Goal: Information Seeking & Learning: Learn about a topic

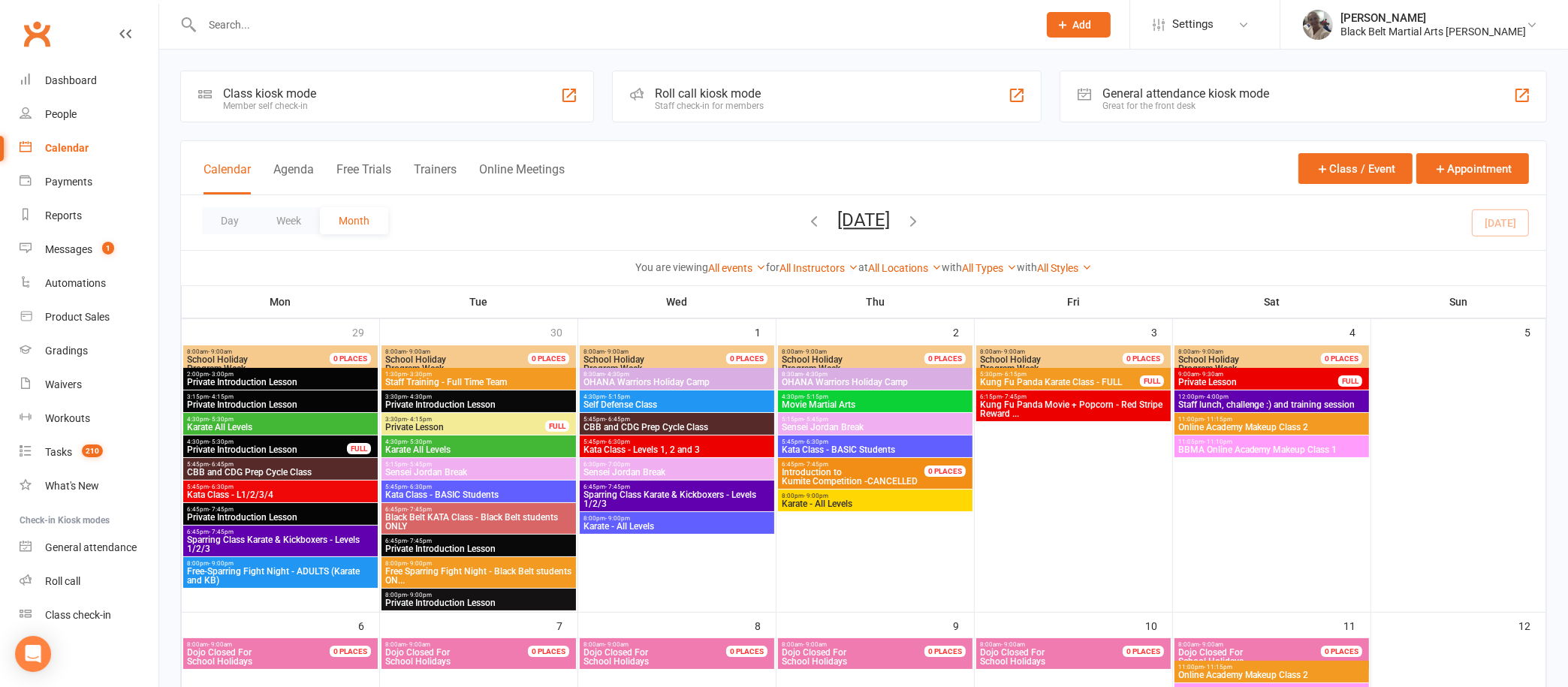
click at [430, 26] on input "text" at bounding box center [612, 24] width 830 height 21
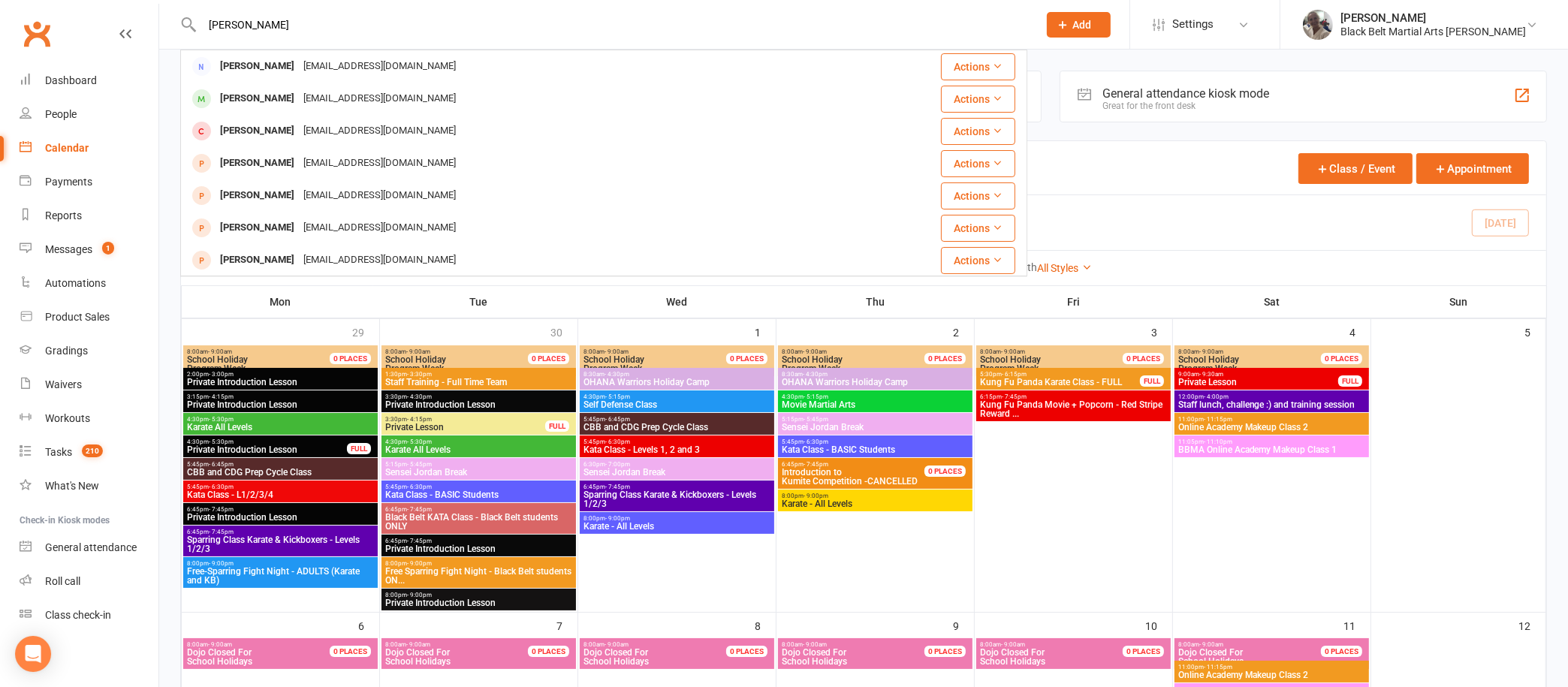
type input "[PERSON_NAME]"
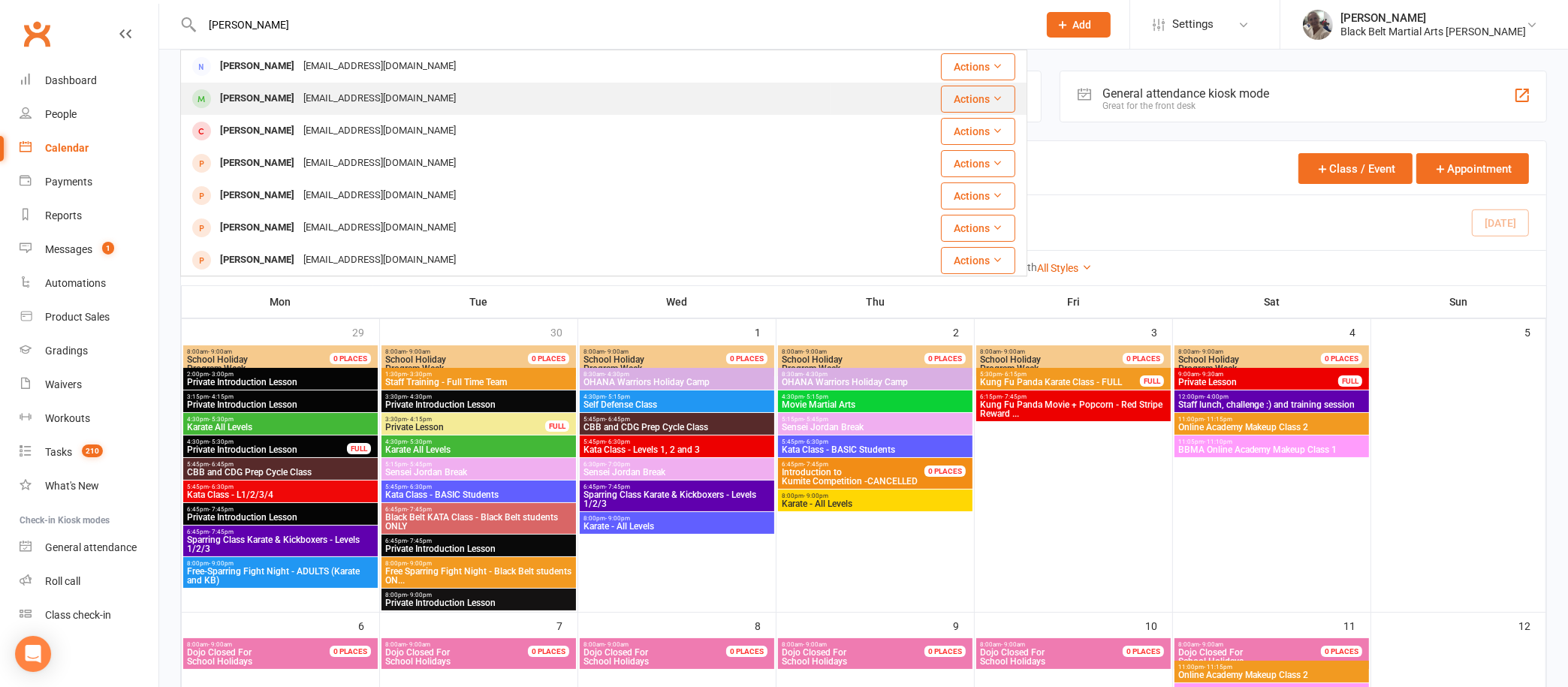
click at [373, 100] on div "[EMAIL_ADDRESS][DOMAIN_NAME]" at bounding box center [380, 99] width 162 height 22
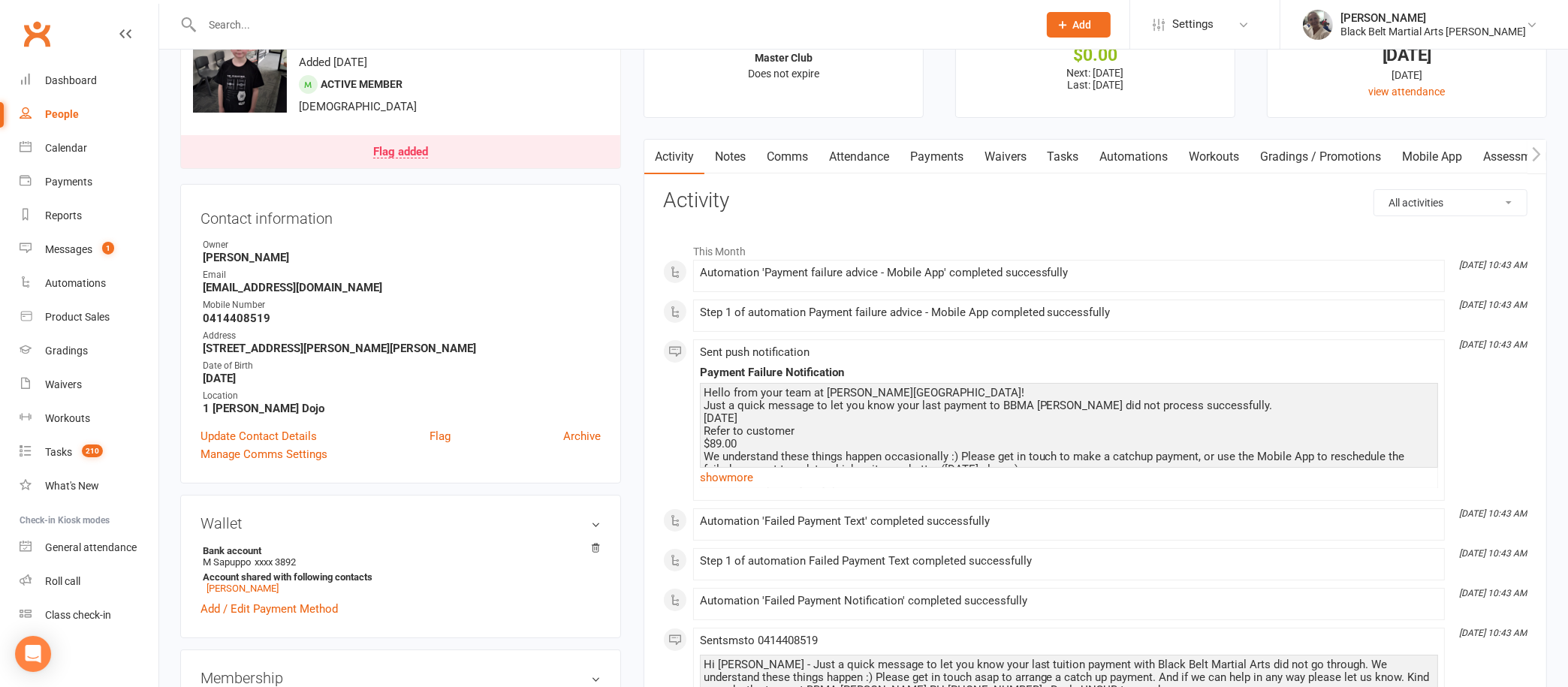
scroll to position [60, 0]
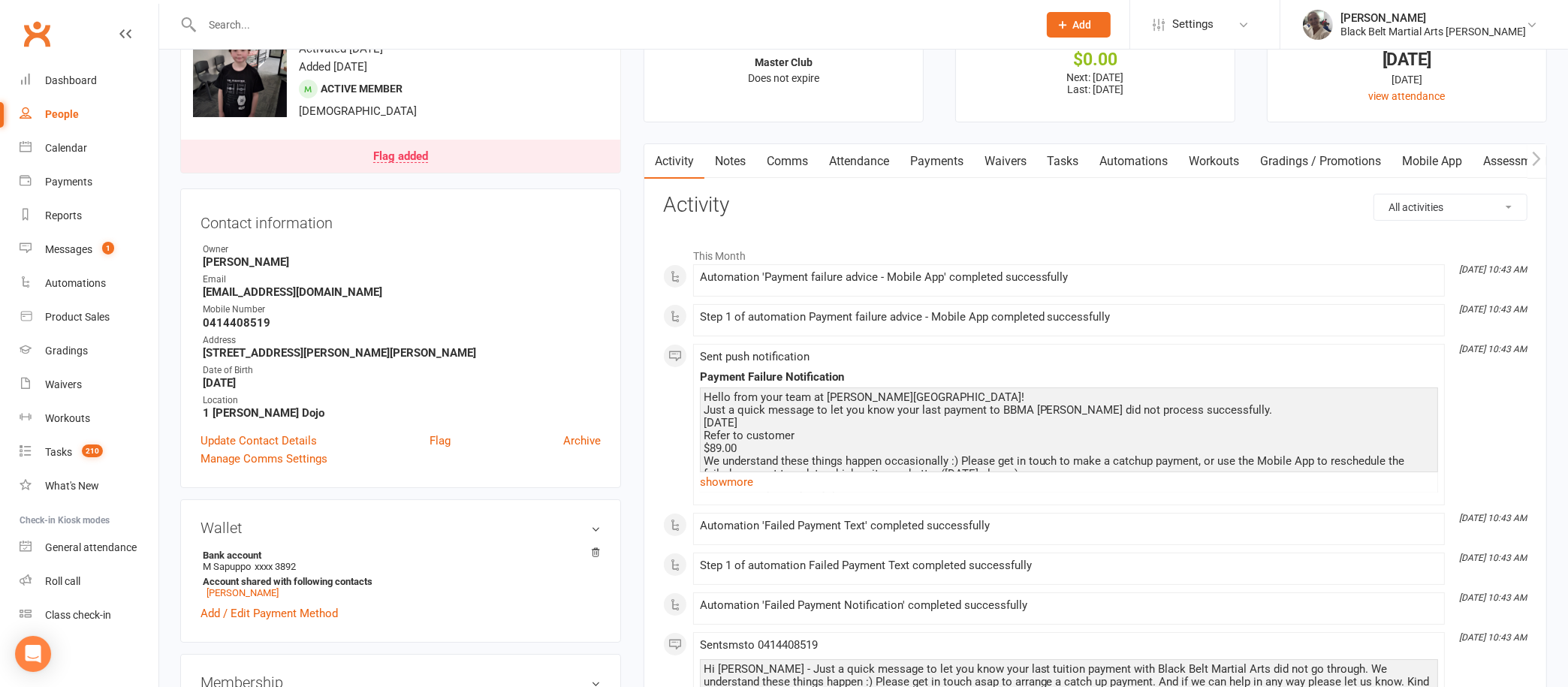
click at [935, 163] on link "Payments" at bounding box center [936, 162] width 75 height 35
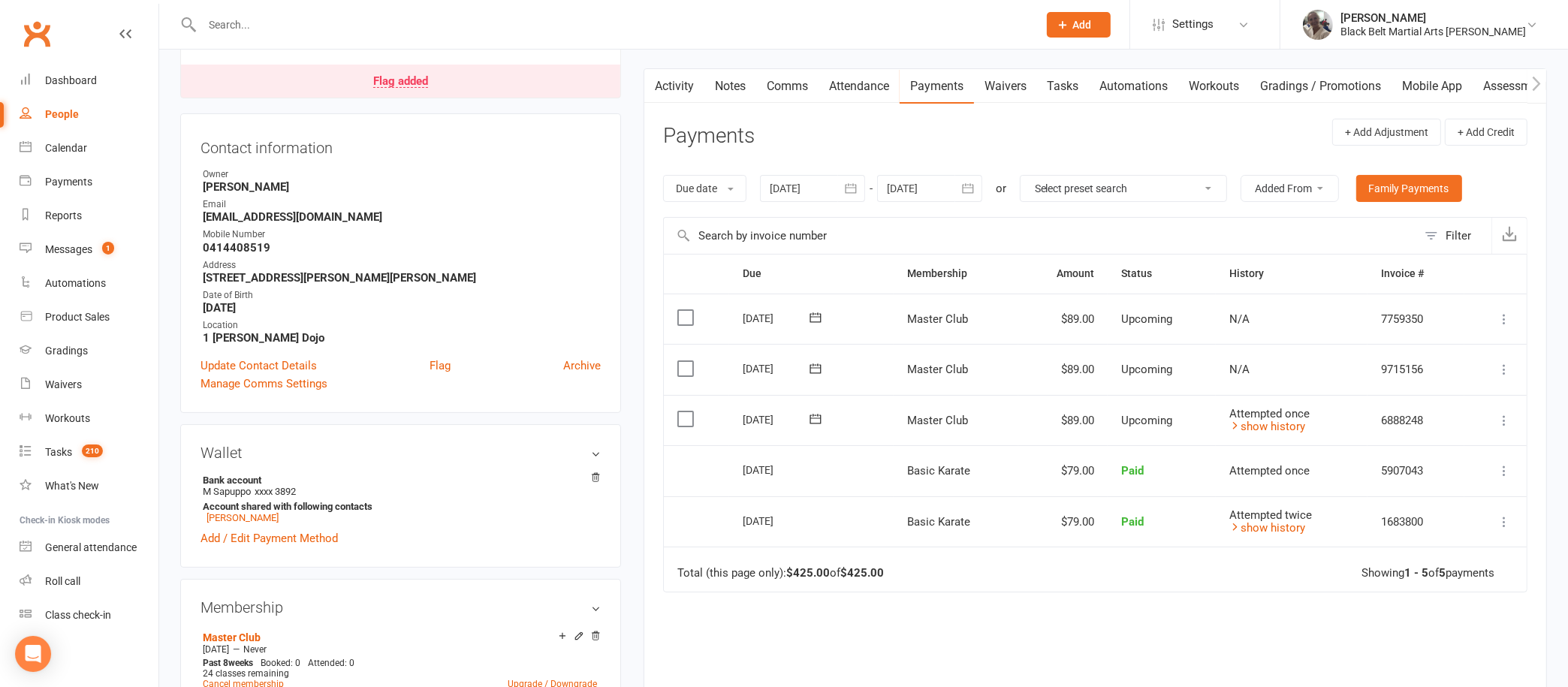
scroll to position [131, 0]
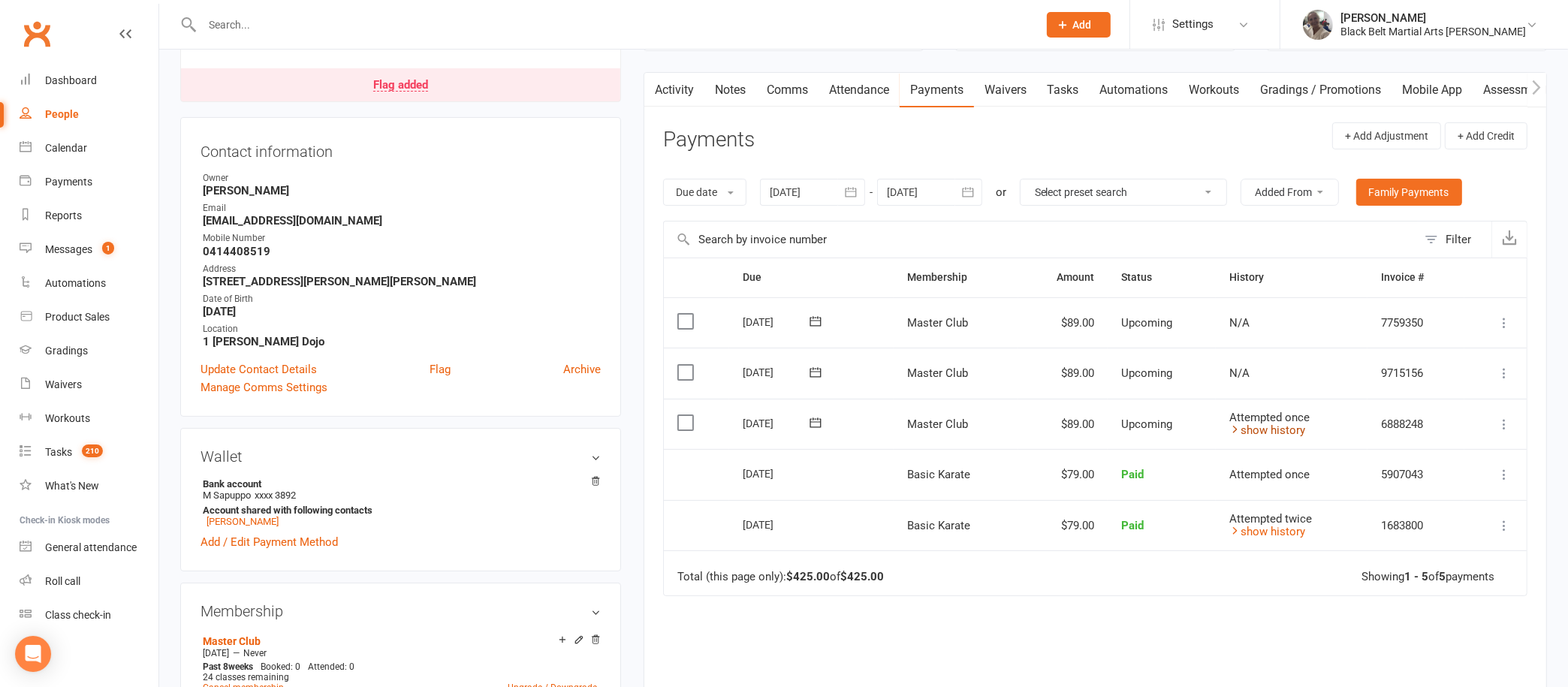
click at [1236, 426] on icon at bounding box center [1235, 429] width 11 height 11
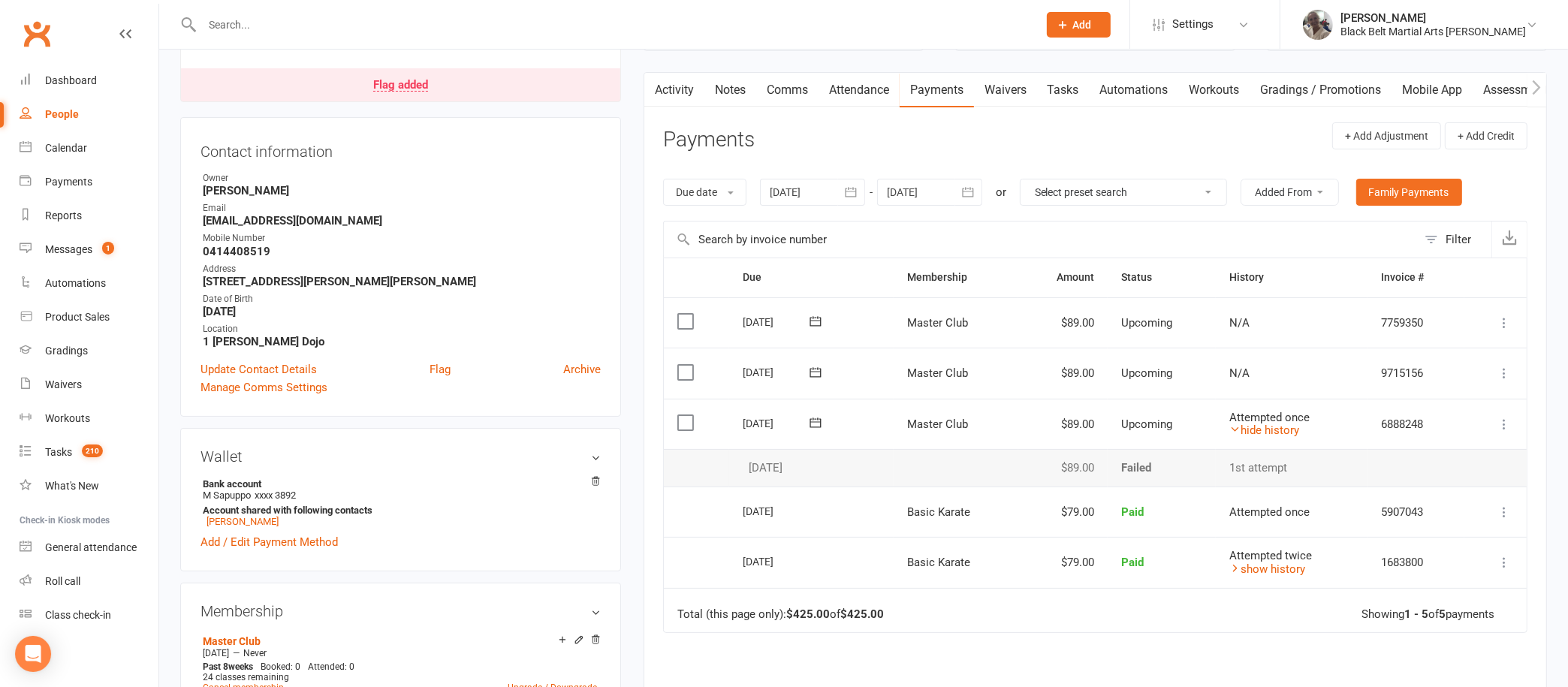
click at [815, 418] on icon at bounding box center [815, 422] width 11 height 9
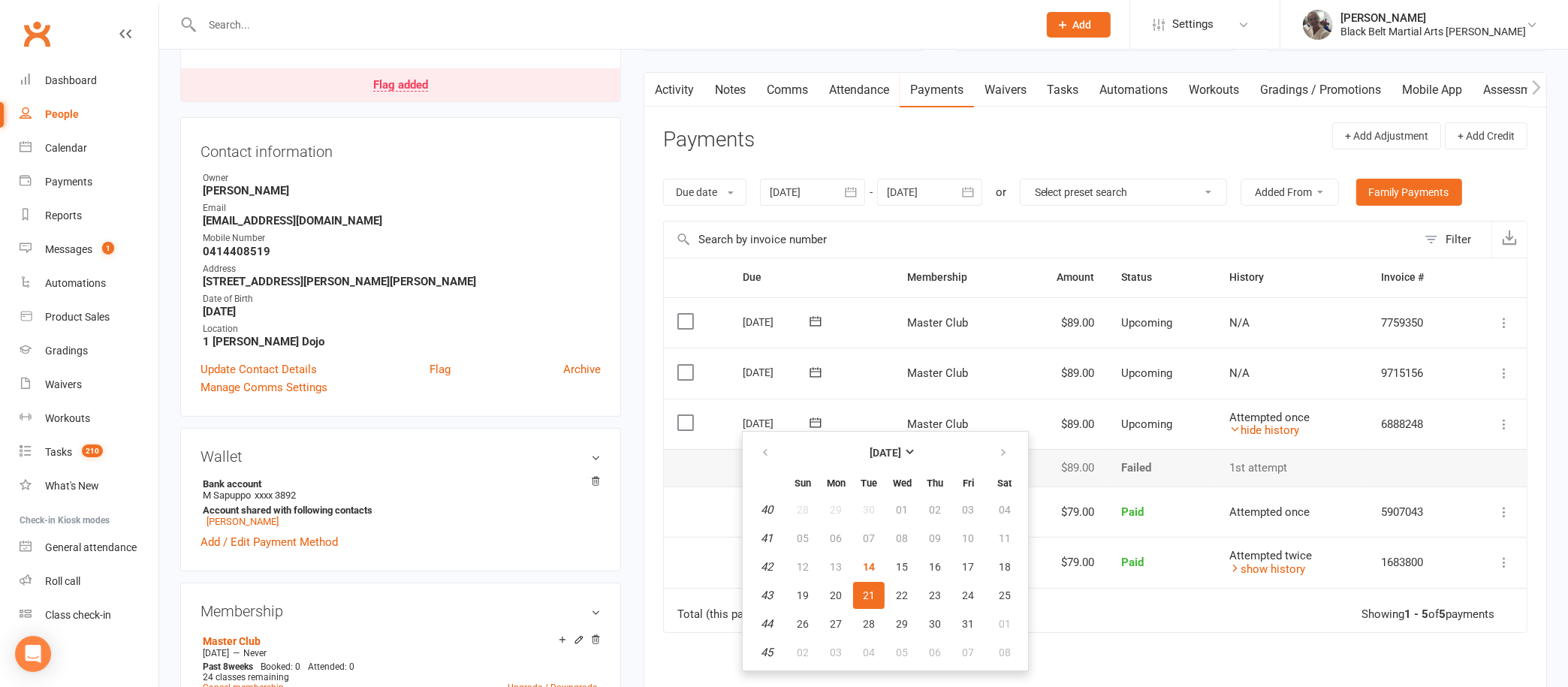
click at [1192, 455] on td "Failed" at bounding box center [1162, 468] width 108 height 38
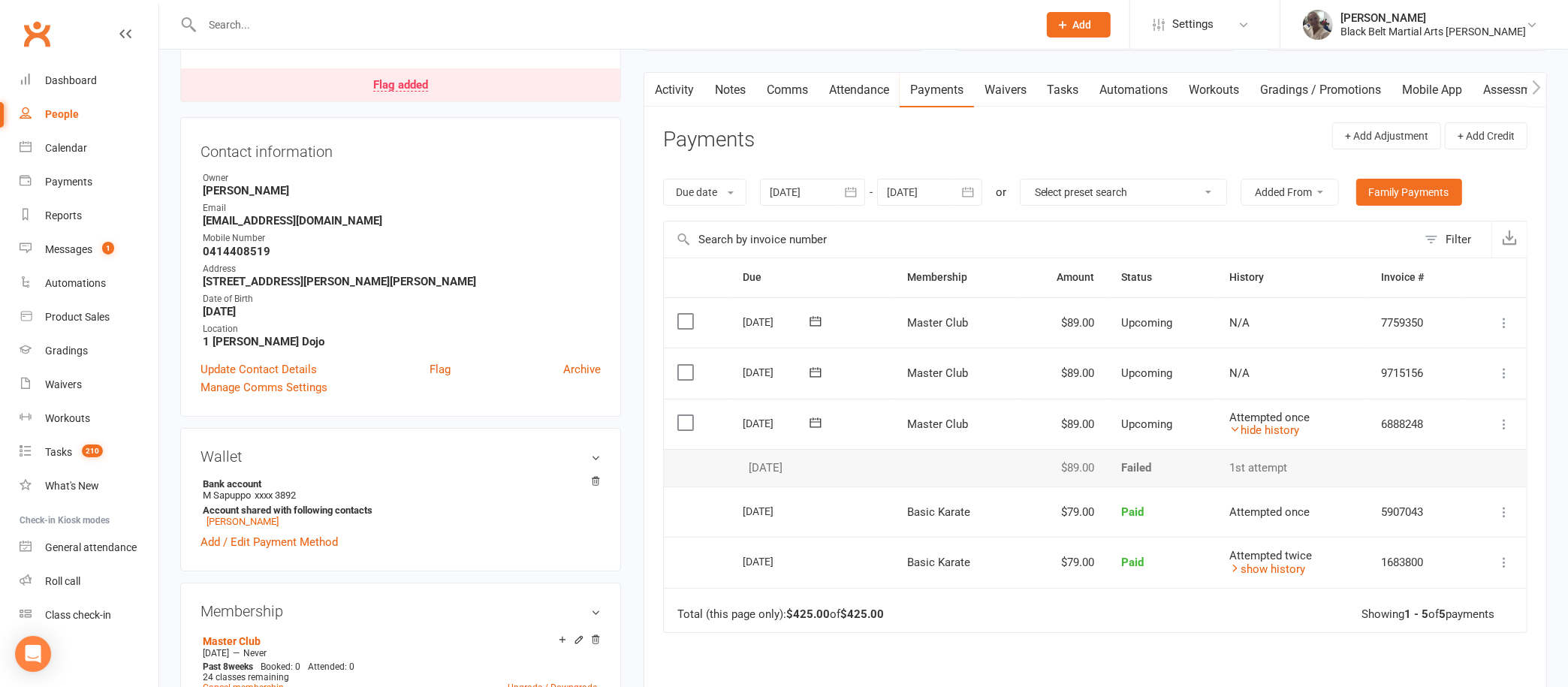
click at [813, 411] on span at bounding box center [815, 423] width 37 height 24
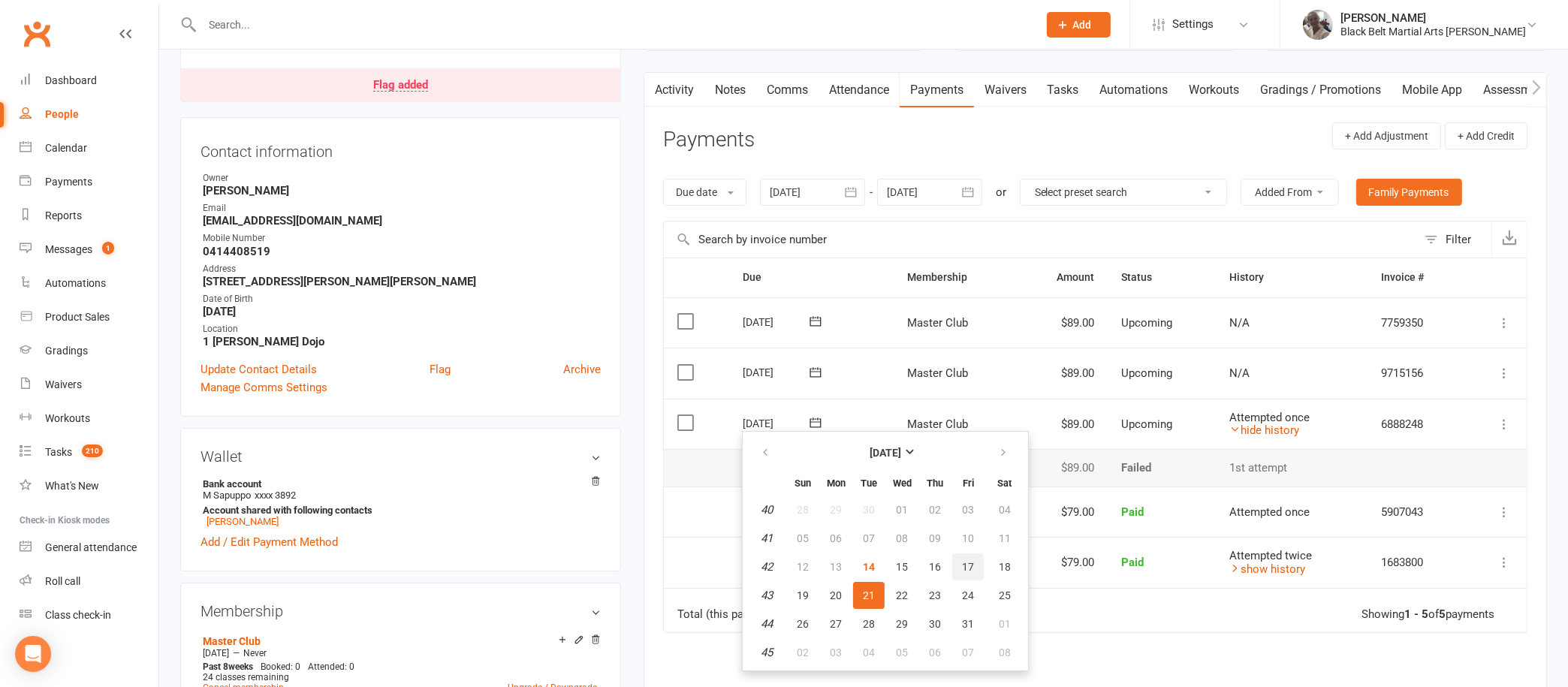
click at [966, 561] on span "17" at bounding box center [968, 566] width 12 height 12
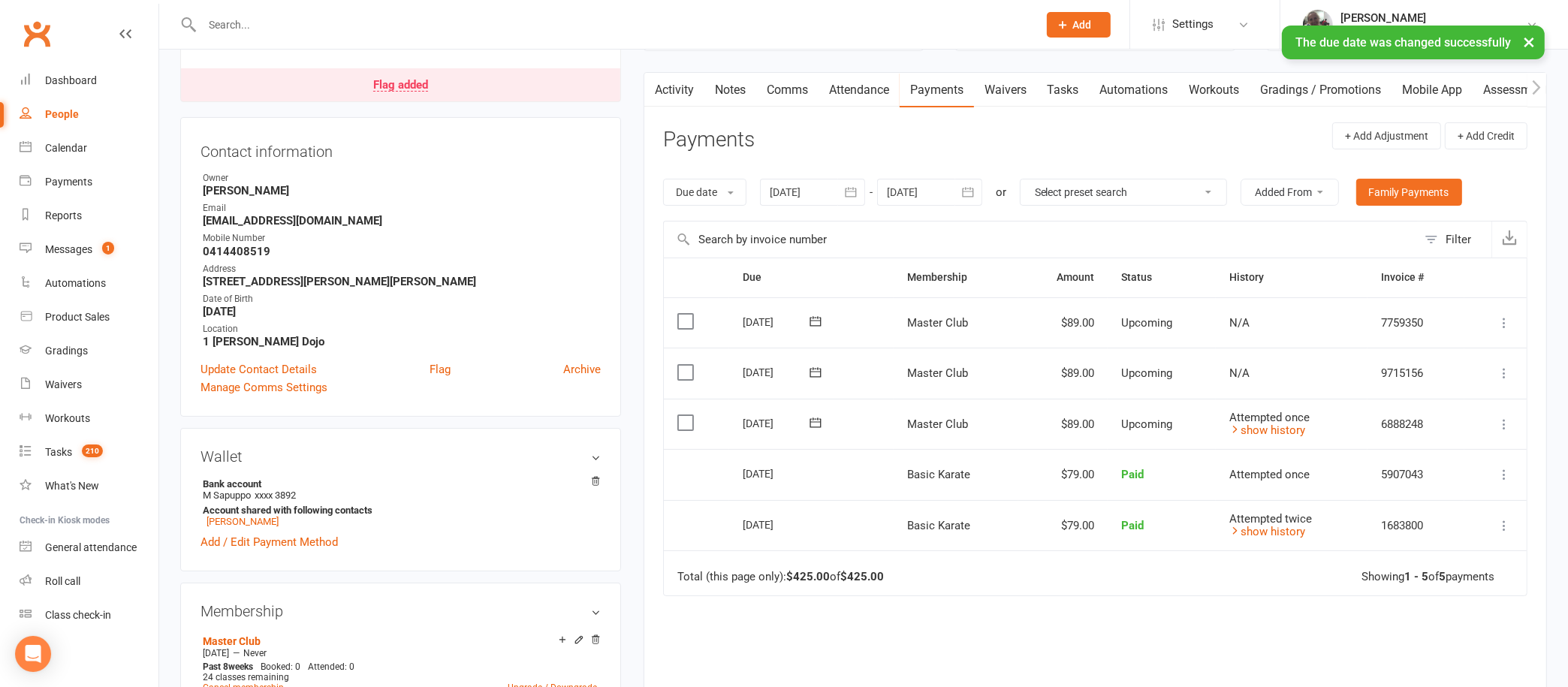
scroll to position [0, 0]
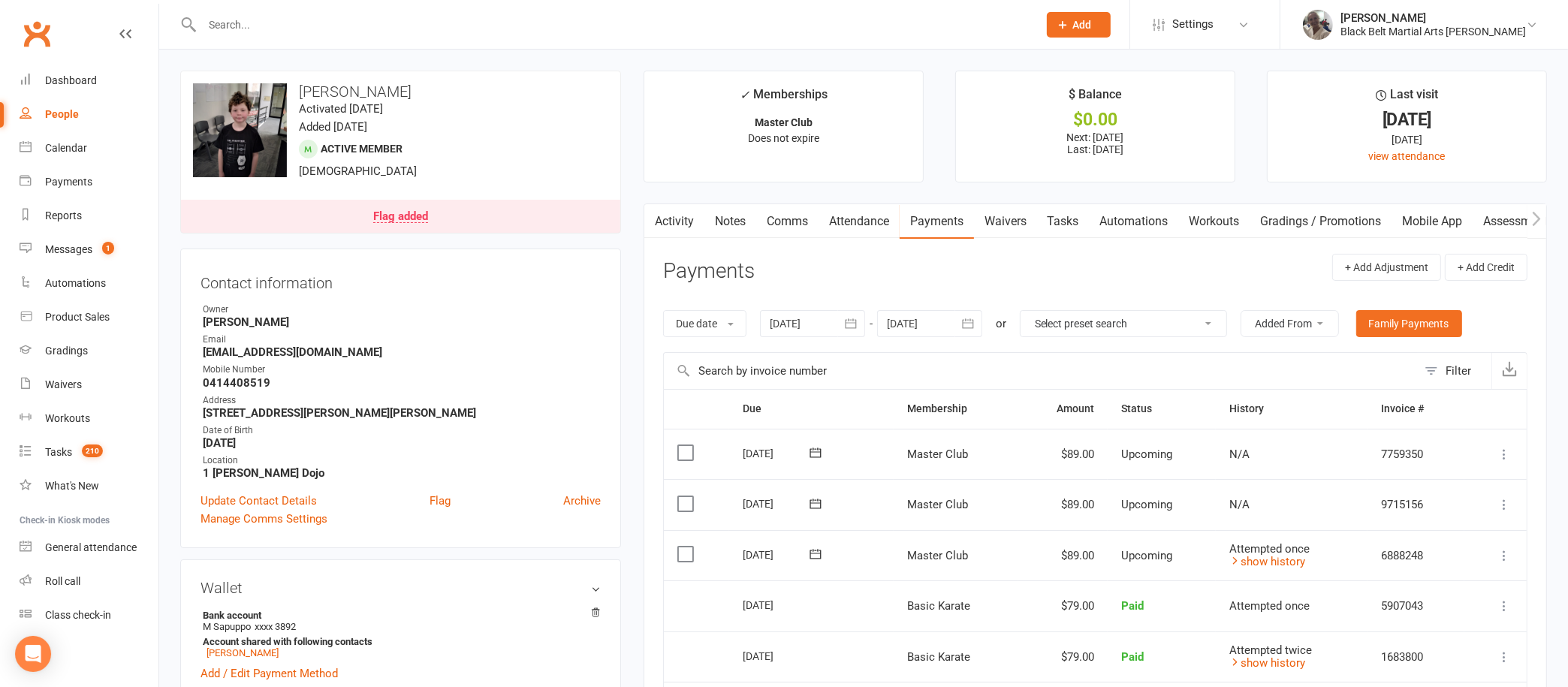
click at [724, 19] on input "text" at bounding box center [612, 24] width 830 height 21
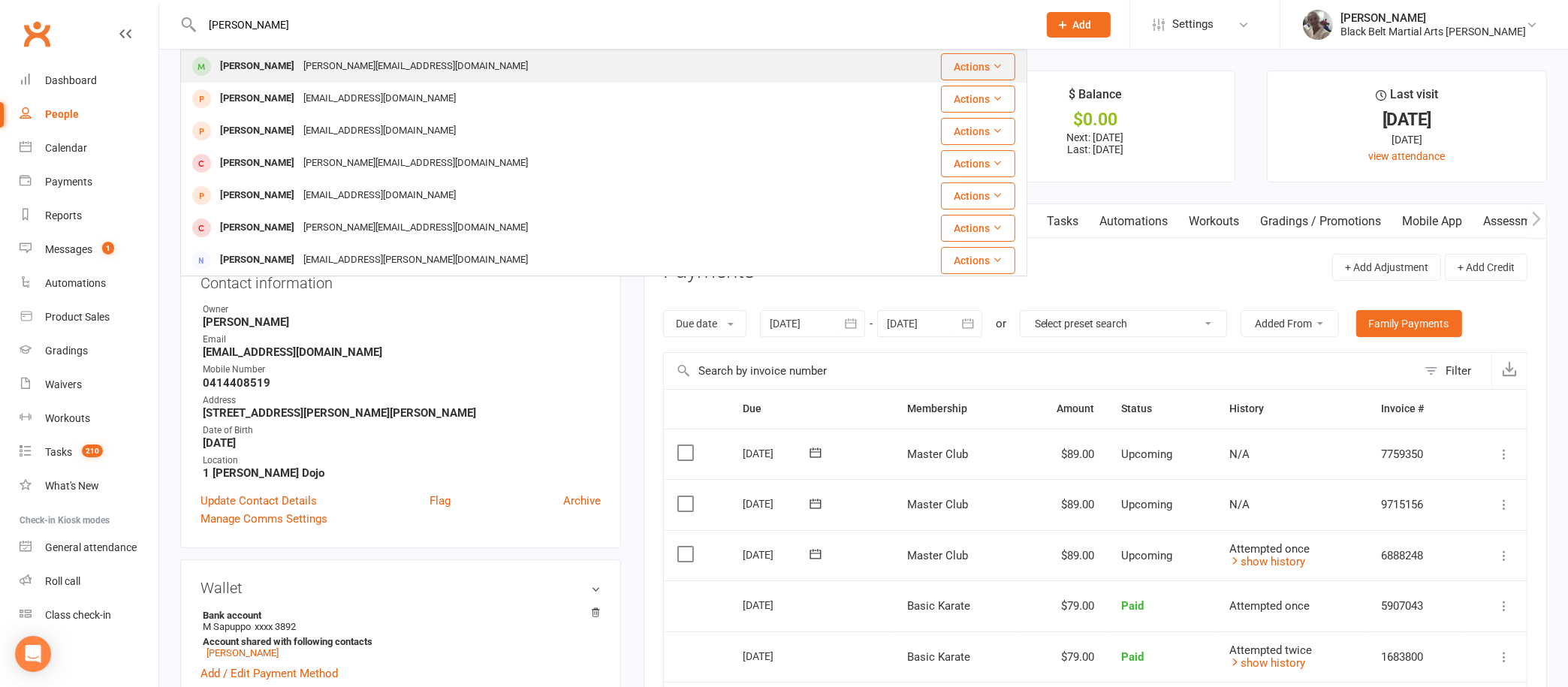
type input "[PERSON_NAME]"
click at [392, 58] on div "[PERSON_NAME] Lam [EMAIL_ADDRESS][DOMAIN_NAME]" at bounding box center [521, 66] width 680 height 31
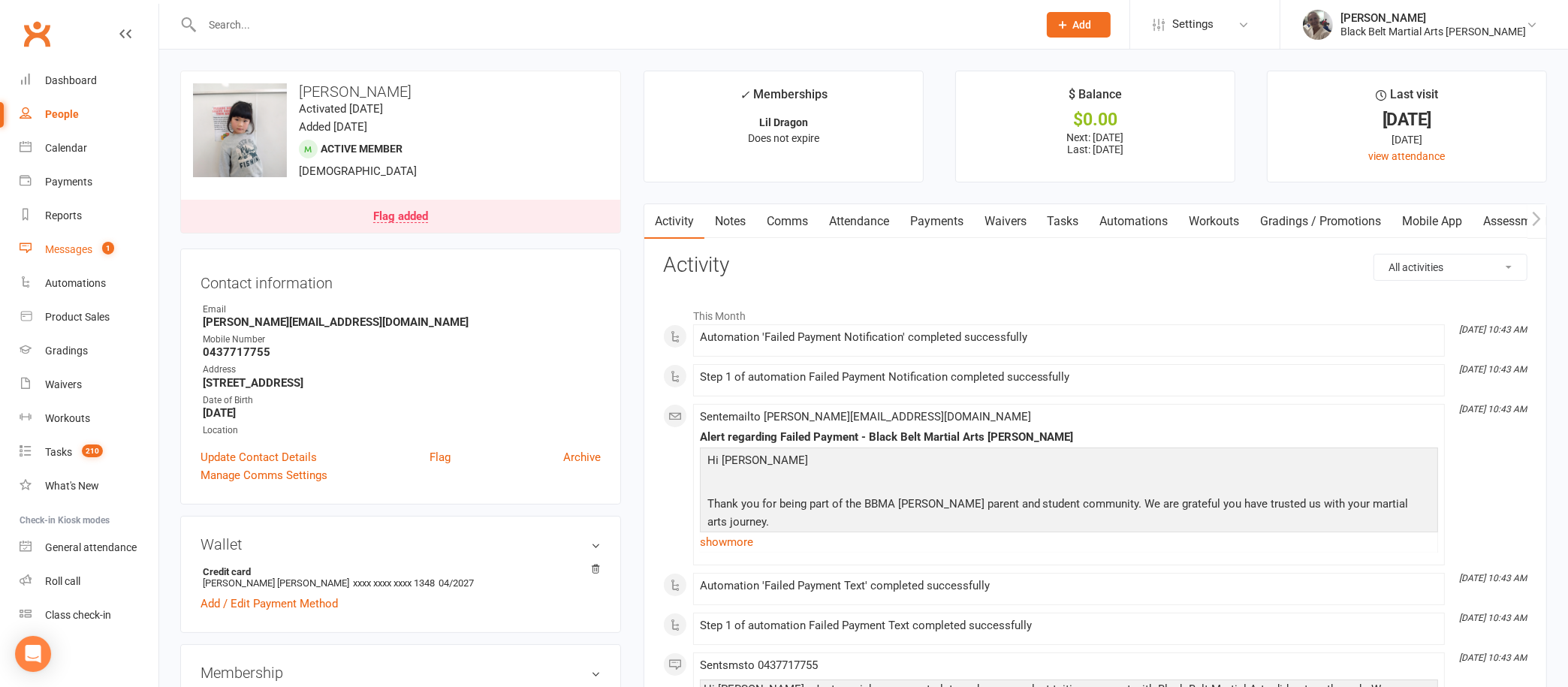
click at [56, 242] on link "Messages 1" at bounding box center [89, 249] width 139 height 34
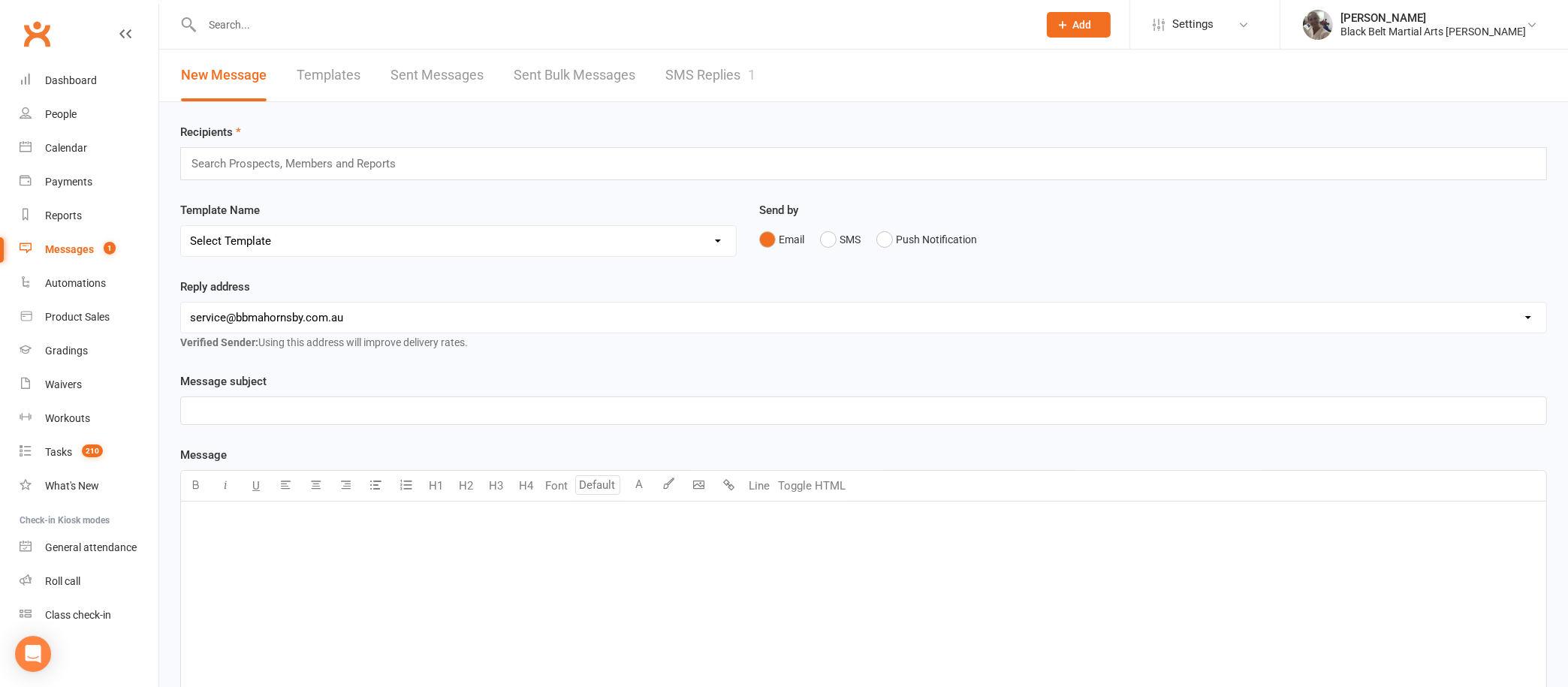
click at [465, 66] on link "Sent Messages" at bounding box center [437, 75] width 93 height 52
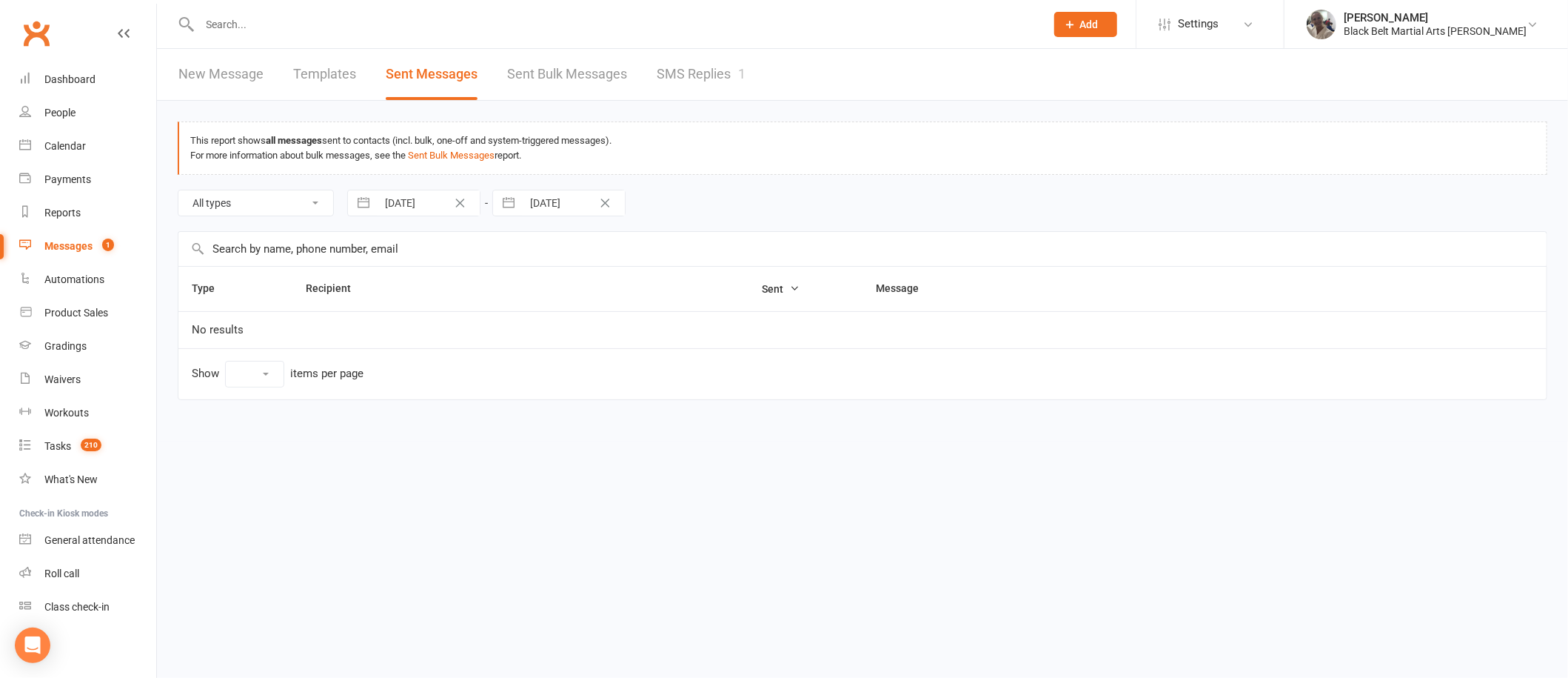
select select "10"
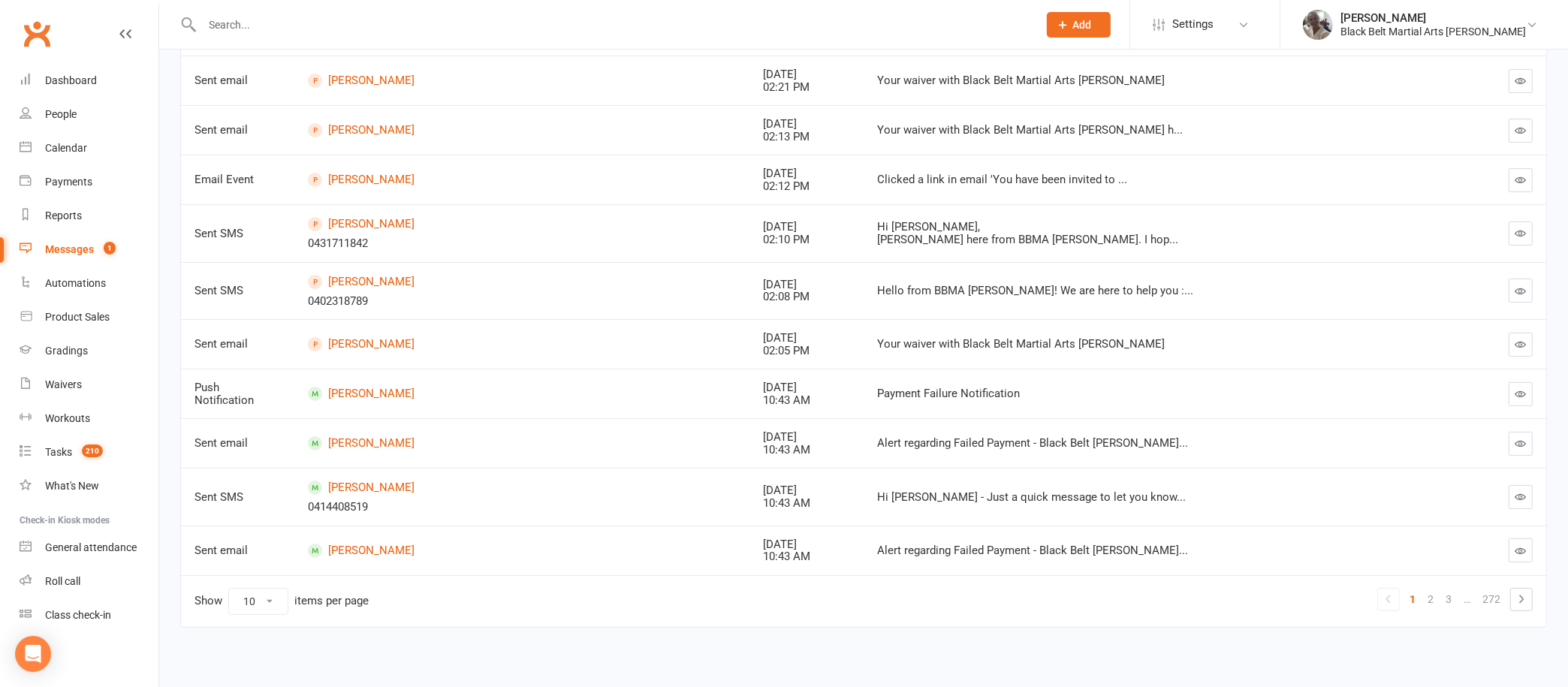
scroll to position [258, 0]
click at [1431, 597] on link "2" at bounding box center [1431, 600] width 18 height 21
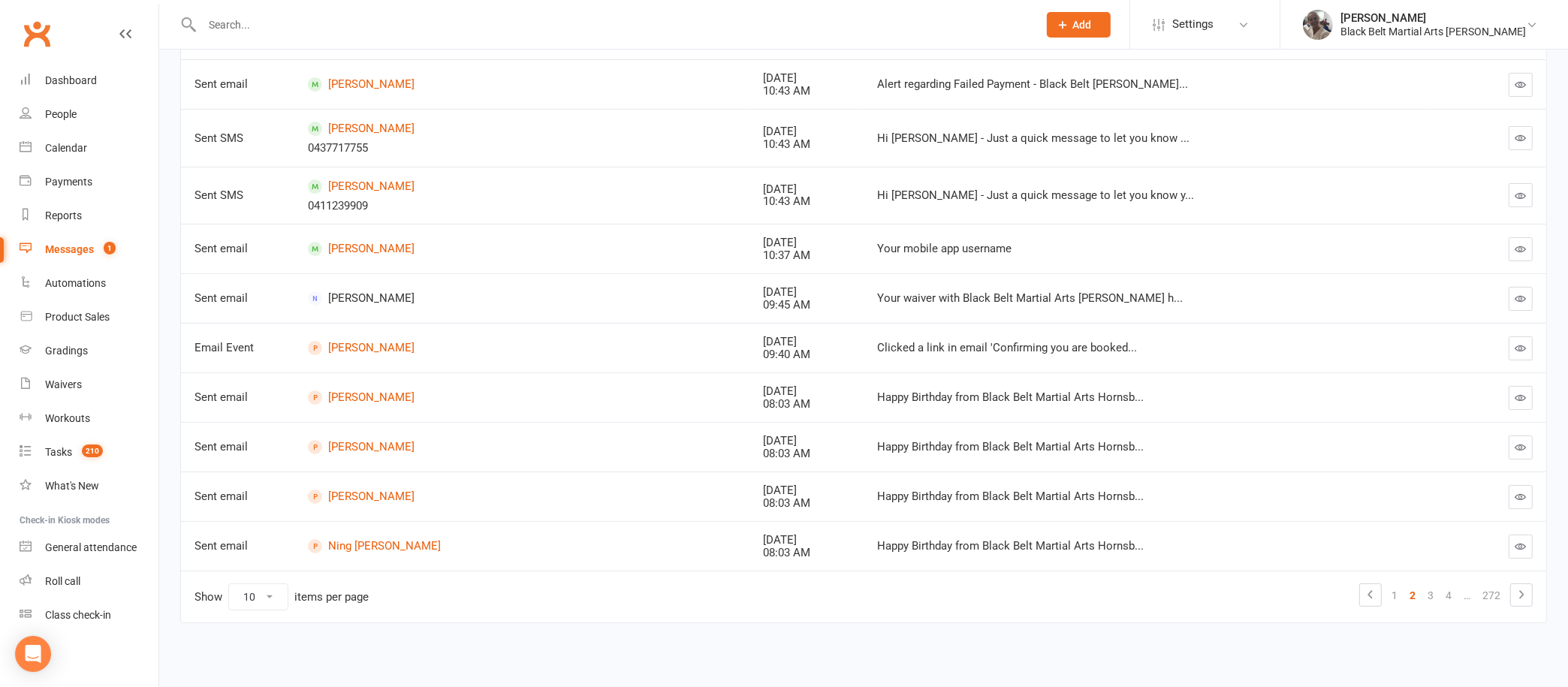
scroll to position [252, 0]
click at [1428, 602] on link "3" at bounding box center [1431, 599] width 18 height 21
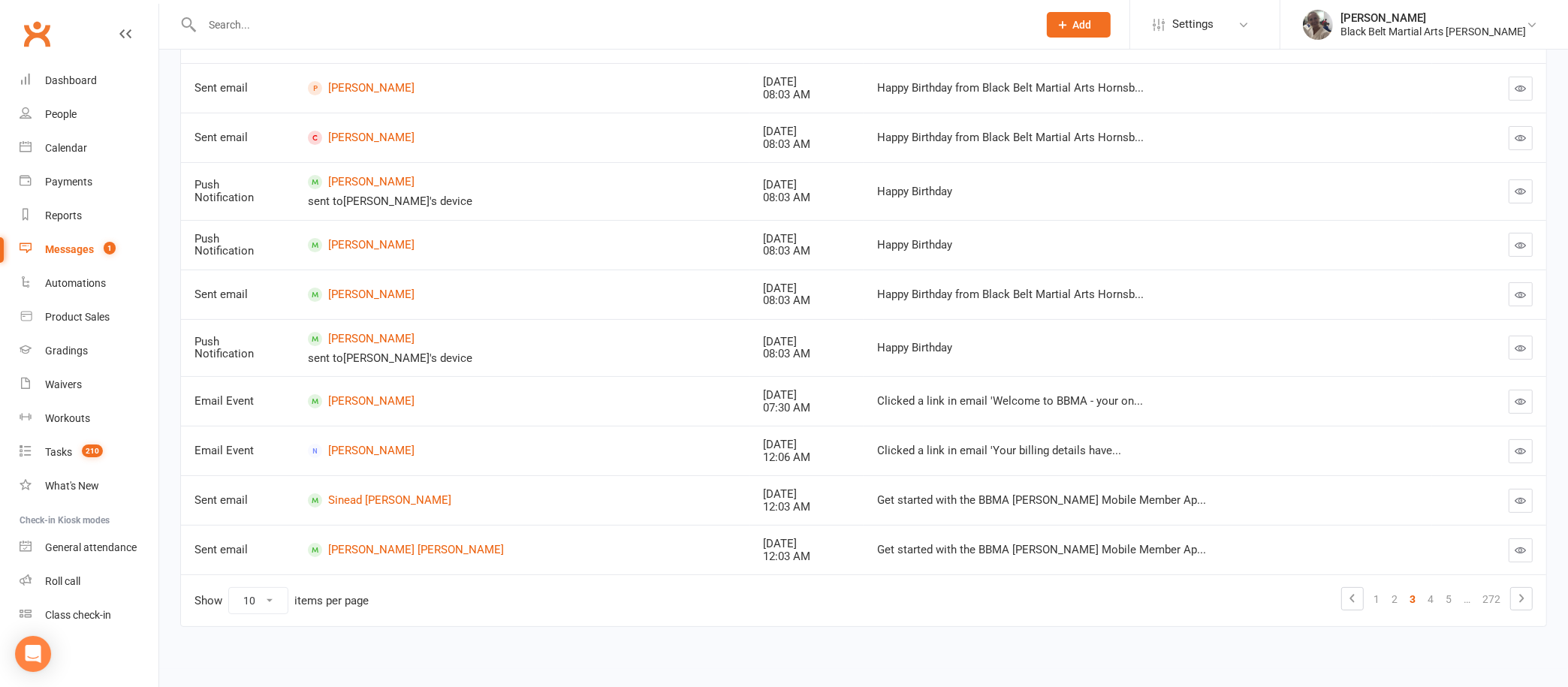
click at [1428, 602] on link "4" at bounding box center [1431, 599] width 18 height 21
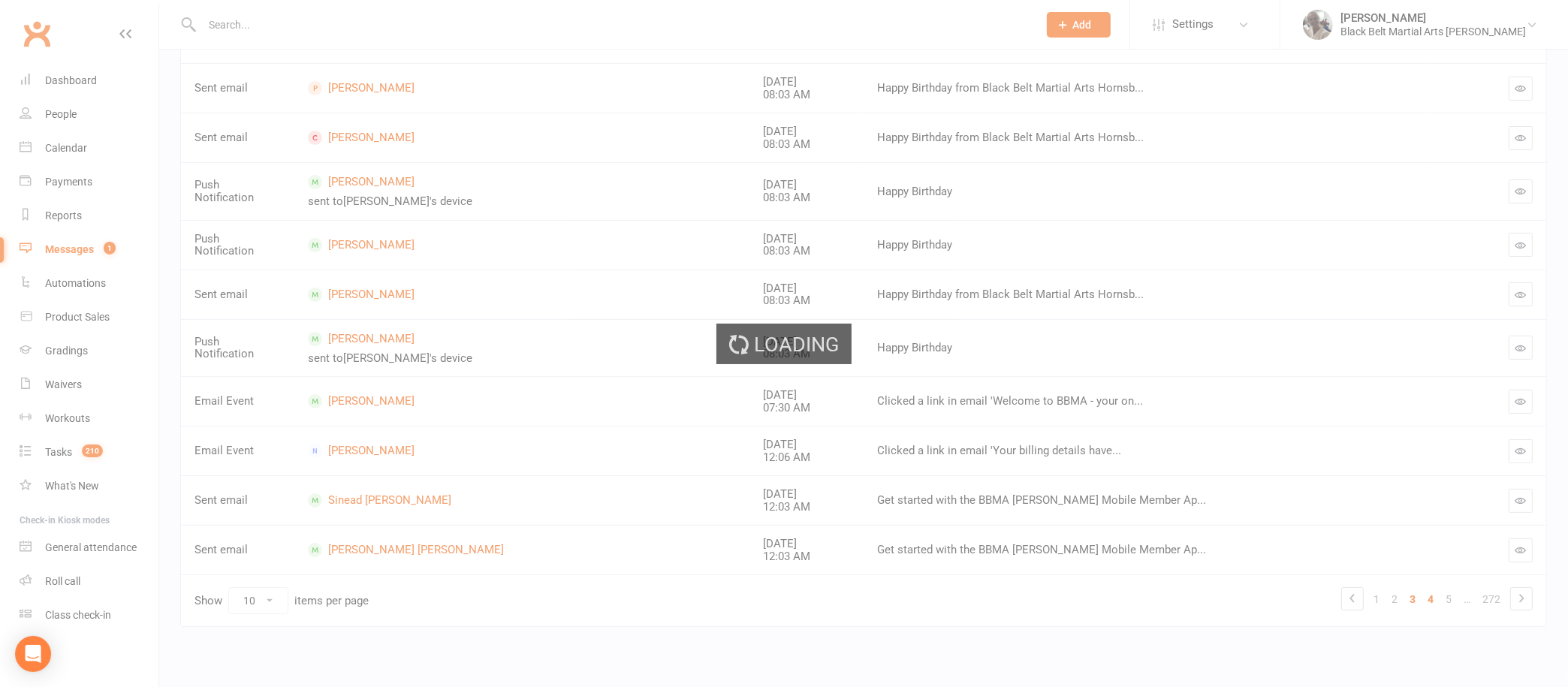
scroll to position [236, 0]
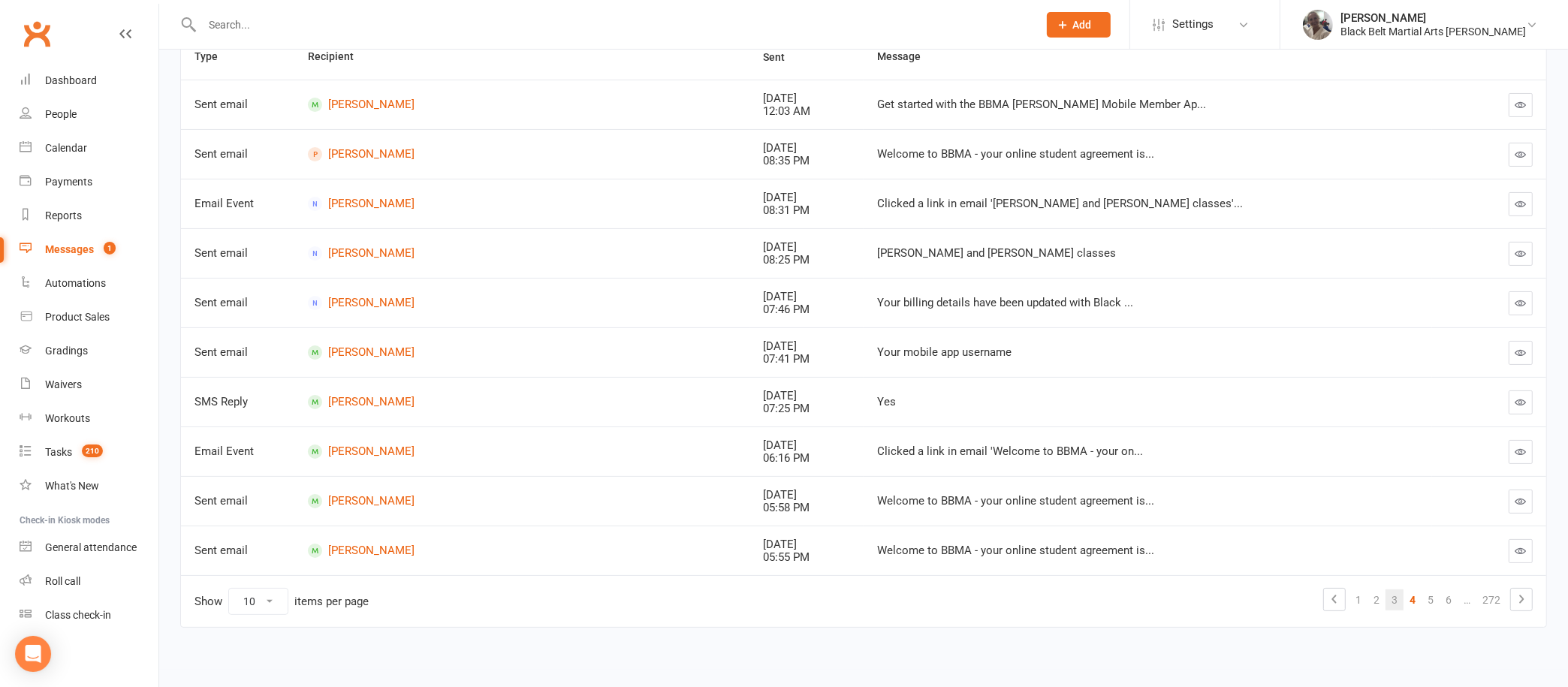
click at [1428, 602] on link "5" at bounding box center [1431, 600] width 18 height 21
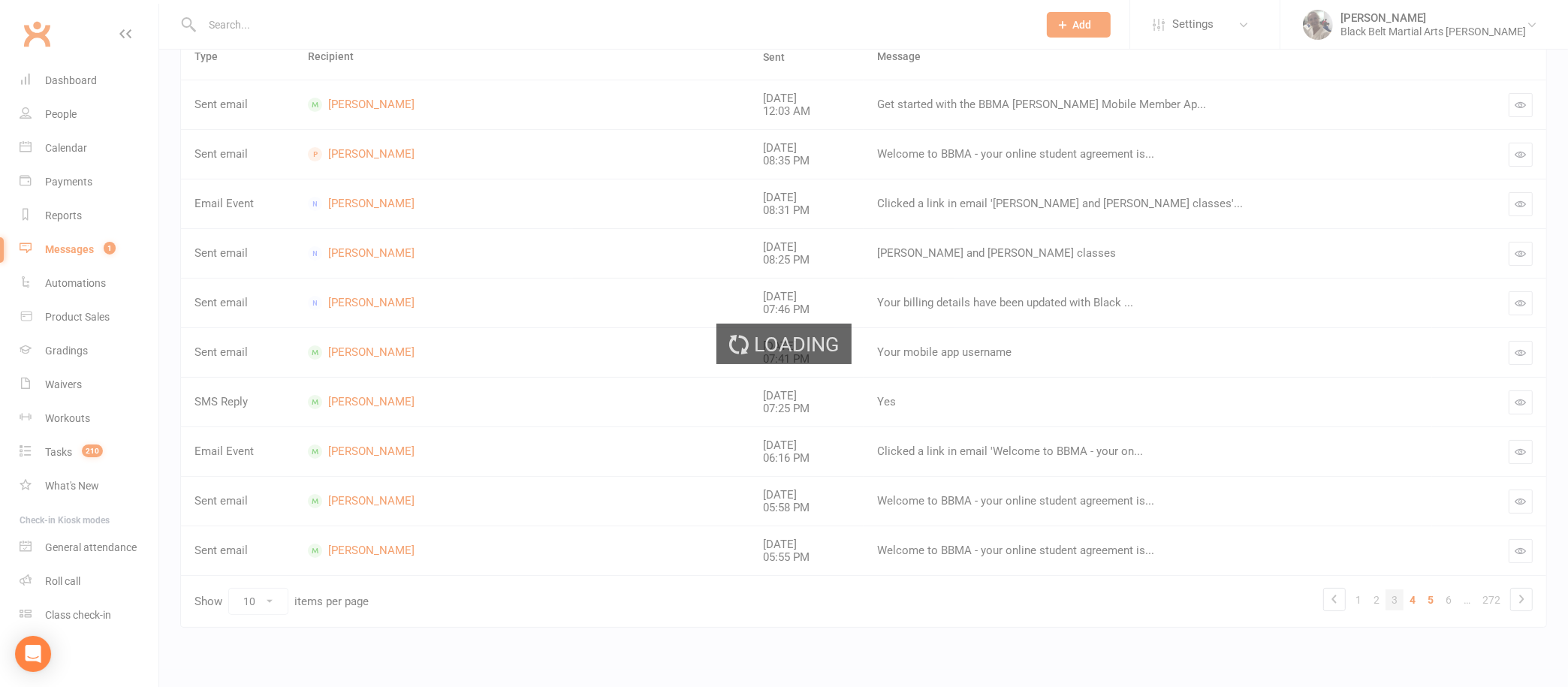
scroll to position [258, 0]
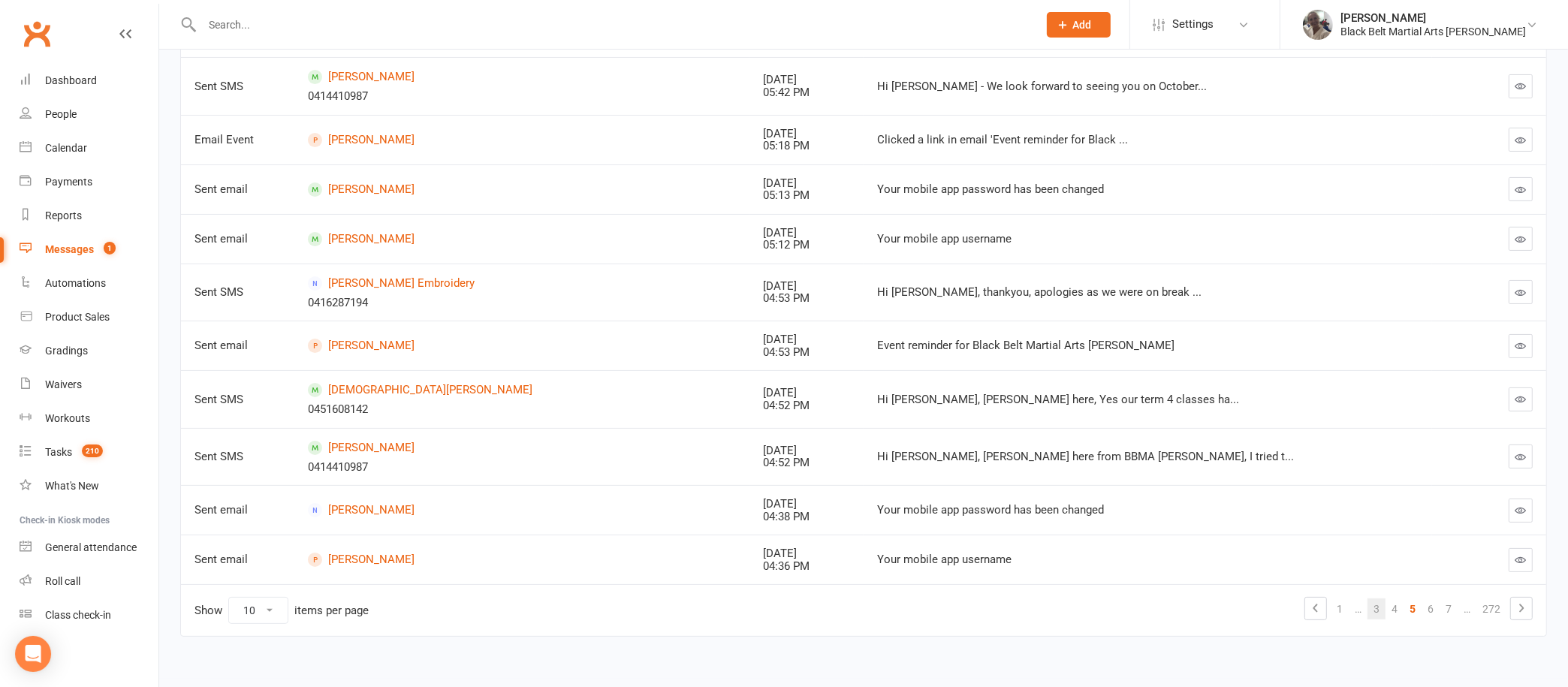
click at [1428, 602] on link "6" at bounding box center [1431, 608] width 18 height 21
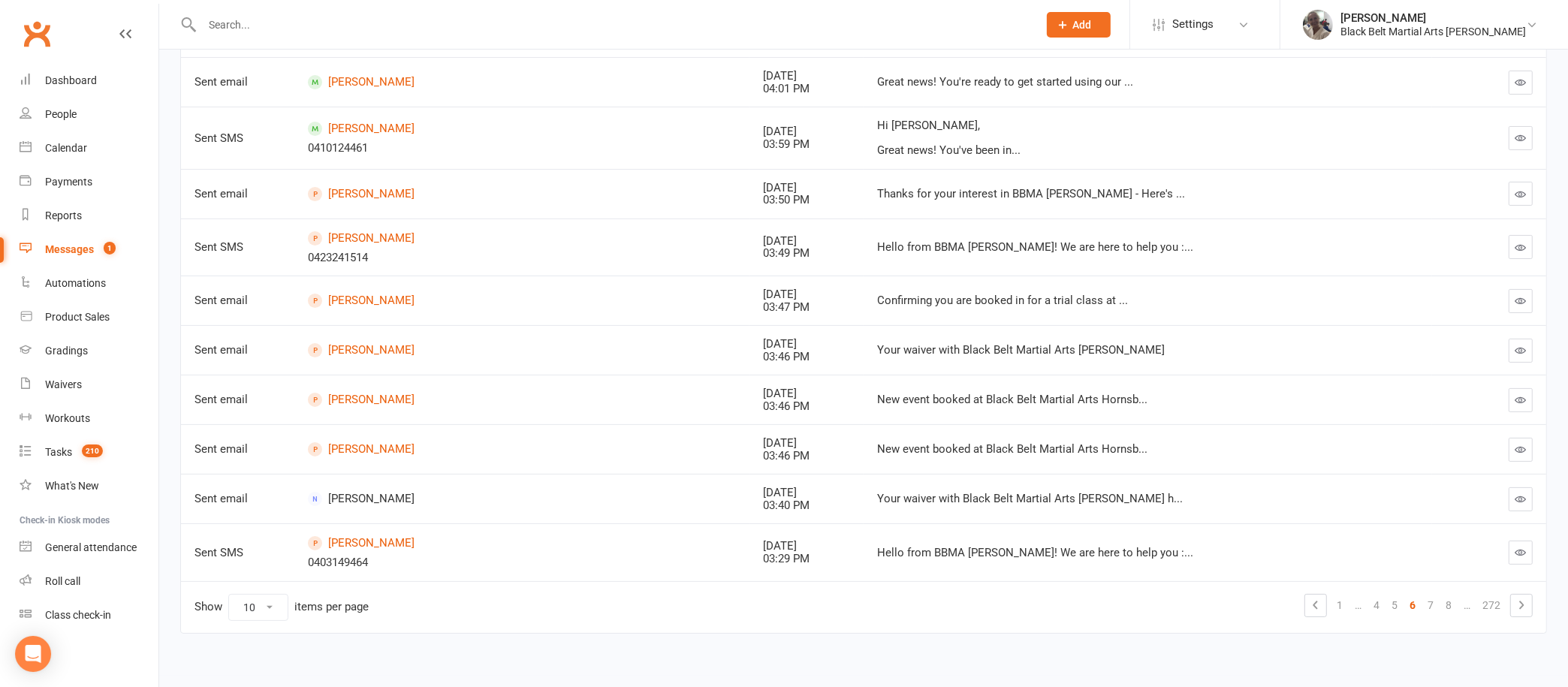
click at [1428, 602] on link "7" at bounding box center [1431, 605] width 18 height 21
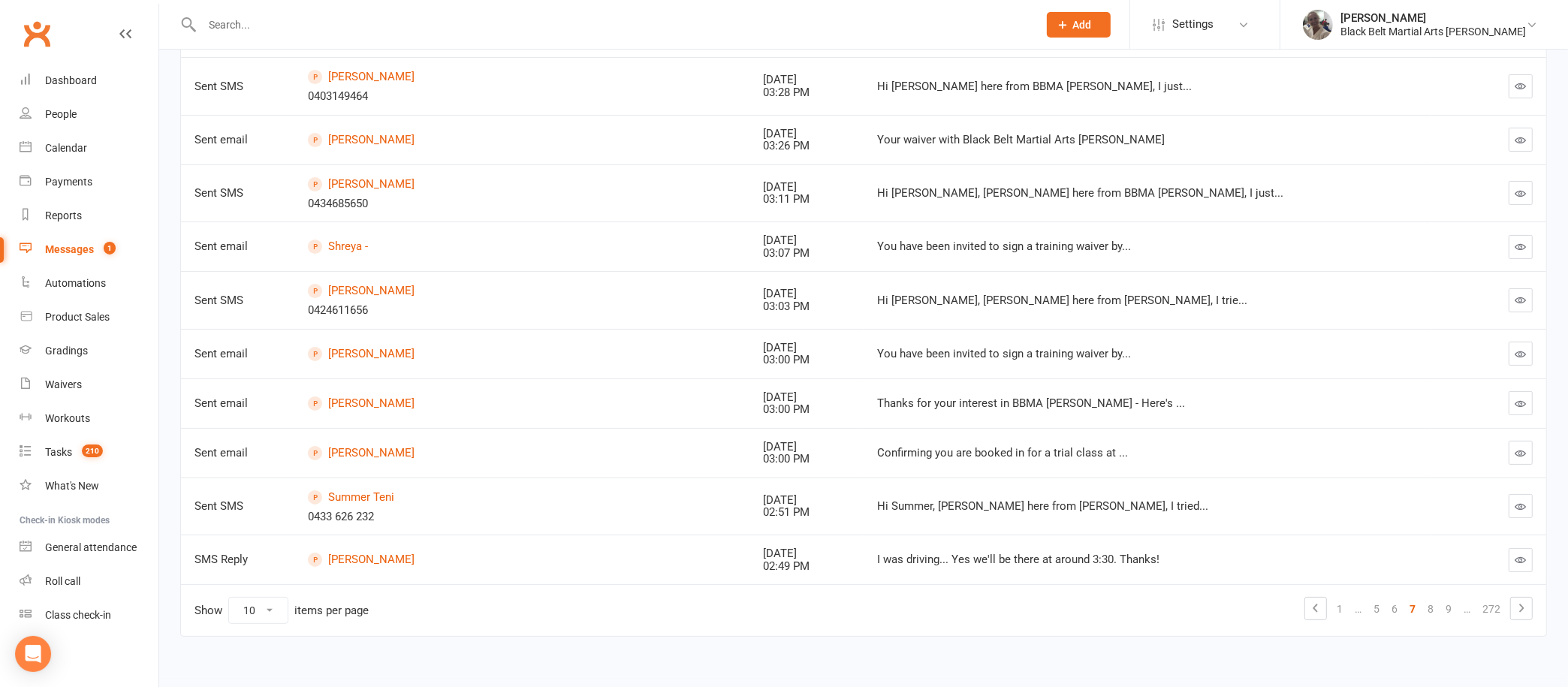
click at [411, 42] on div at bounding box center [603, 24] width 847 height 49
click at [396, 23] on input "text" at bounding box center [612, 24] width 830 height 21
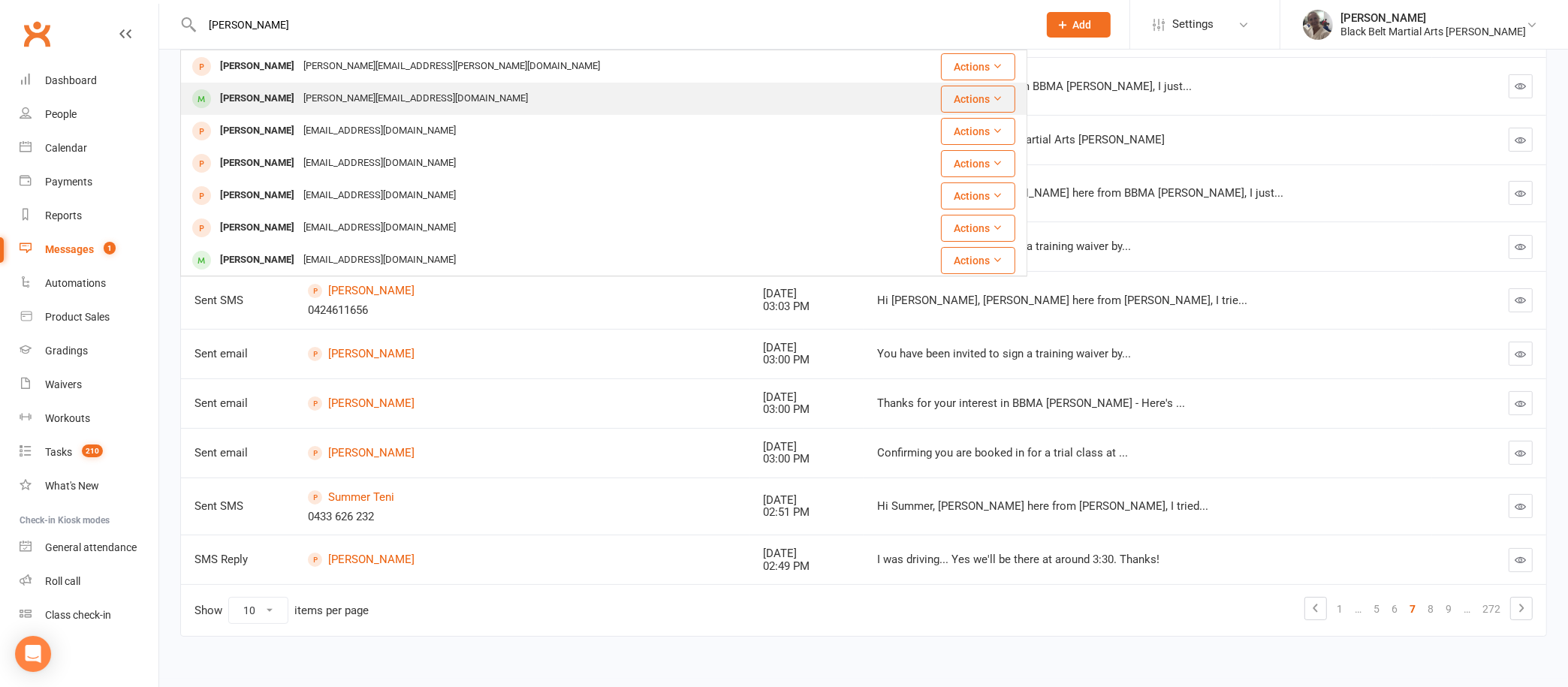
type input "[PERSON_NAME]"
click at [281, 93] on div "[PERSON_NAME]" at bounding box center [257, 99] width 83 height 22
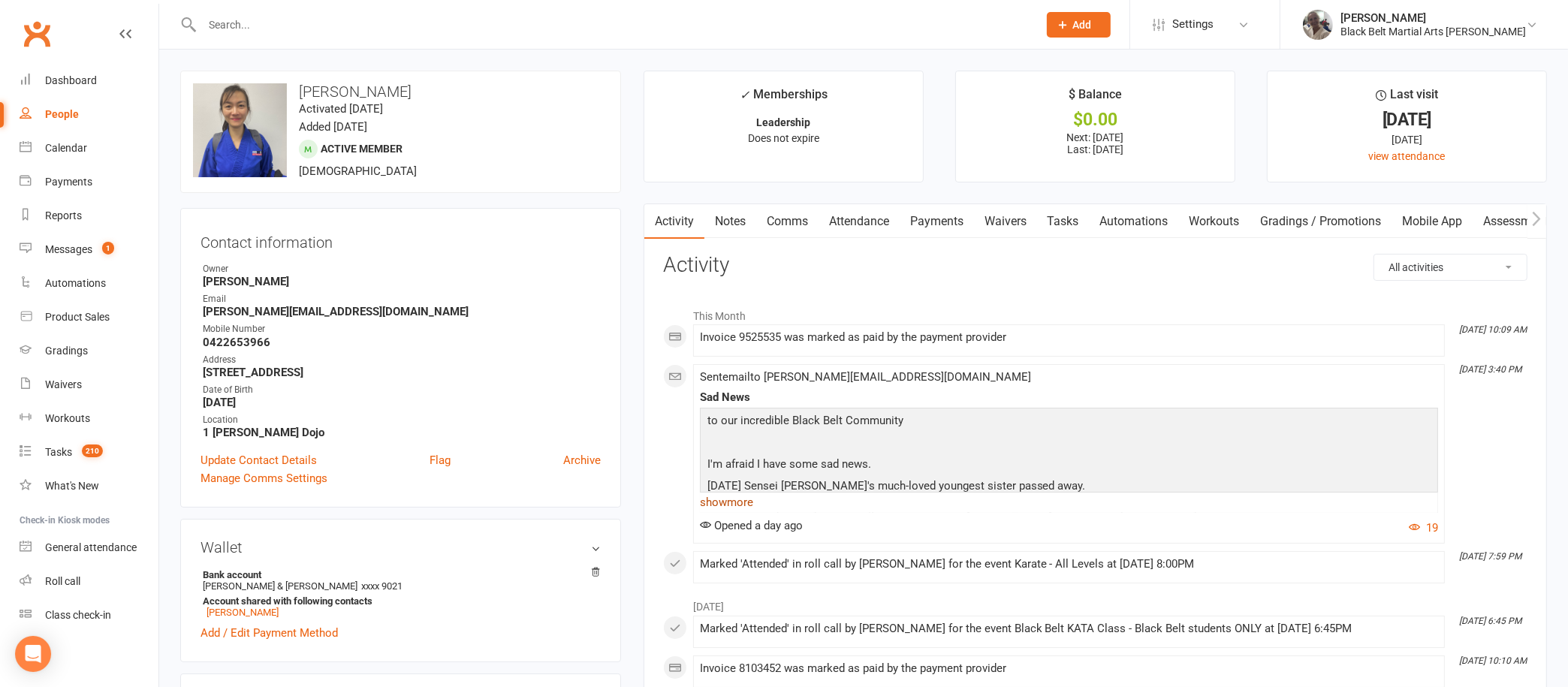
click at [742, 504] on link "show more" at bounding box center [1069, 502] width 738 height 21
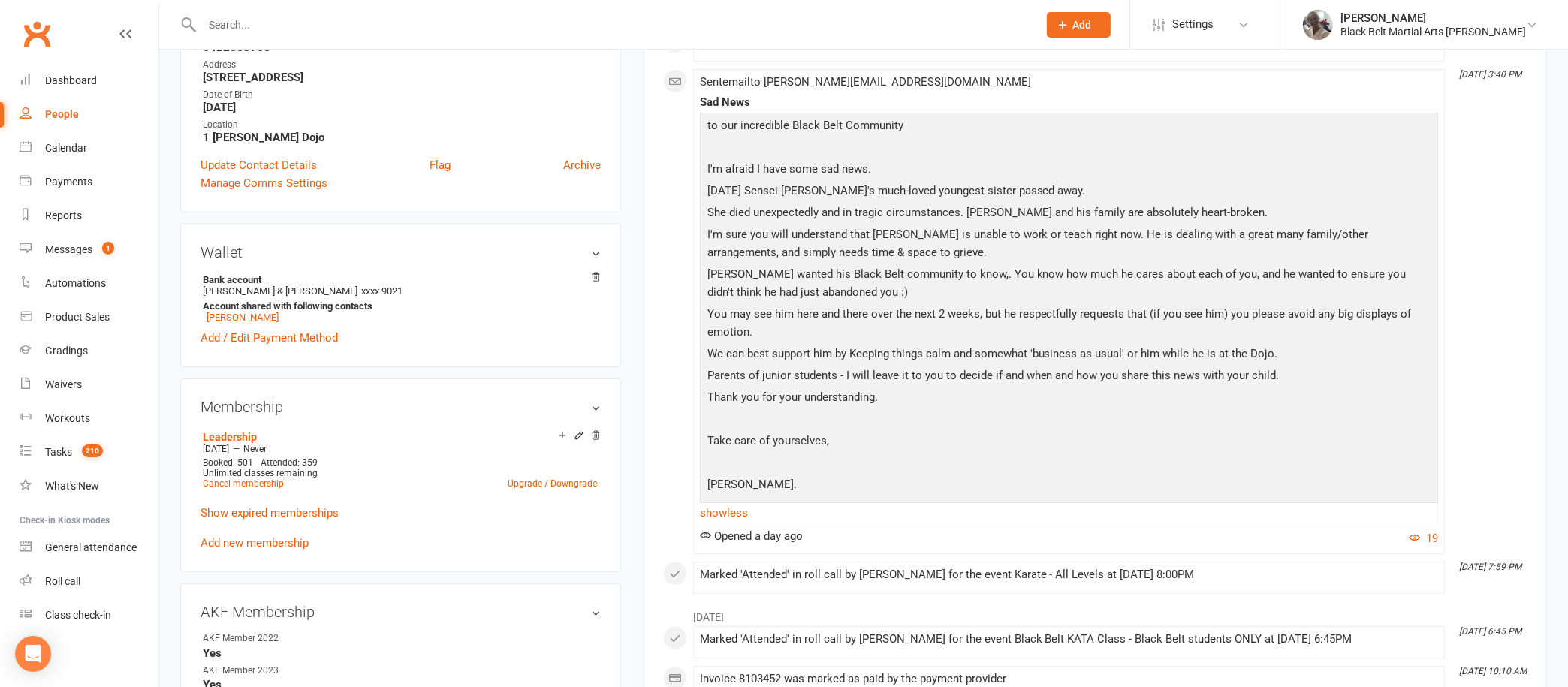
scroll to position [298, 0]
click at [75, 158] on link "Calendar" at bounding box center [89, 148] width 139 height 34
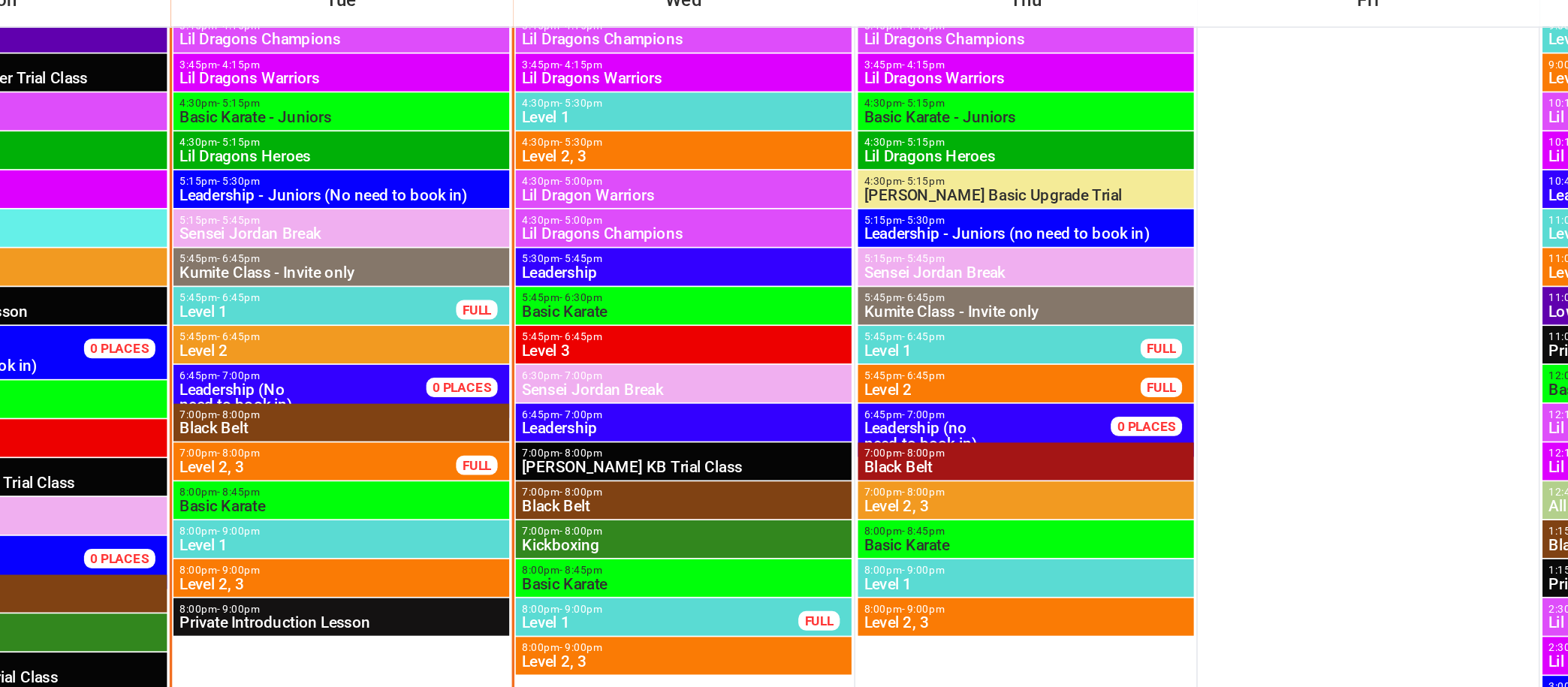
scroll to position [608, 0]
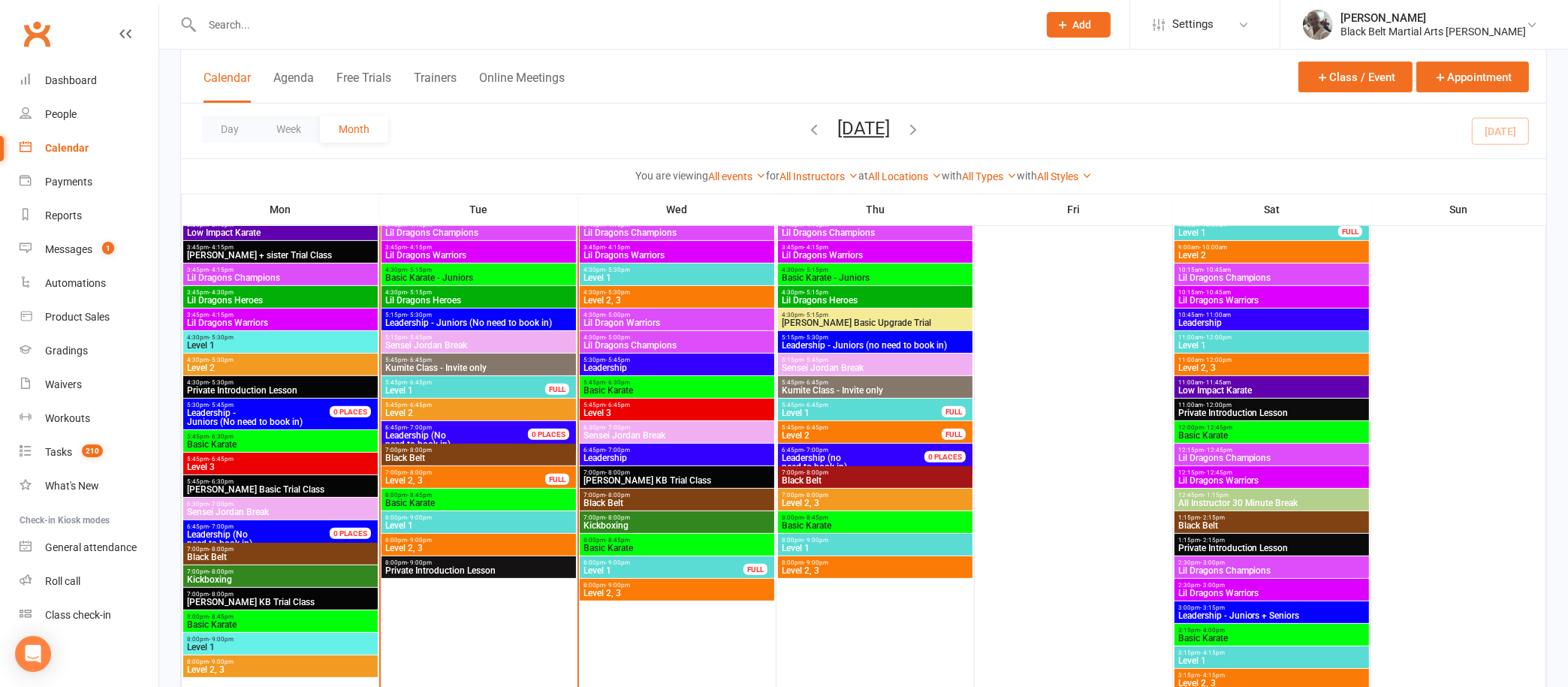
click at [571, 22] on input "text" at bounding box center [612, 24] width 830 height 21
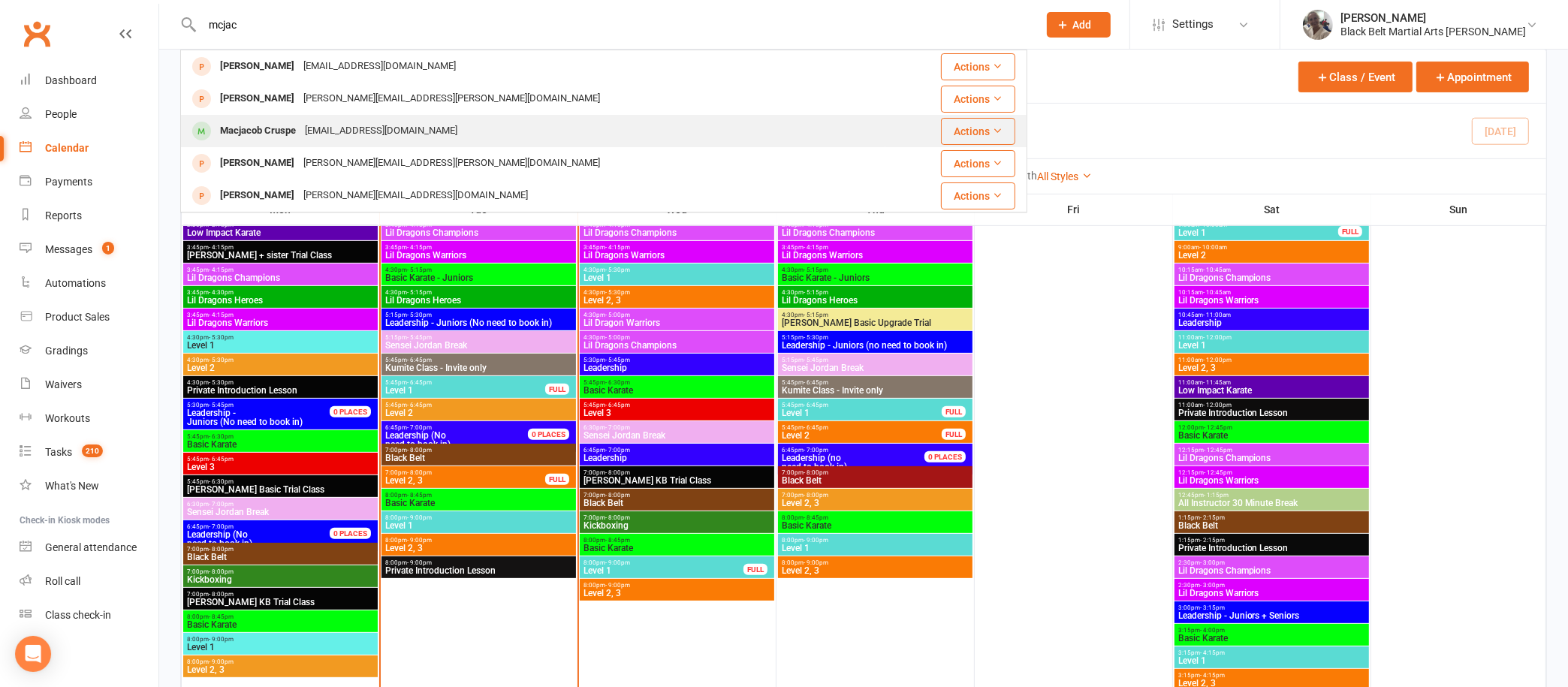
type input "mcjac"
click at [324, 122] on div "[EMAIL_ADDRESS][DOMAIN_NAME]" at bounding box center [381, 131] width 162 height 22
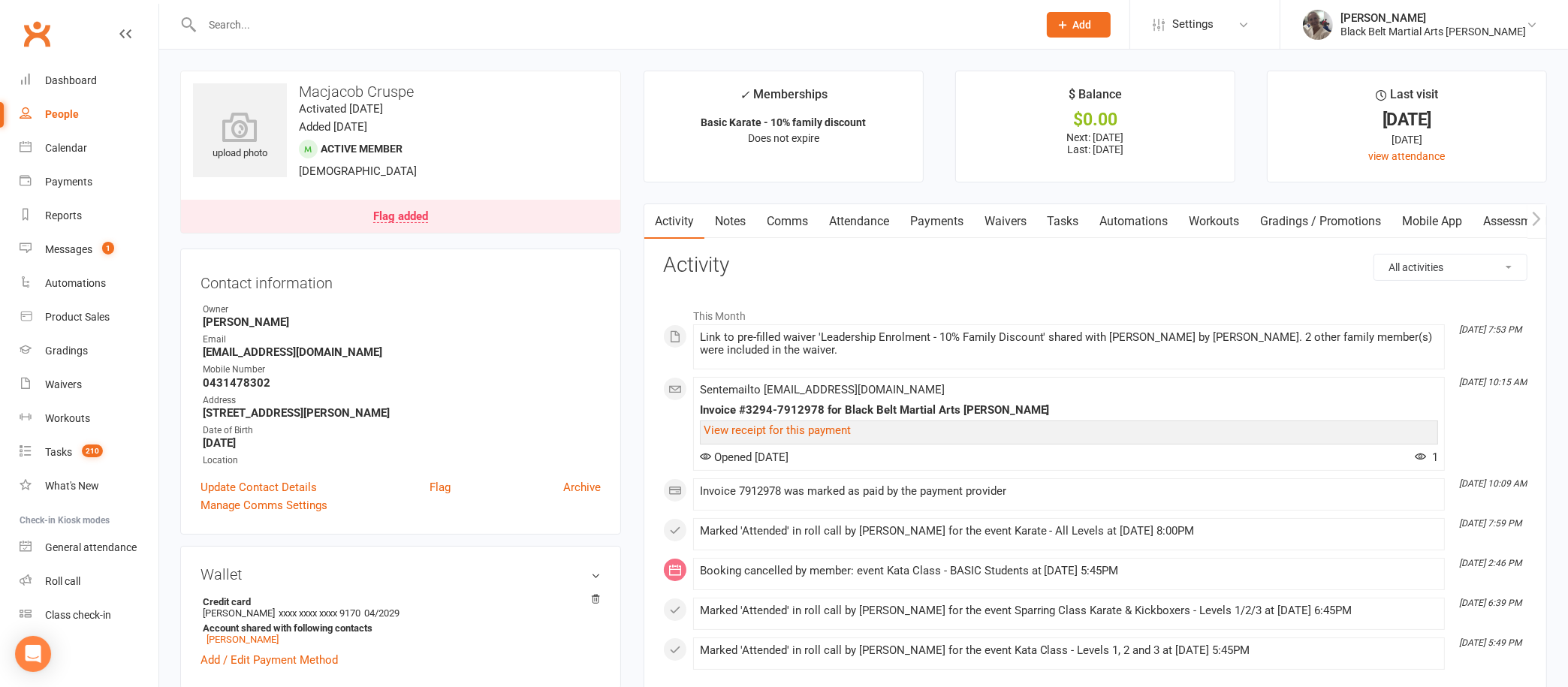
click at [724, 215] on link "Notes" at bounding box center [731, 221] width 52 height 35
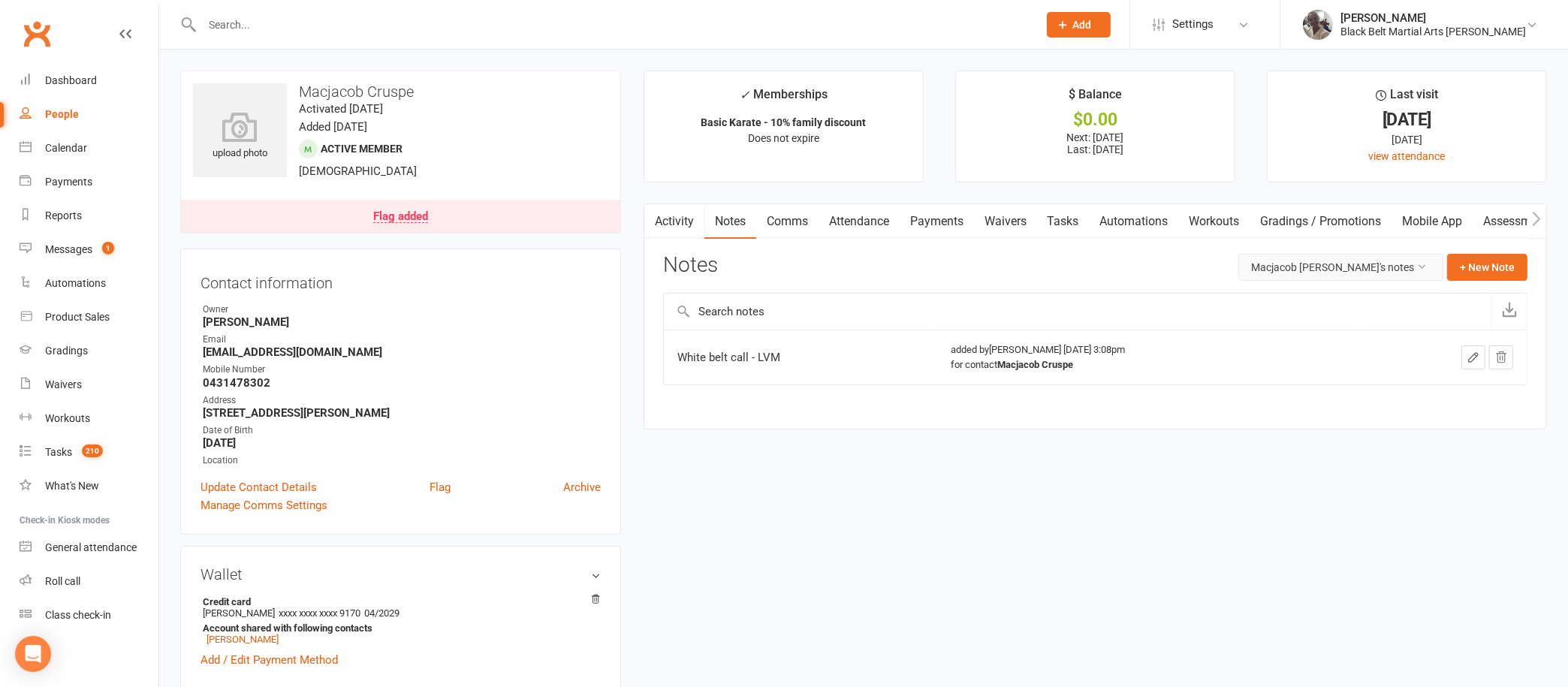
click at [1369, 260] on button "Macjacob [PERSON_NAME]'s notes" at bounding box center [1341, 267] width 205 height 27
click at [1343, 334] on link "All family notes" at bounding box center [1320, 331] width 202 height 30
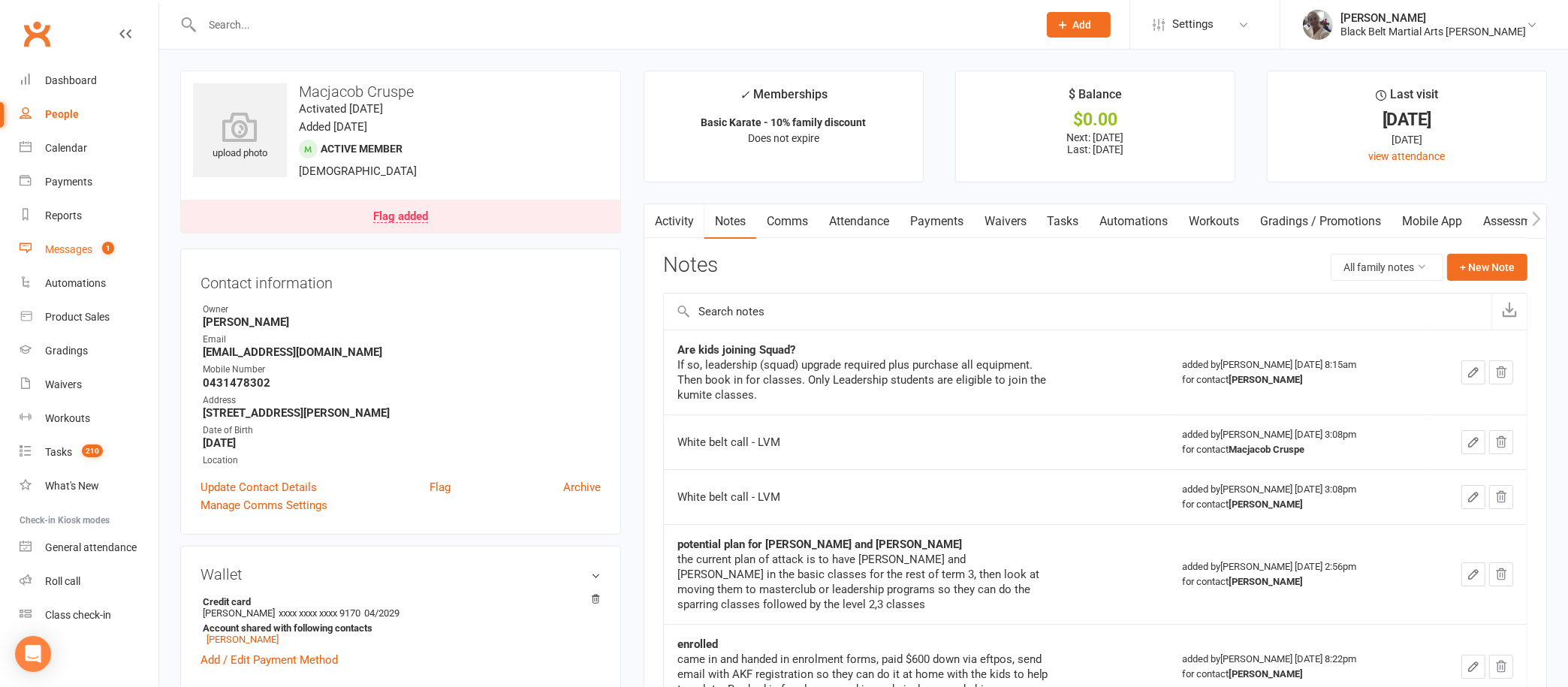
click at [57, 241] on link "Messages 1" at bounding box center [89, 249] width 139 height 34
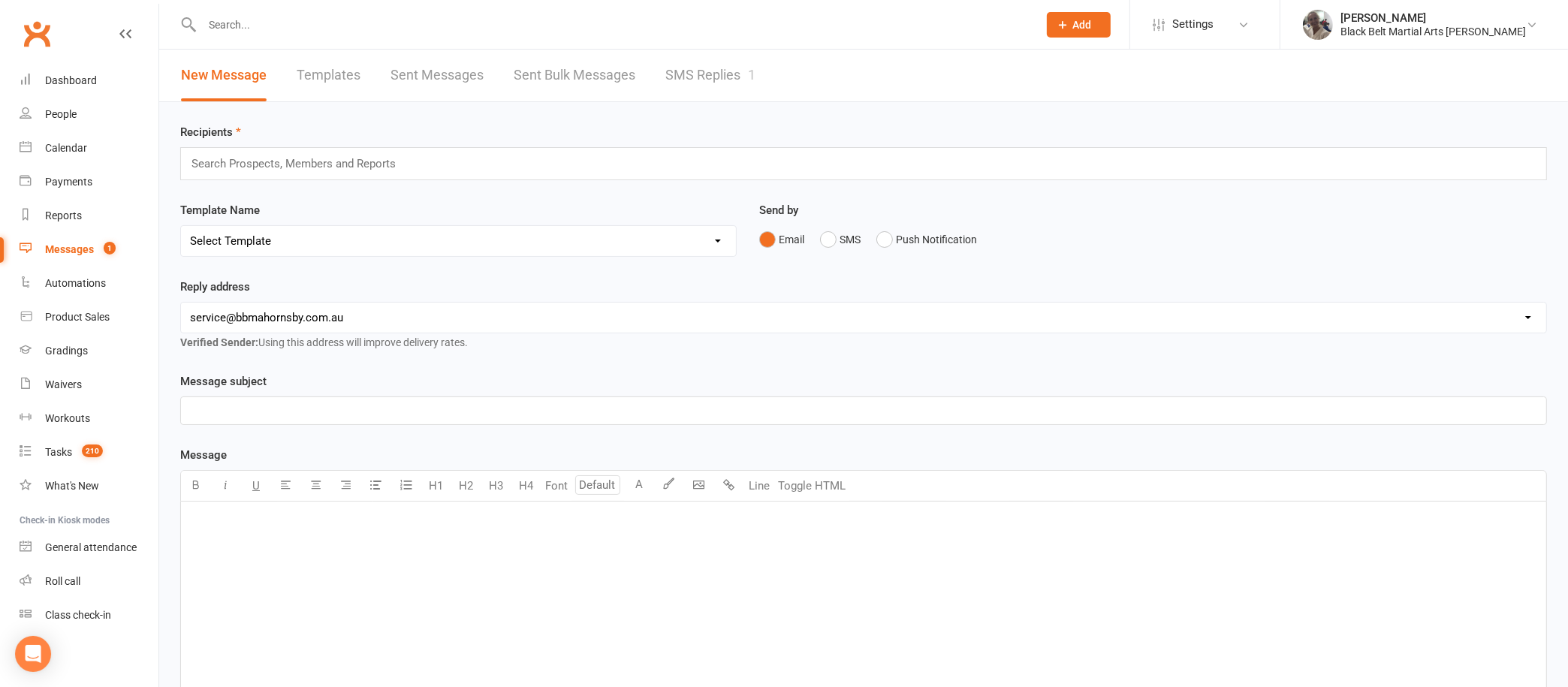
click at [691, 63] on link "SMS Replies 1" at bounding box center [710, 75] width 90 height 52
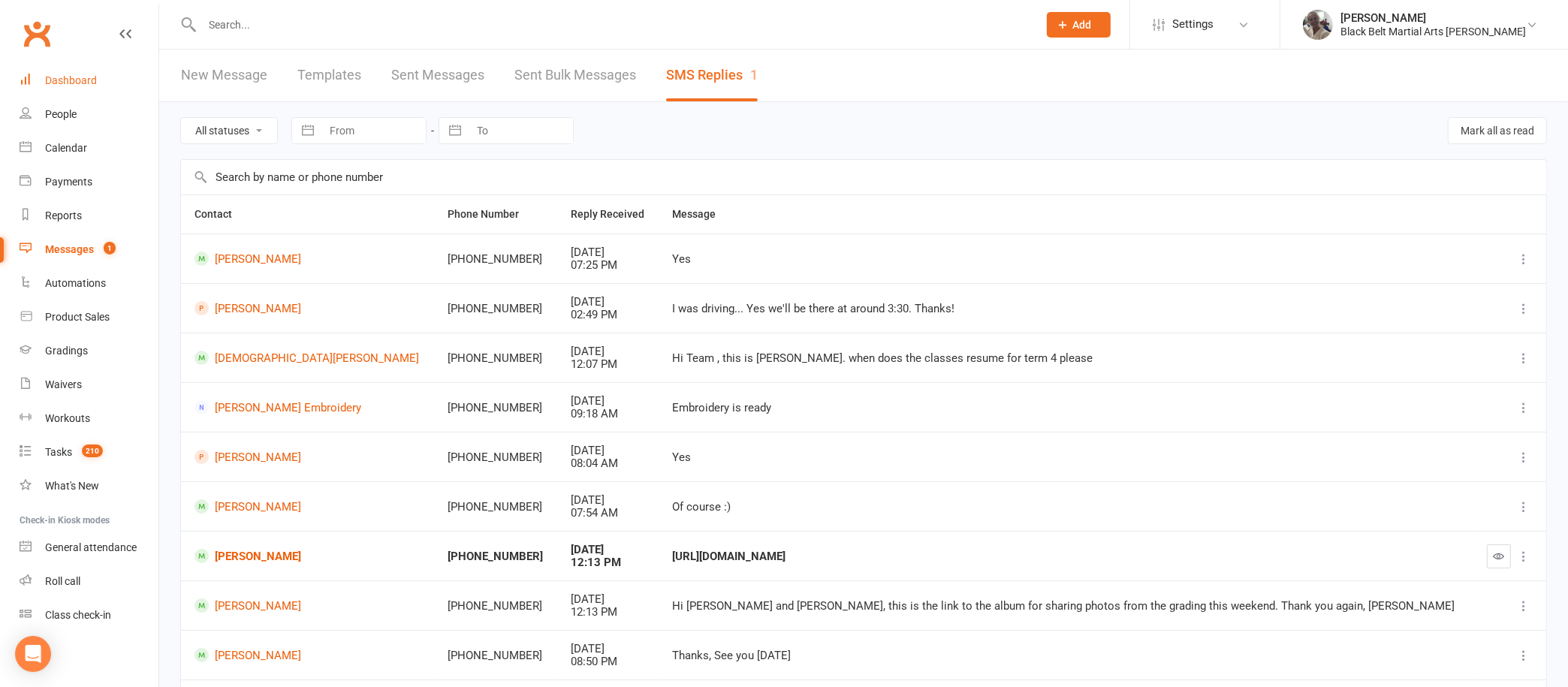
click at [76, 75] on div "Dashboard" at bounding box center [71, 80] width 52 height 12
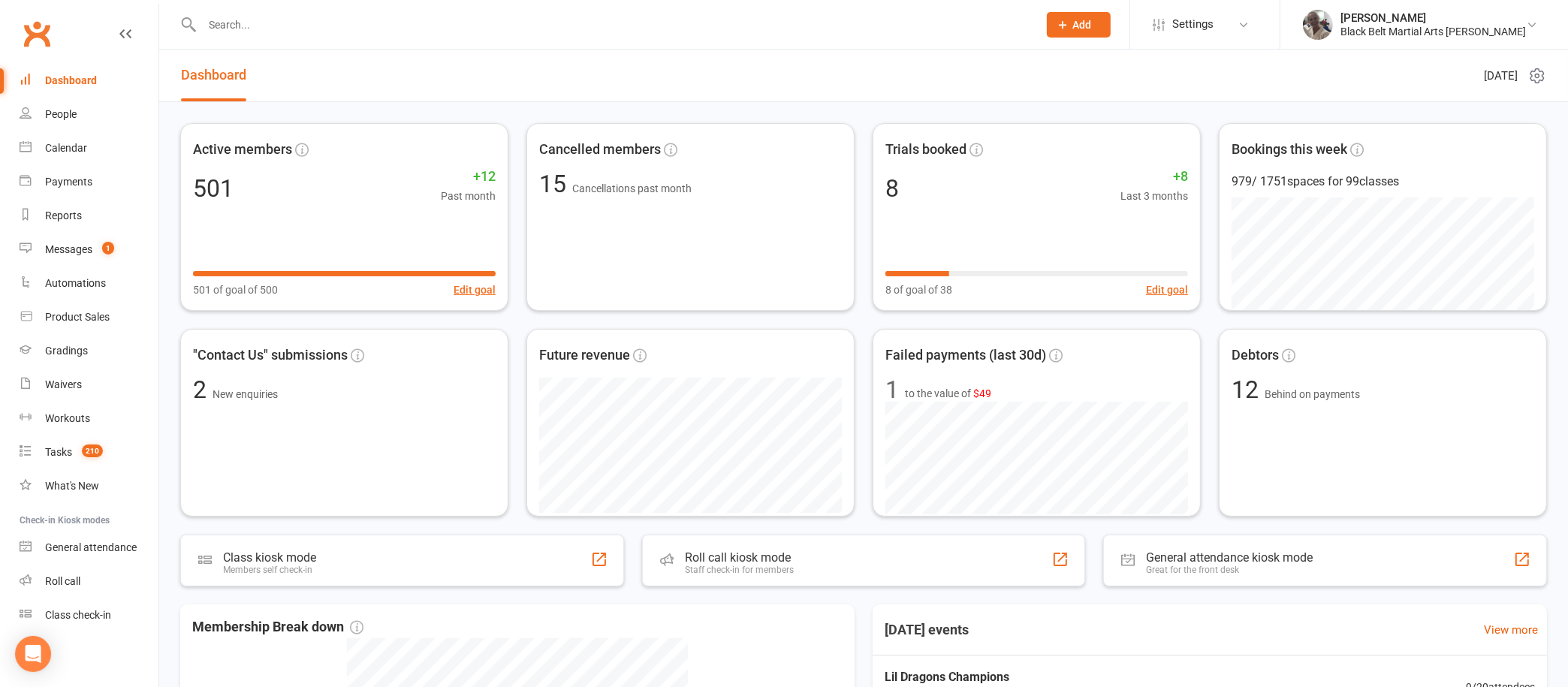
click at [553, 24] on input "text" at bounding box center [612, 24] width 830 height 21
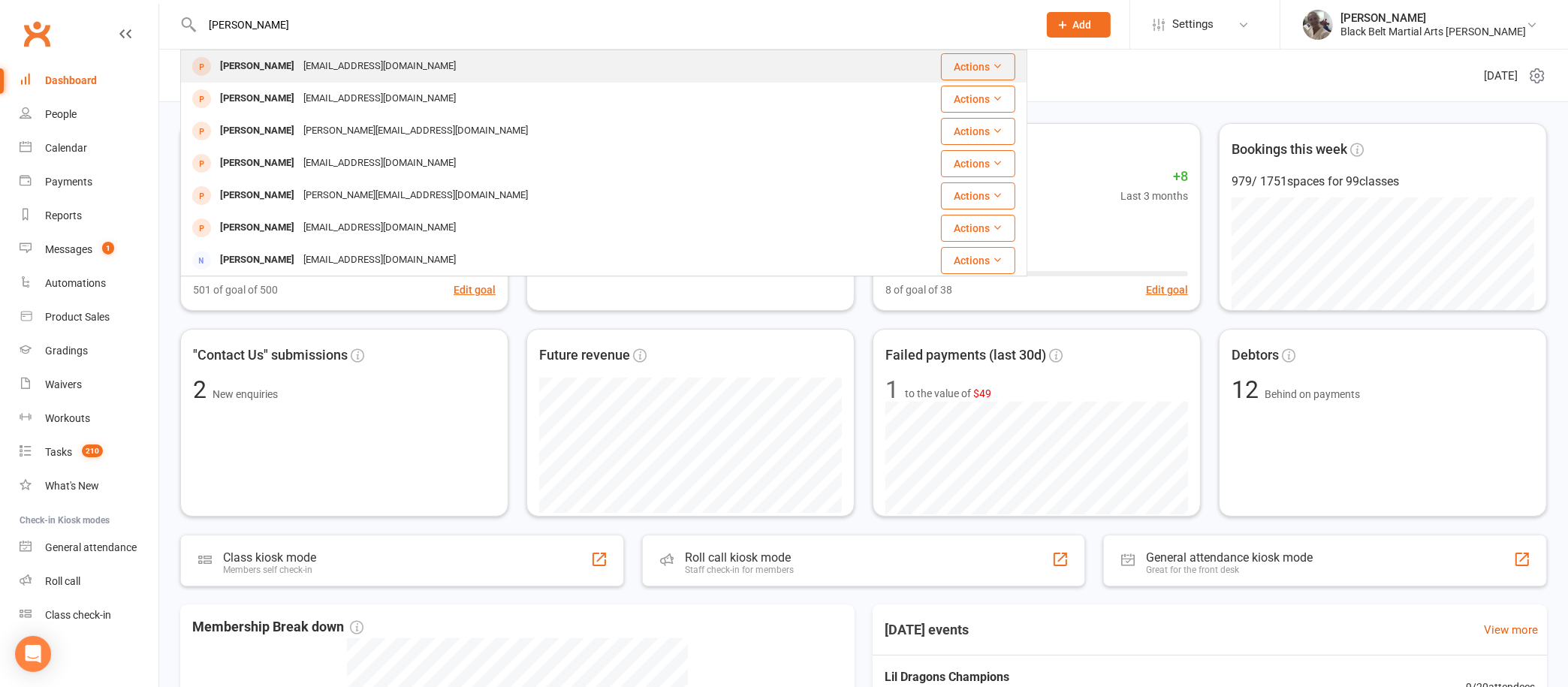
type input "[PERSON_NAME]"
click at [391, 59] on div "[PERSON_NAME] [EMAIL_ADDRESS][DOMAIN_NAME]" at bounding box center [533, 66] width 703 height 31
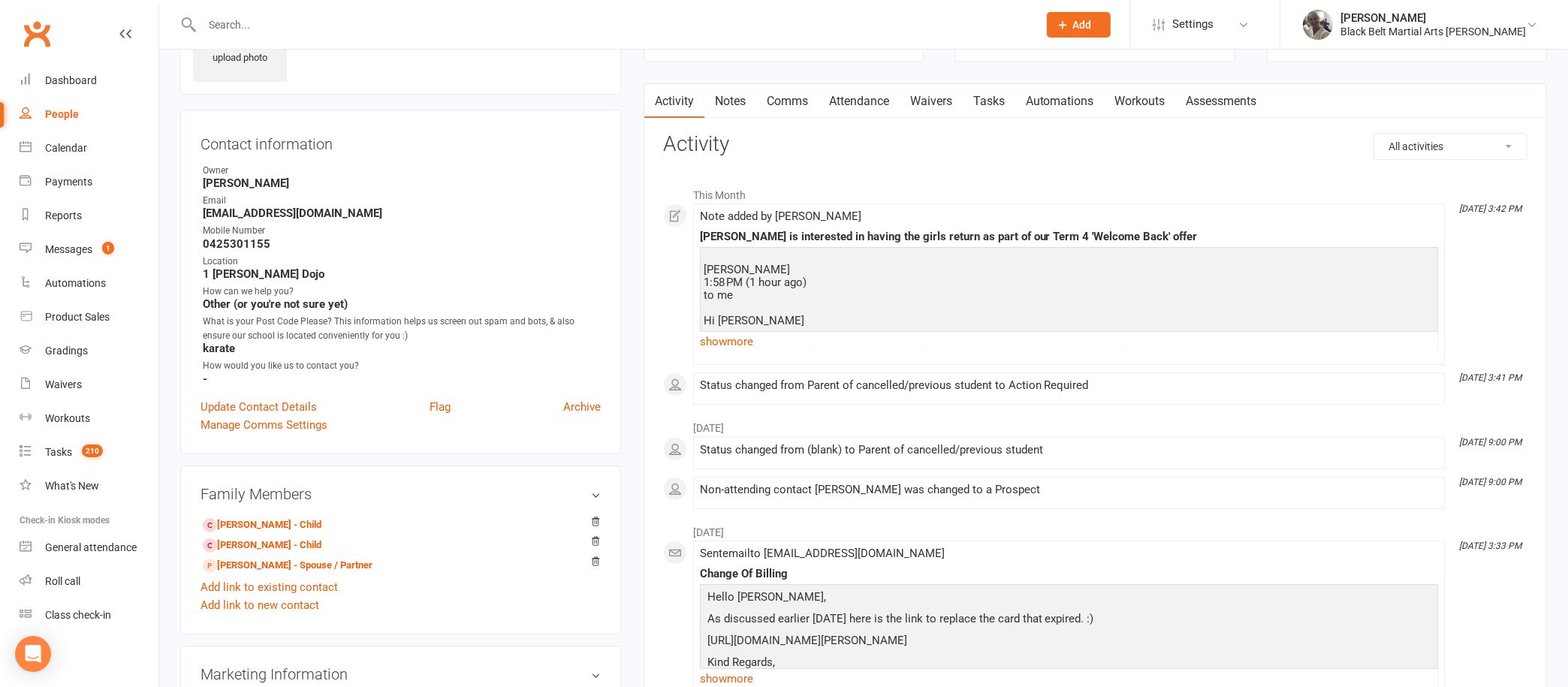
scroll to position [97, 0]
click at [725, 337] on link "show more" at bounding box center [1069, 339] width 738 height 21
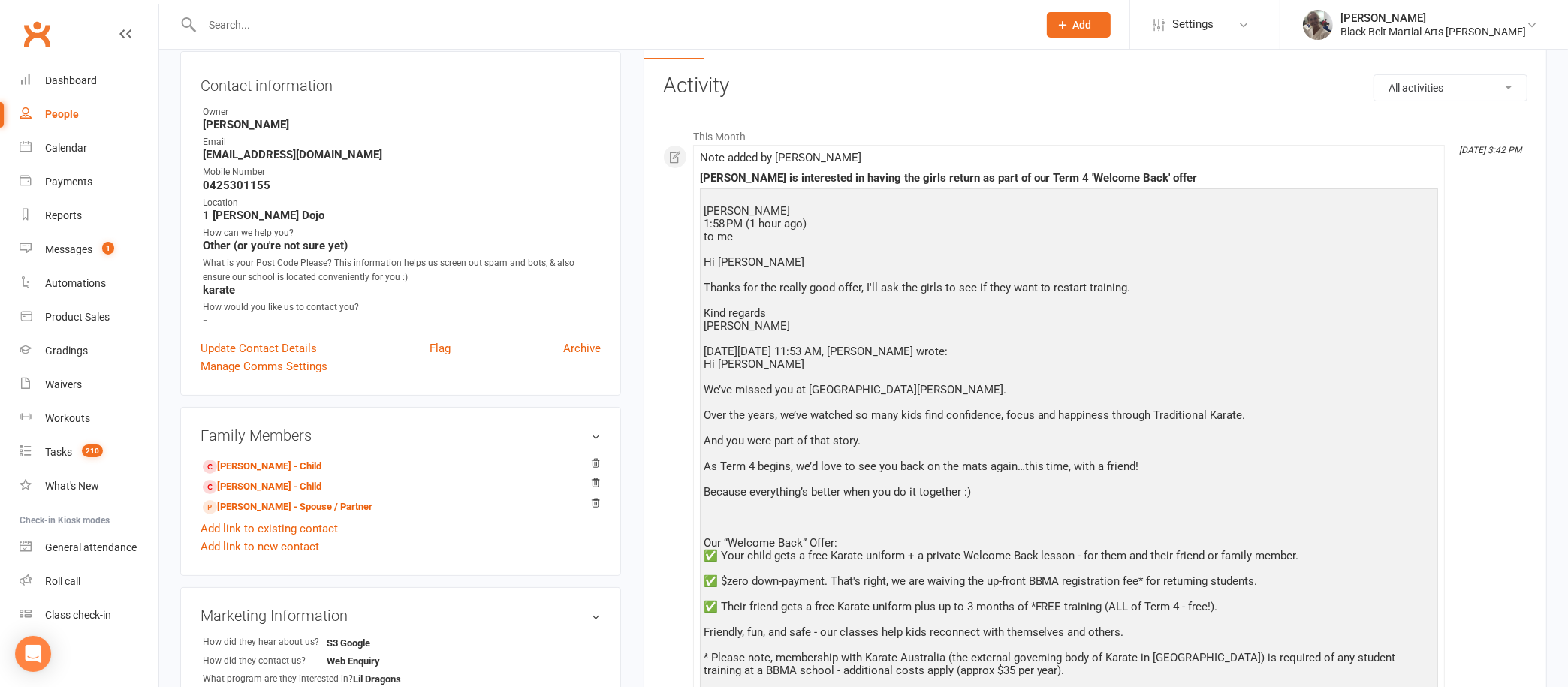
scroll to position [0, 0]
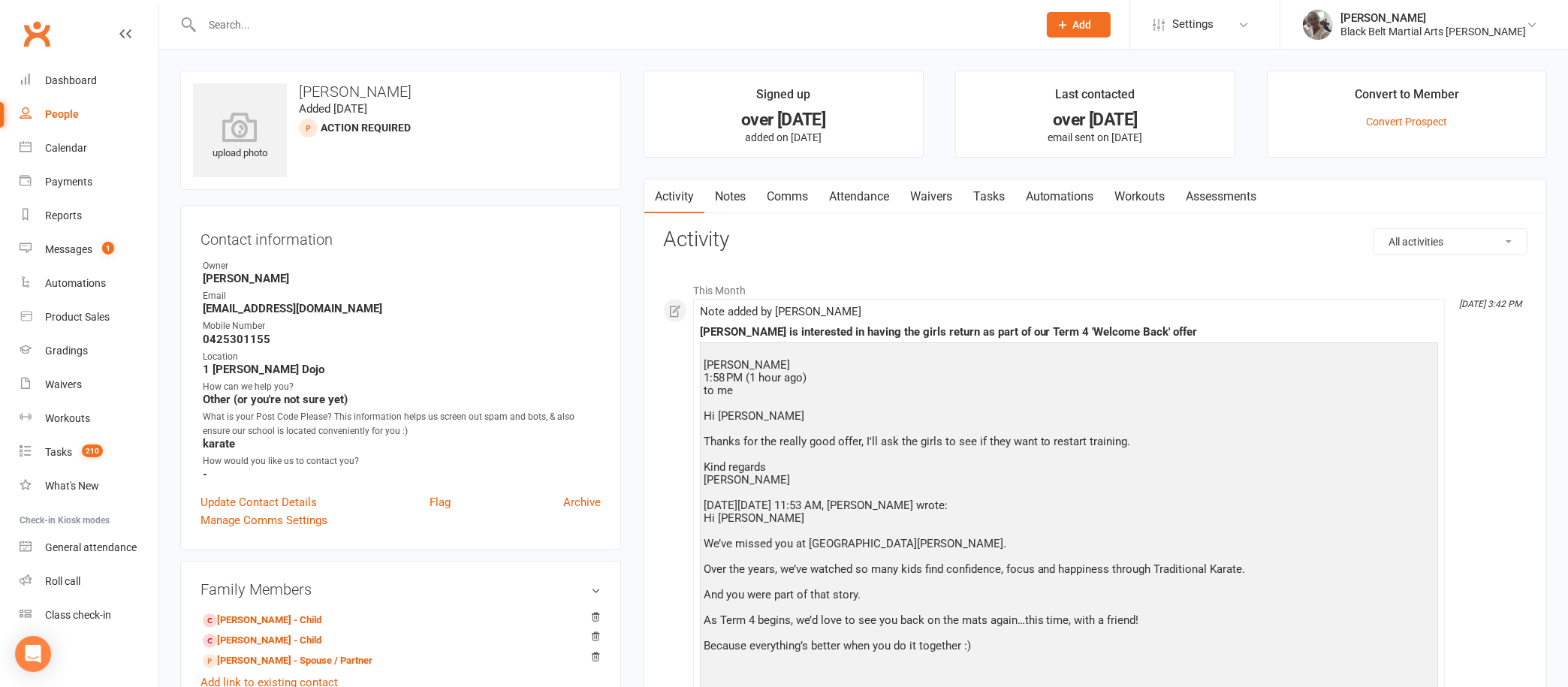
click at [732, 199] on link "Notes" at bounding box center [731, 197] width 52 height 35
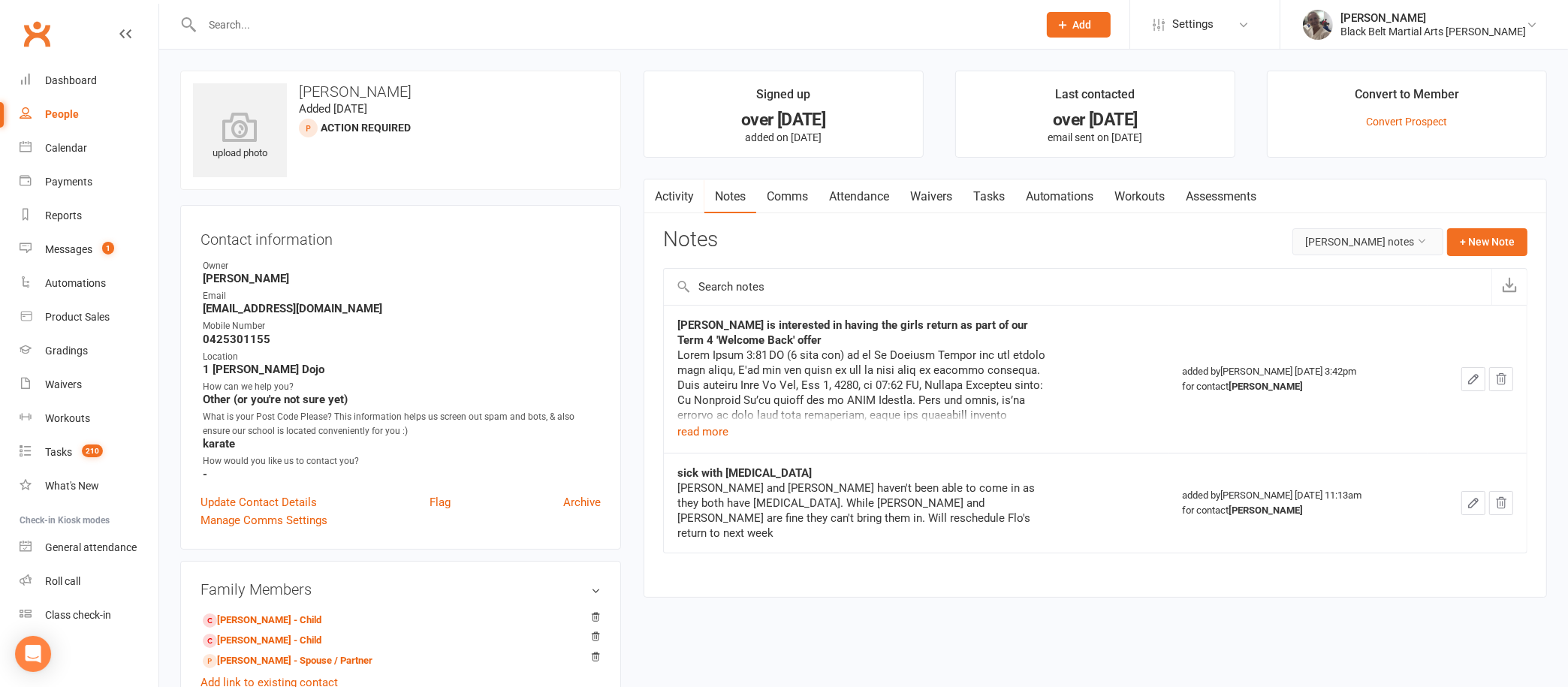
click at [1368, 246] on button "[PERSON_NAME] notes" at bounding box center [1368, 242] width 151 height 27
click at [1368, 301] on link "All family notes" at bounding box center [1346, 305] width 148 height 30
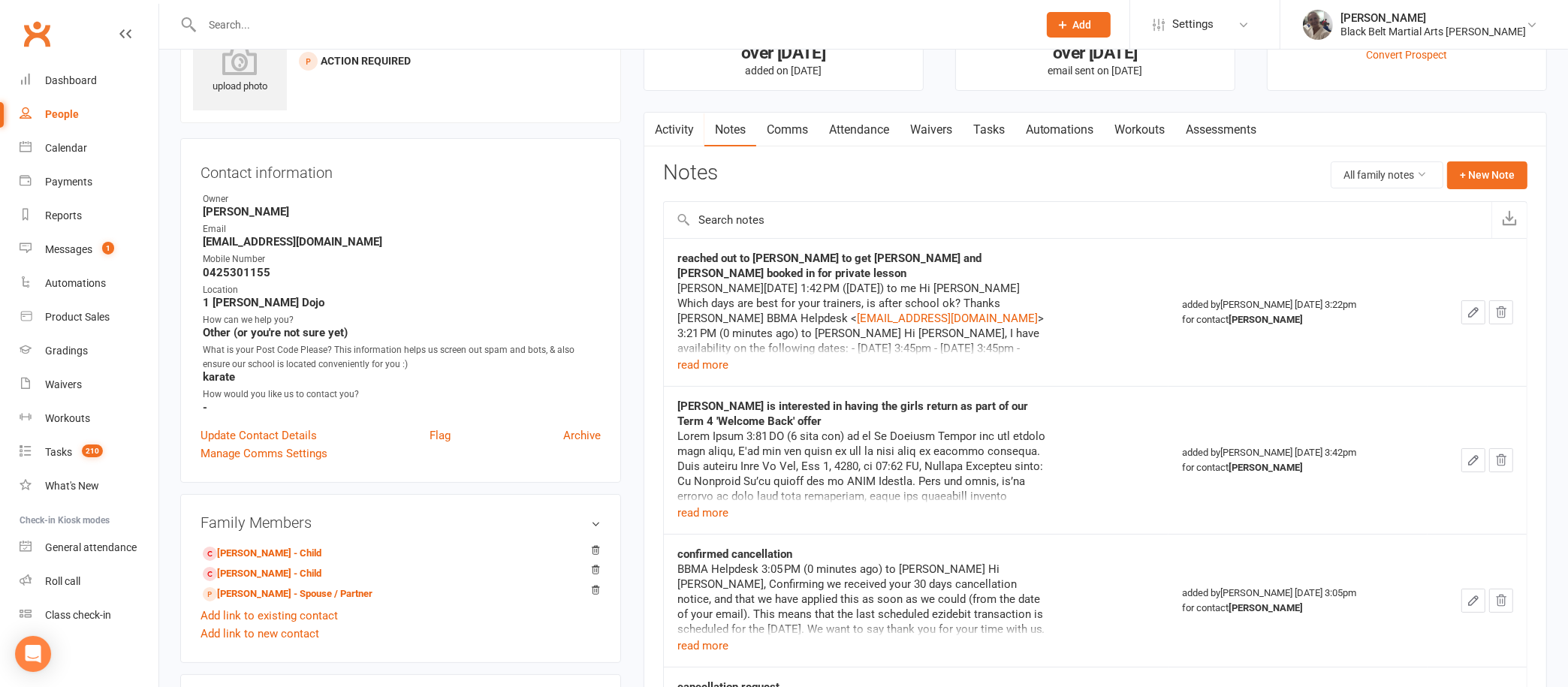
scroll to position [66, 0]
click at [703, 367] on button "read more" at bounding box center [702, 365] width 51 height 18
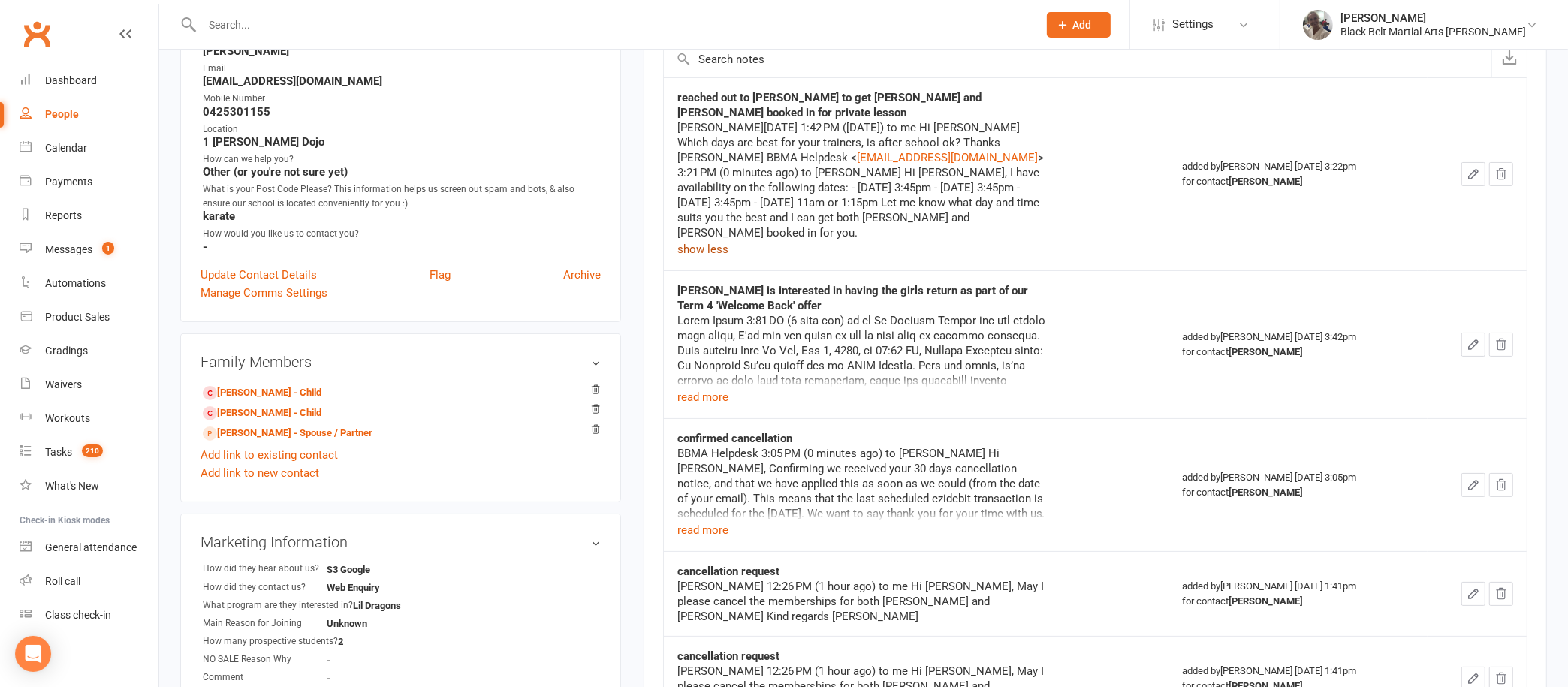
scroll to position [0, 0]
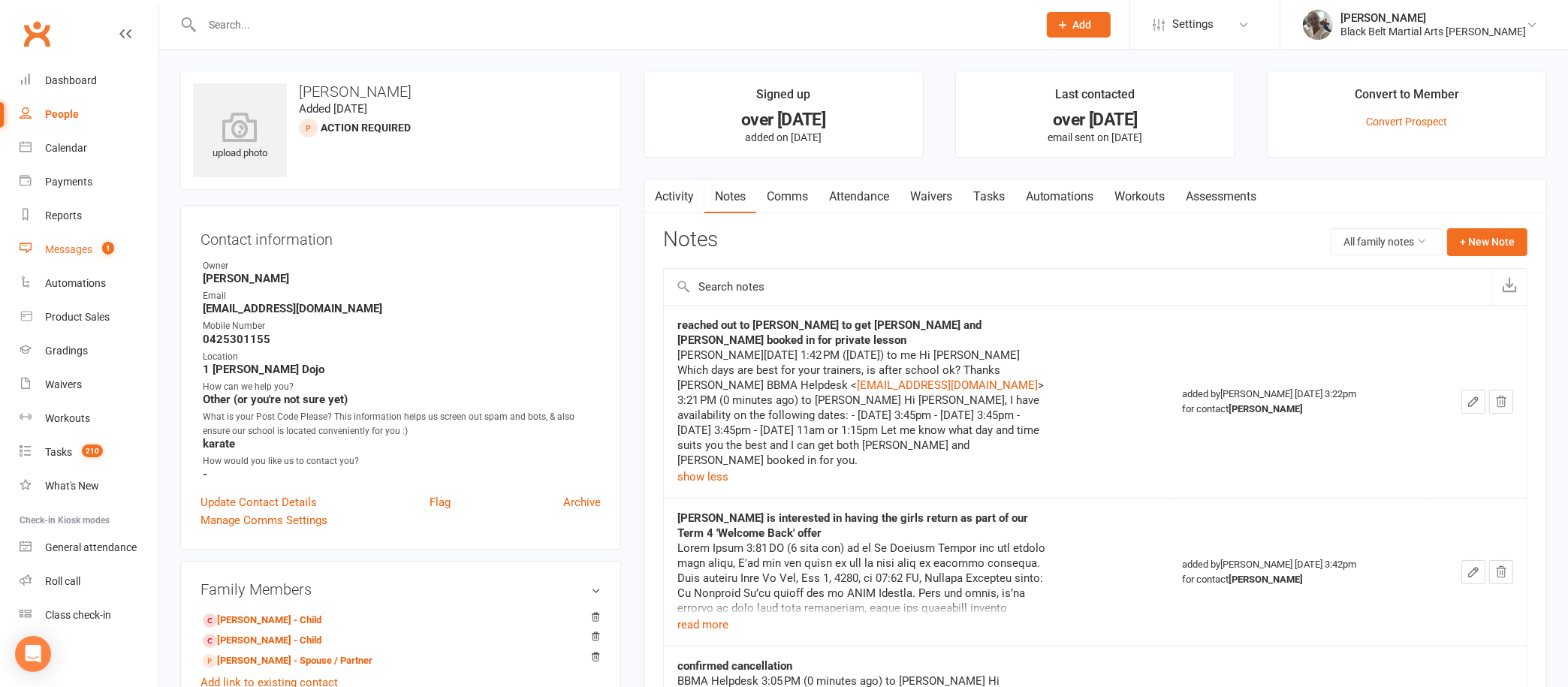
click at [70, 251] on div "Messages" at bounding box center [68, 249] width 47 height 12
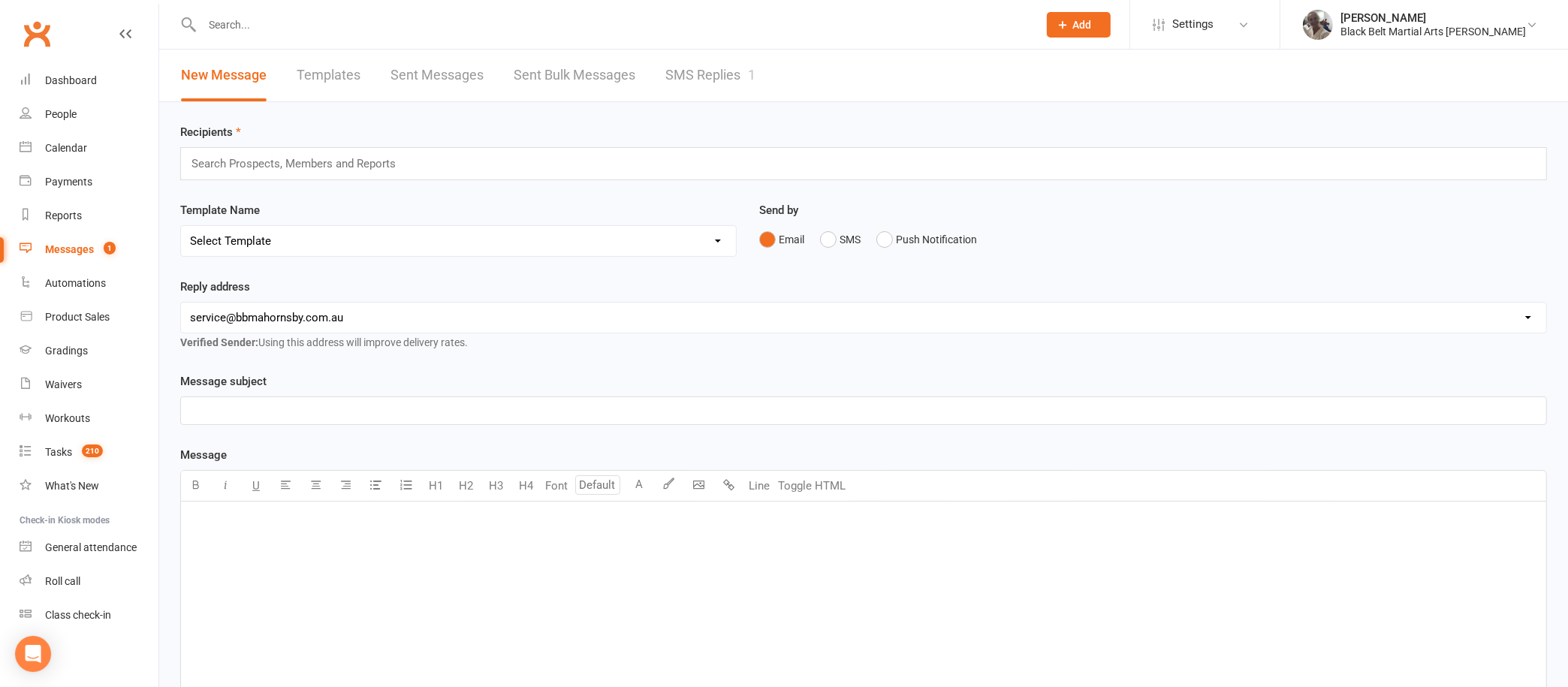
click at [675, 60] on link "SMS Replies 1" at bounding box center [710, 75] width 90 height 52
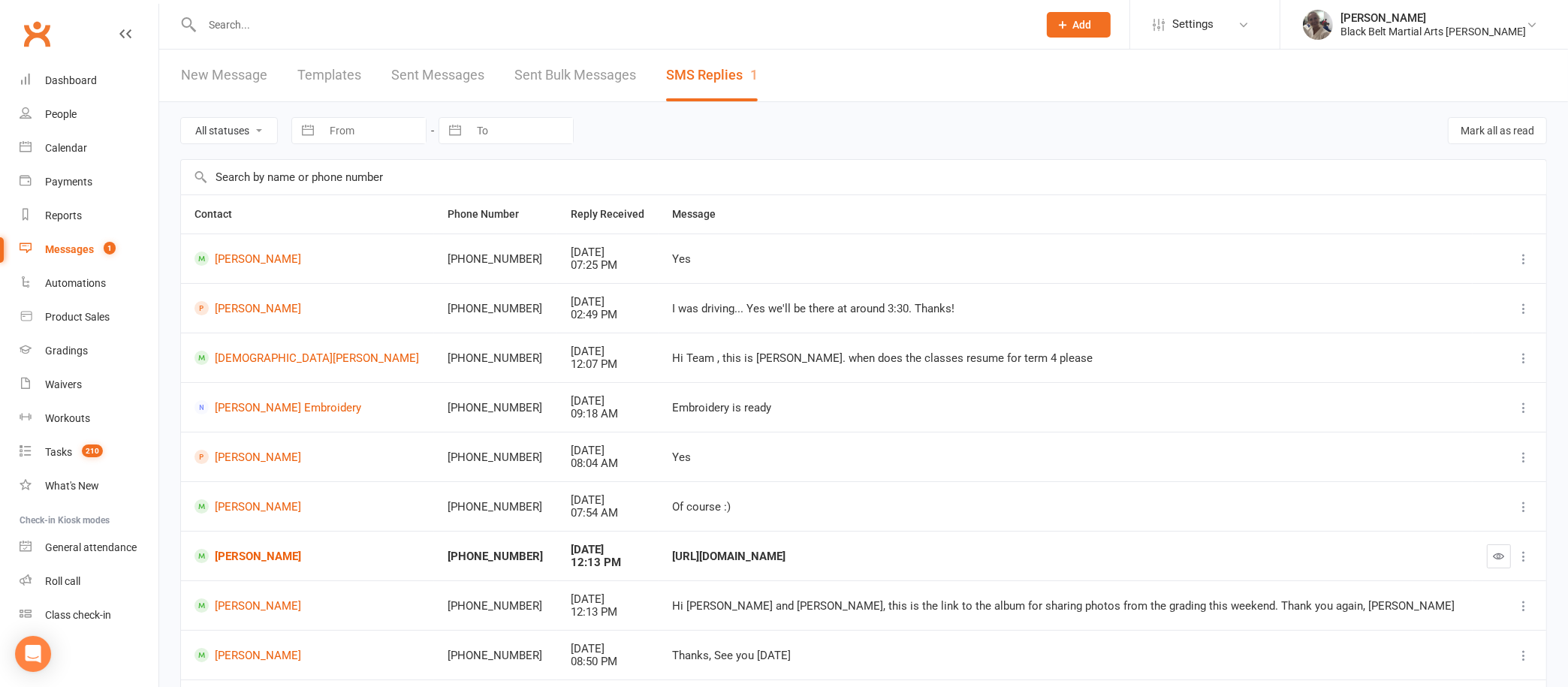
click at [540, 23] on input "text" at bounding box center [612, 24] width 830 height 21
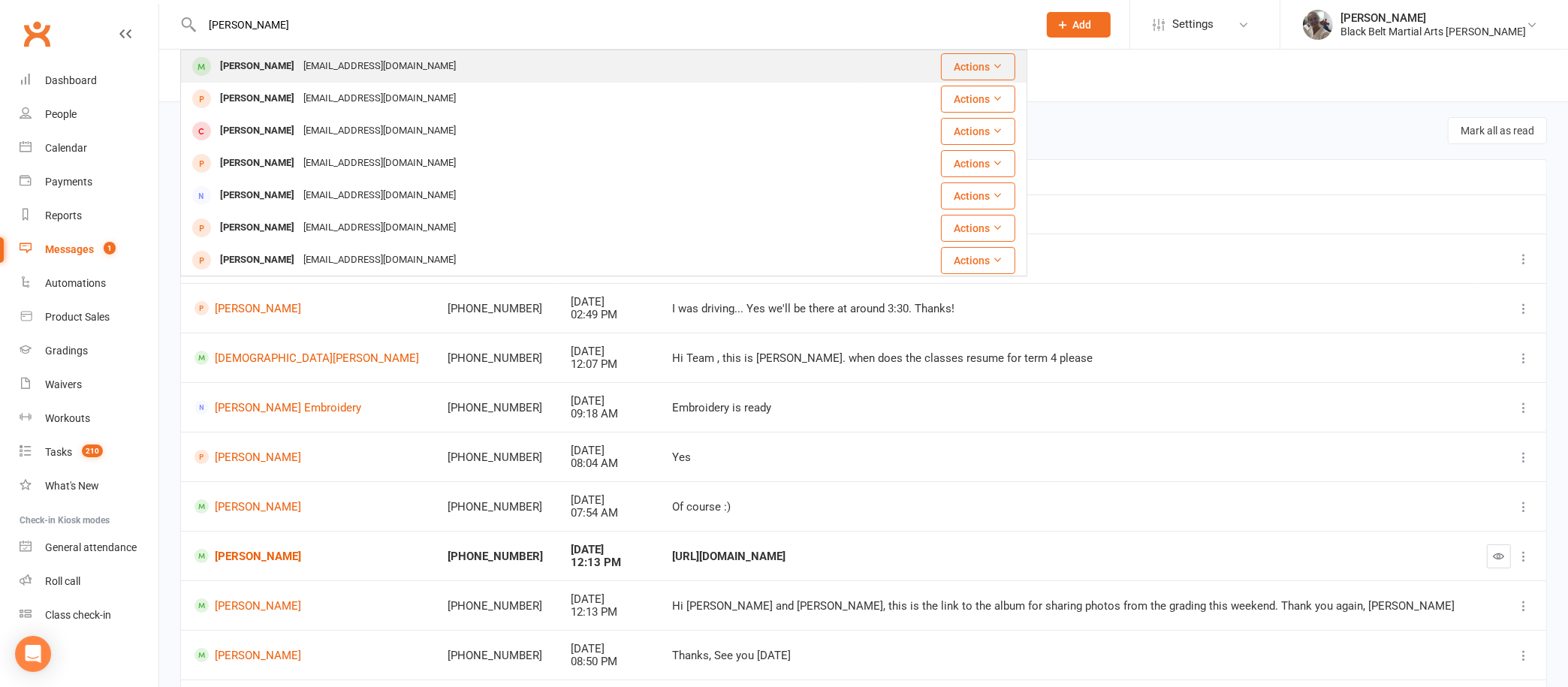
type input "[PERSON_NAME]"
click at [386, 60] on div "[EMAIL_ADDRESS][DOMAIN_NAME]" at bounding box center [380, 67] width 162 height 22
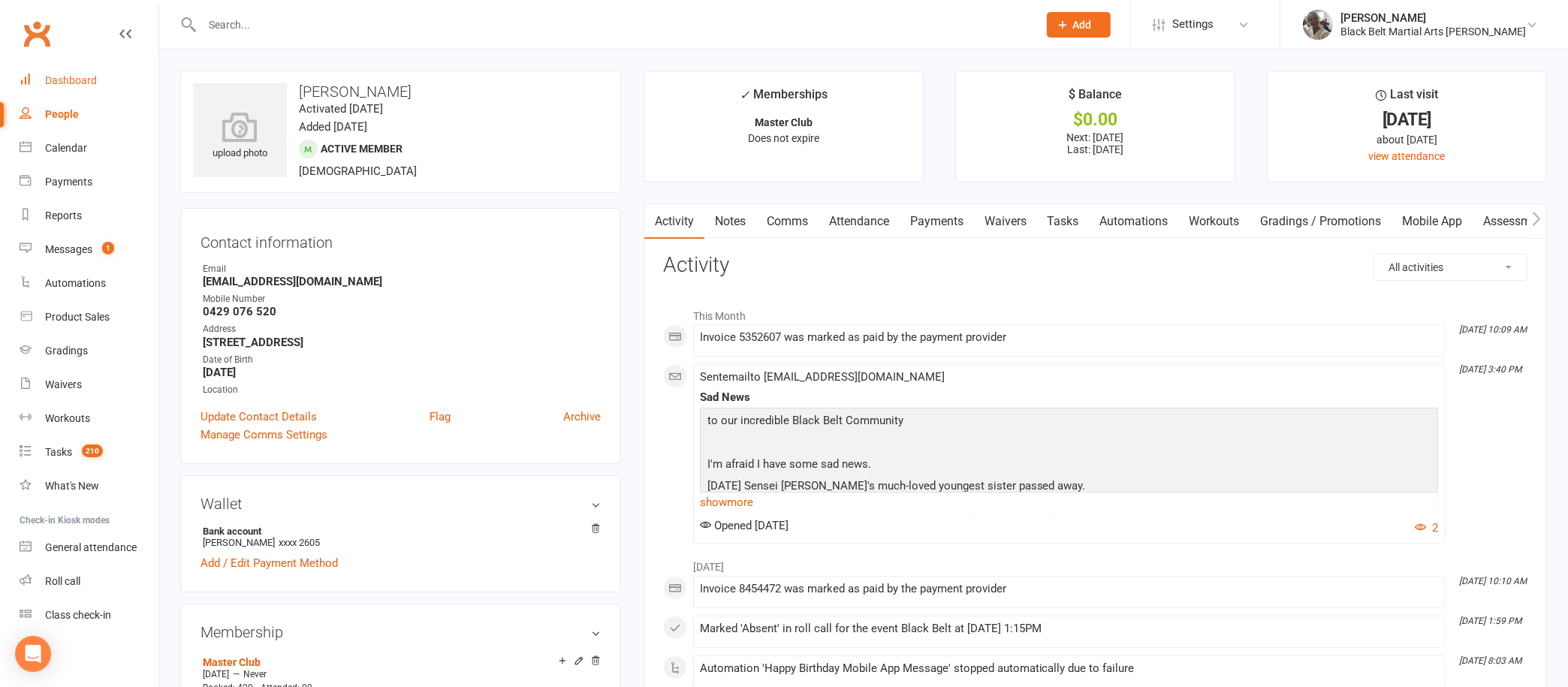
click at [71, 77] on div "Dashboard" at bounding box center [71, 80] width 52 height 12
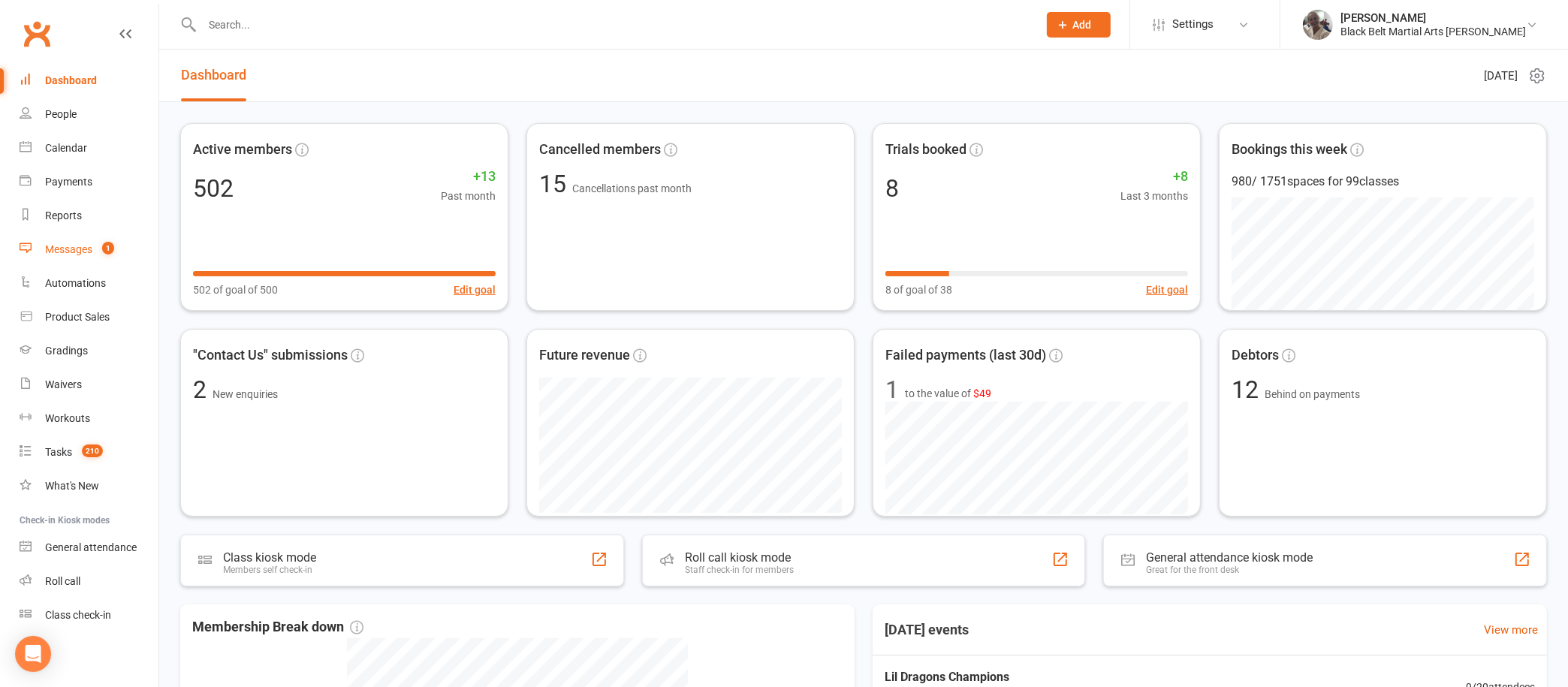
click at [75, 243] on link "Messages 1" at bounding box center [89, 249] width 139 height 34
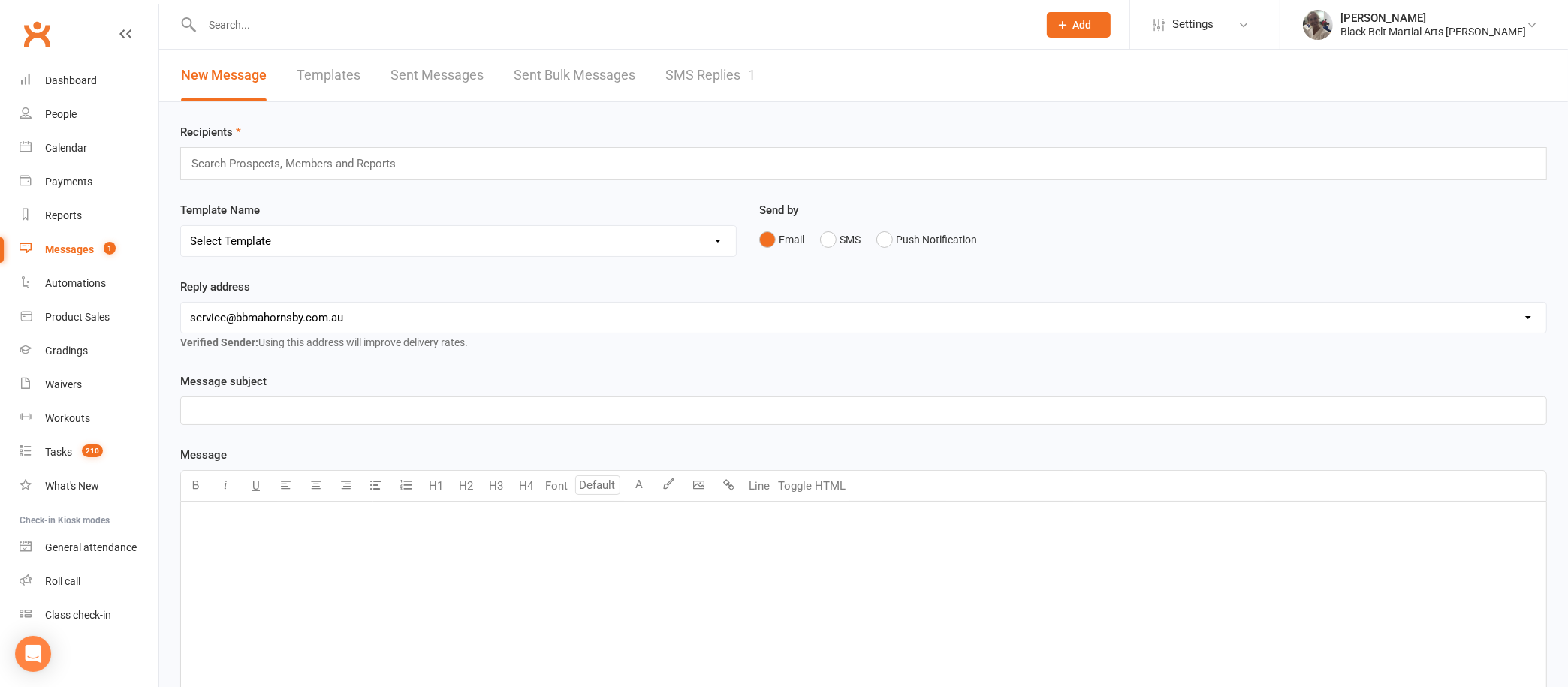
click at [643, 27] on input "text" at bounding box center [612, 24] width 830 height 21
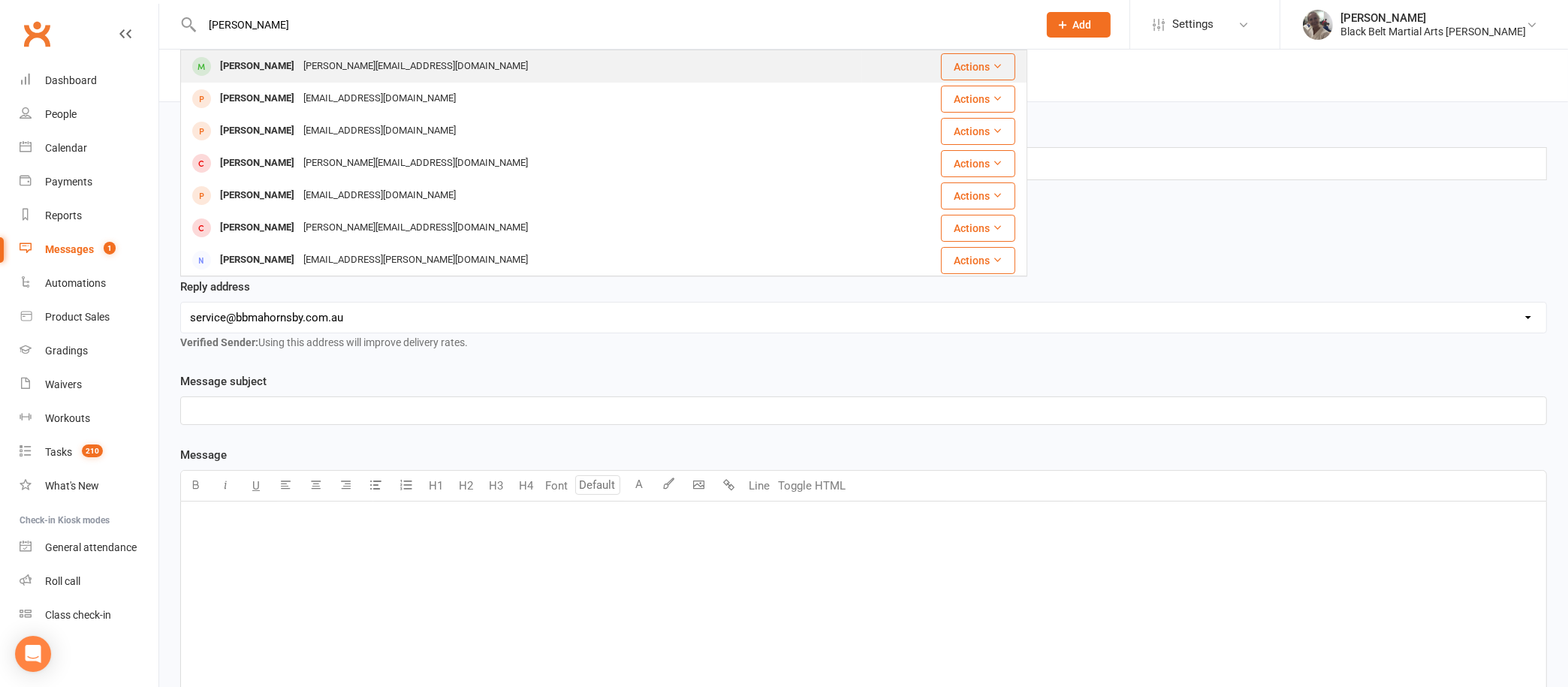
type input "[PERSON_NAME]"
click at [456, 62] on div "[PERSON_NAME] Lam [EMAIL_ADDRESS][DOMAIN_NAME]" at bounding box center [521, 66] width 680 height 31
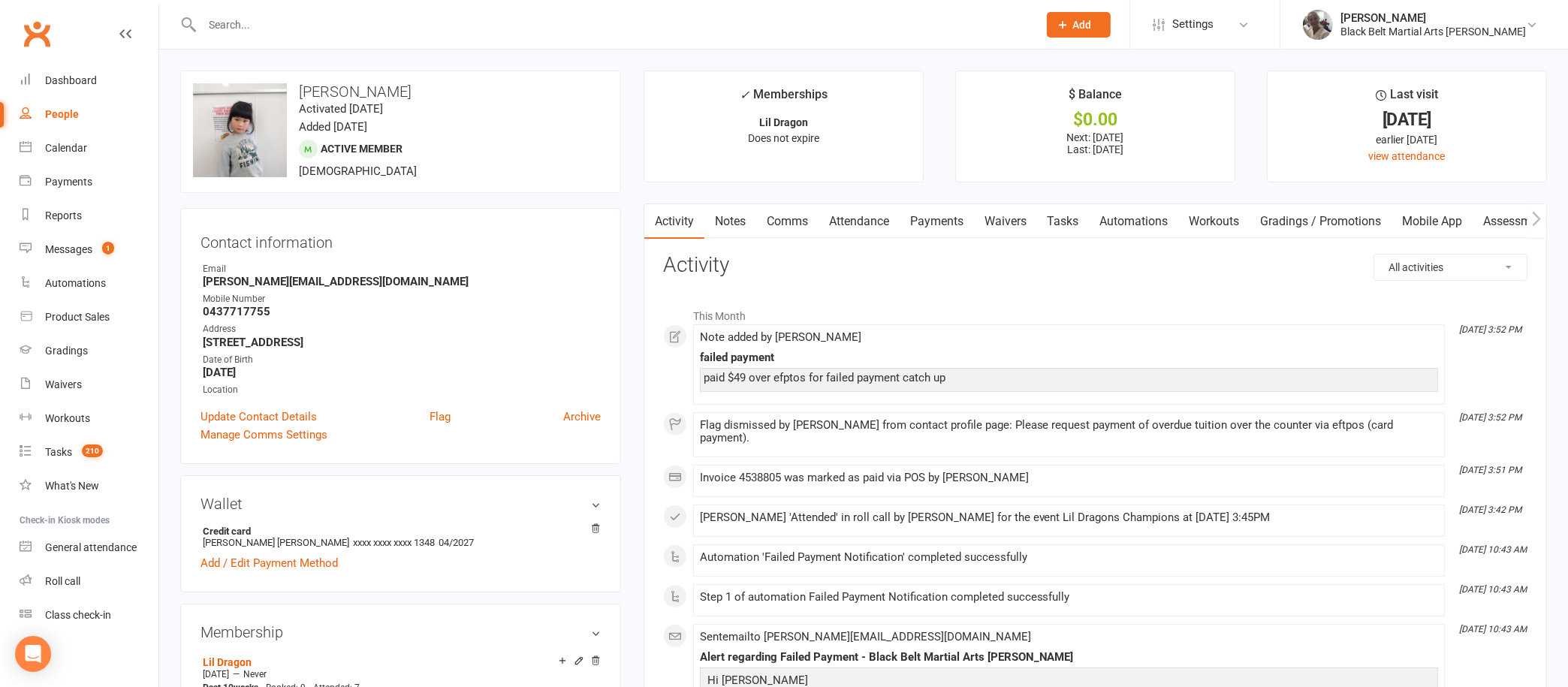
click at [938, 222] on link "Payments" at bounding box center [936, 221] width 75 height 35
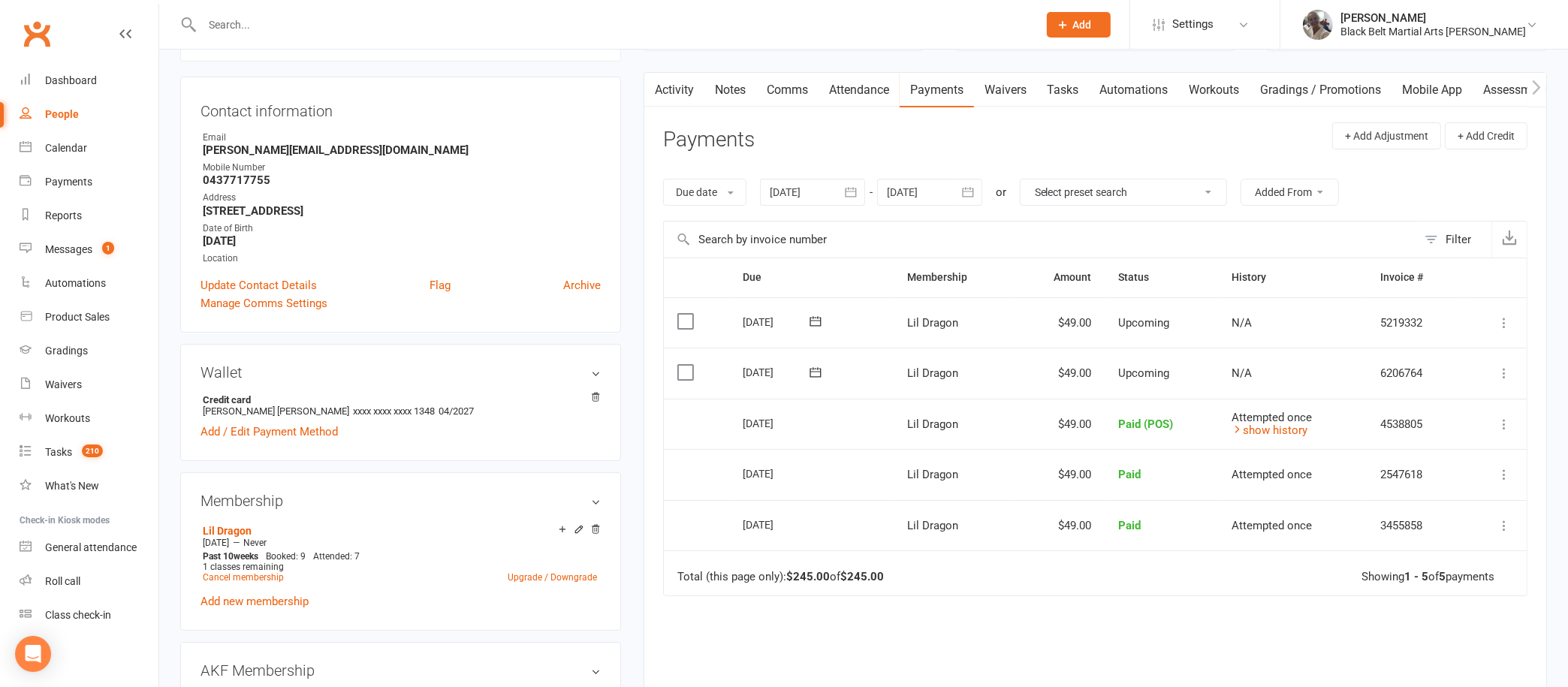
scroll to position [130, 0]
click at [671, 91] on link "Activity" at bounding box center [674, 91] width 60 height 35
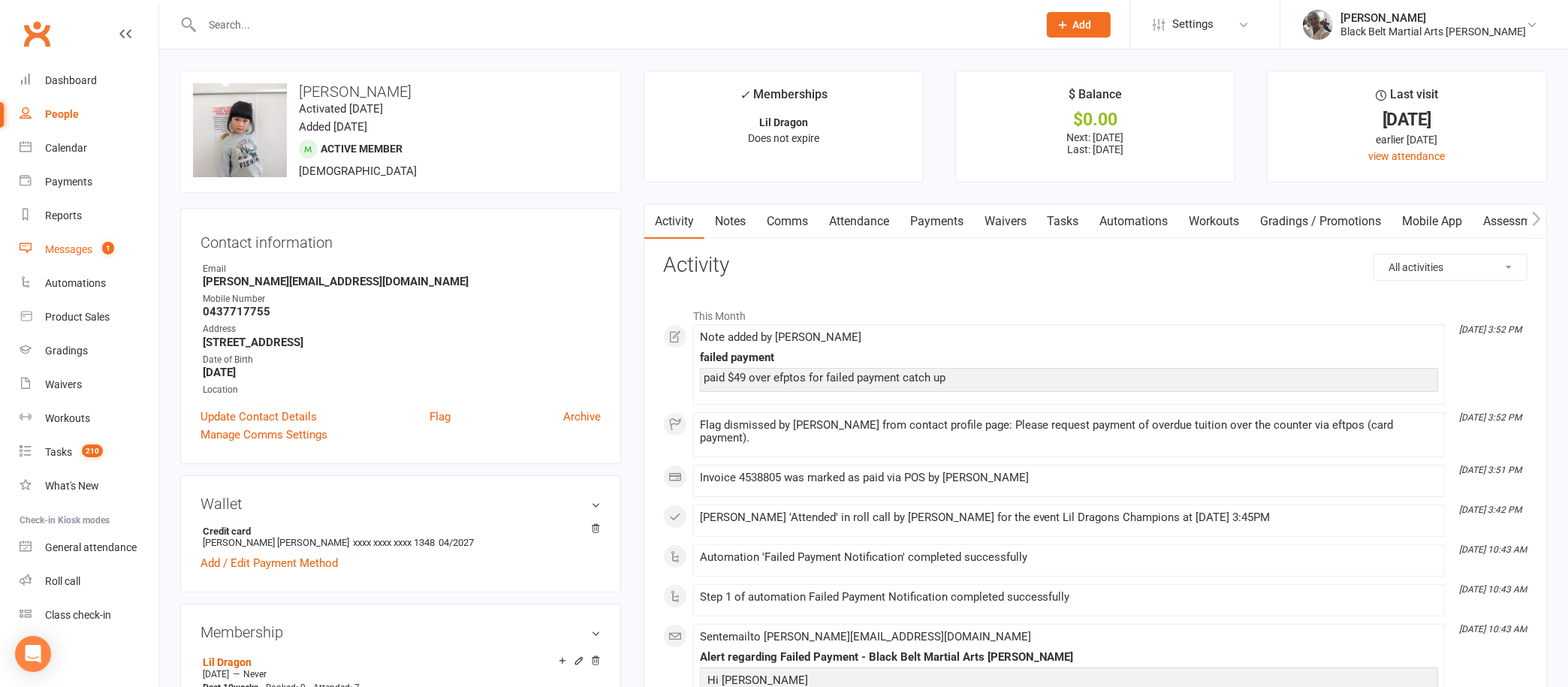
click at [56, 243] on div "Messages" at bounding box center [68, 249] width 47 height 12
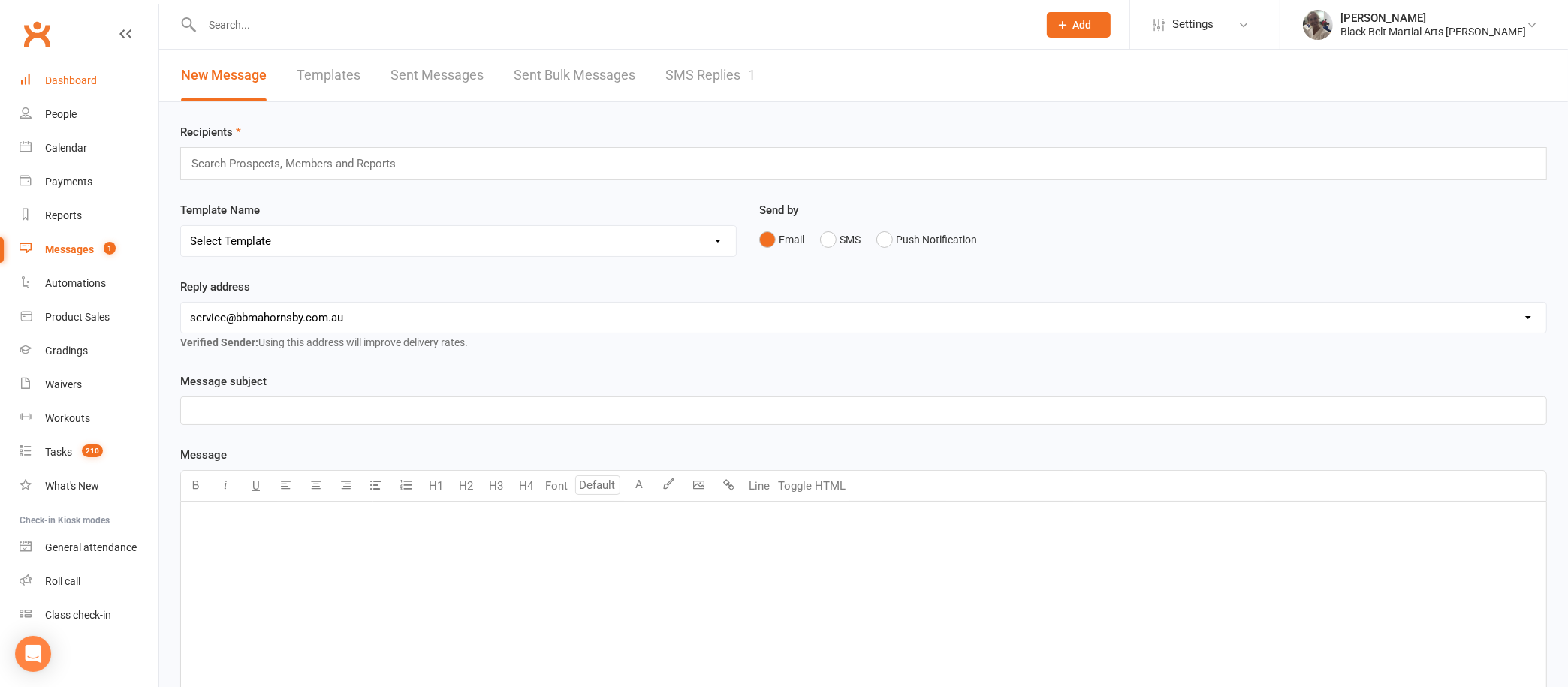
click at [72, 79] on div "Dashboard" at bounding box center [71, 80] width 52 height 12
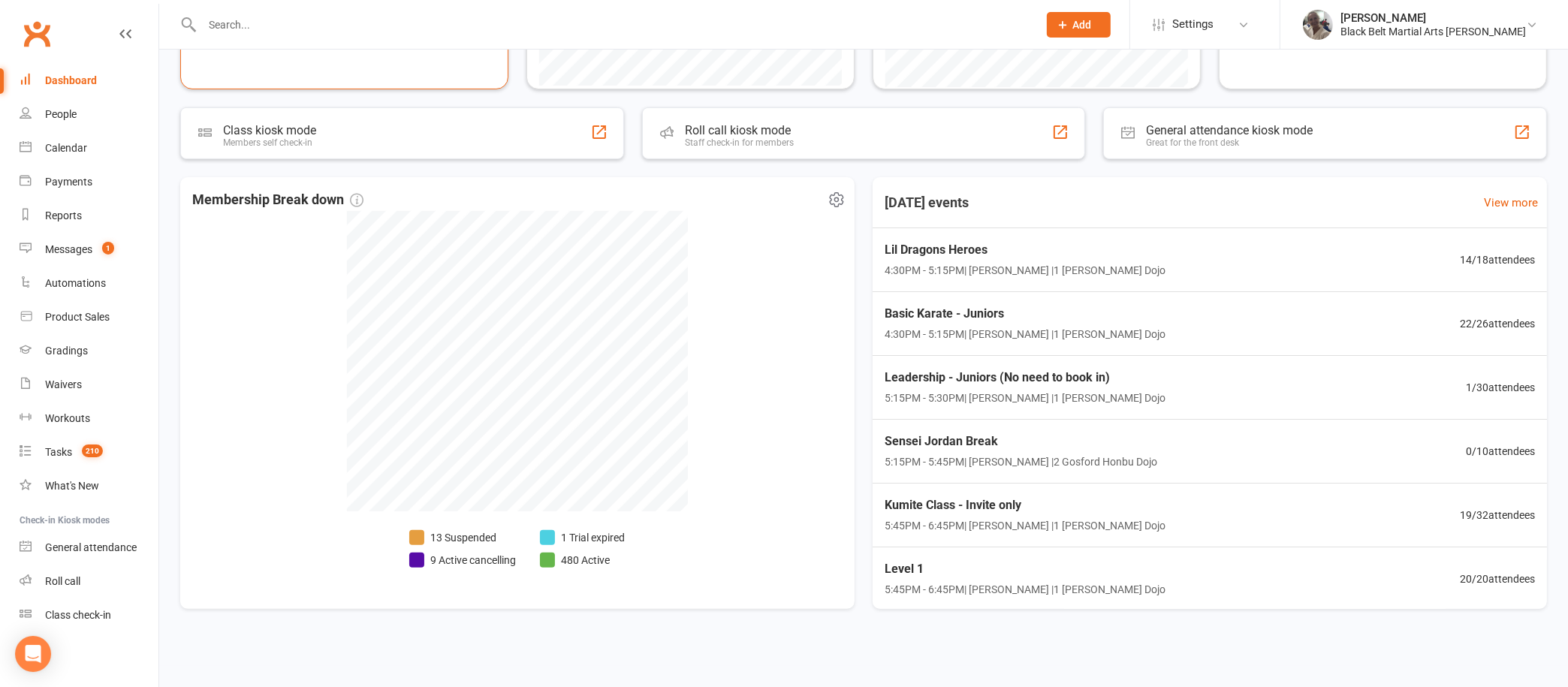
scroll to position [425, 0]
click at [53, 210] on div "Reports" at bounding box center [63, 215] width 37 height 12
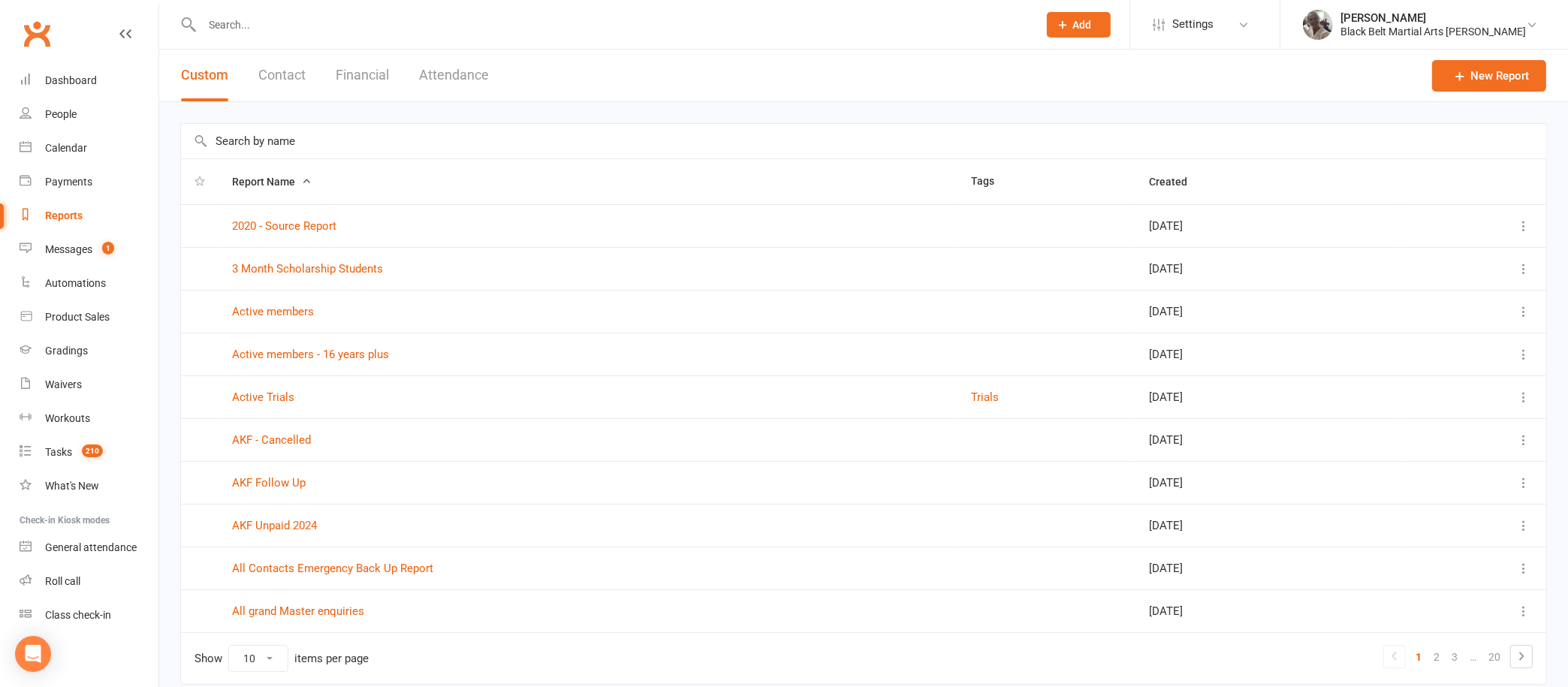
click at [278, 72] on button "Contact" at bounding box center [282, 75] width 47 height 52
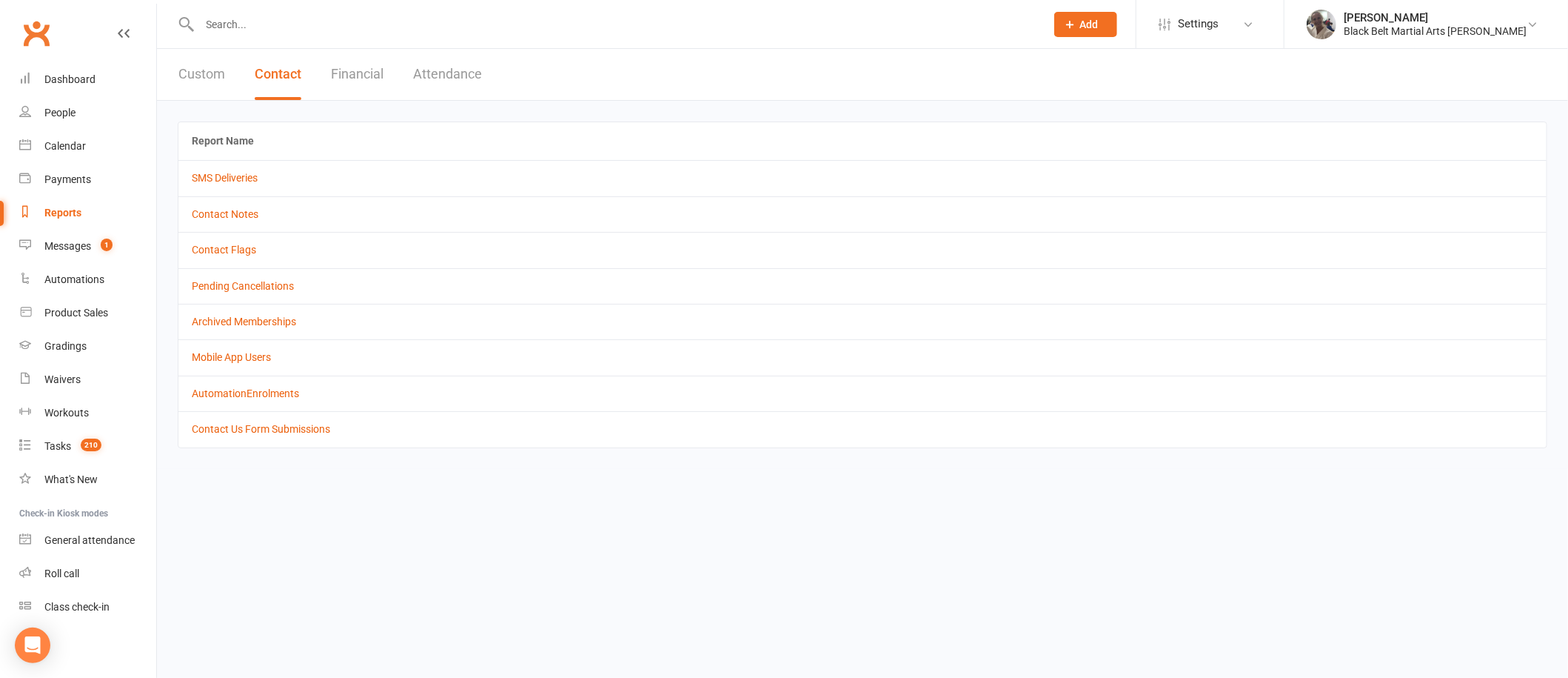
click at [240, 203] on td "Contact Notes" at bounding box center [862, 214] width 1368 height 36
click at [225, 210] on link "Contact Notes" at bounding box center [225, 214] width 67 height 12
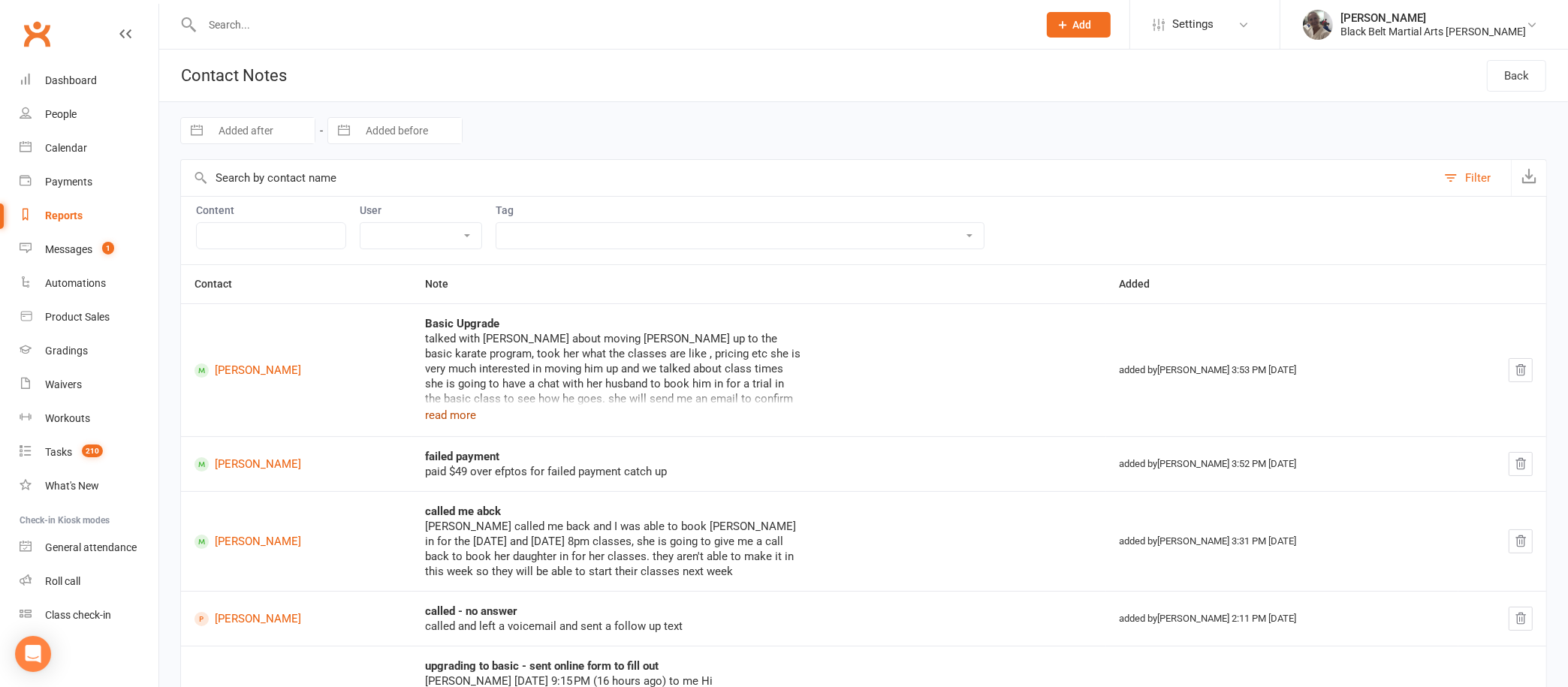
click at [476, 406] on button "read more" at bounding box center [450, 415] width 51 height 18
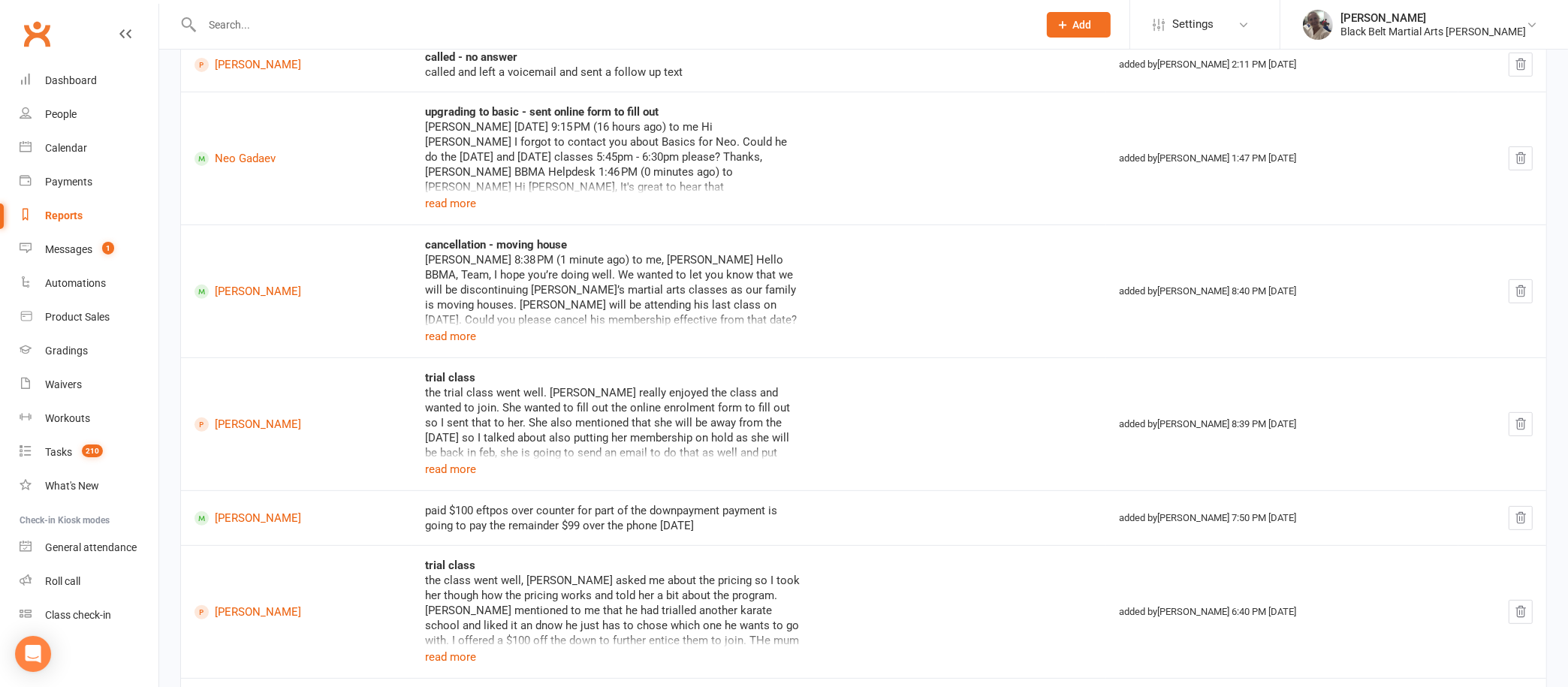
scroll to position [579, 0]
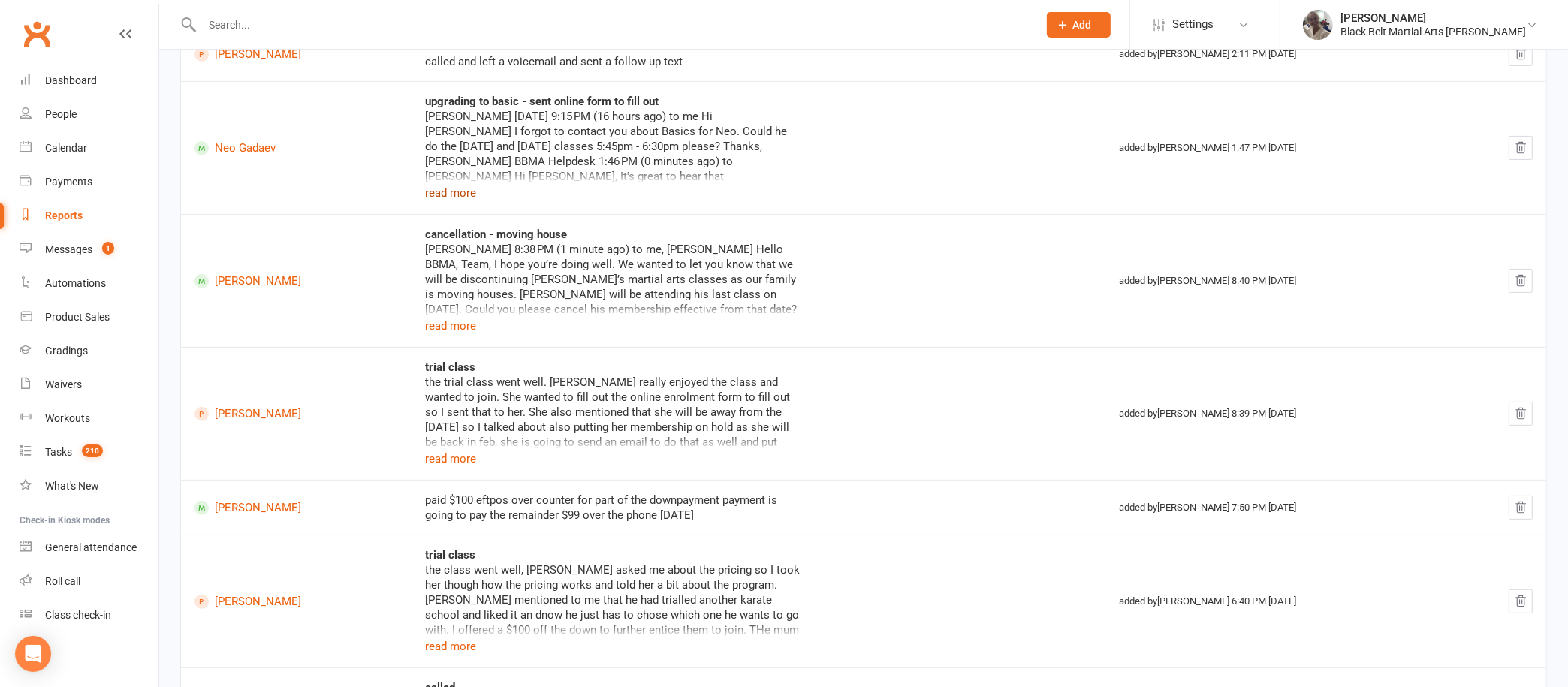
click at [476, 192] on button "read more" at bounding box center [450, 192] width 51 height 18
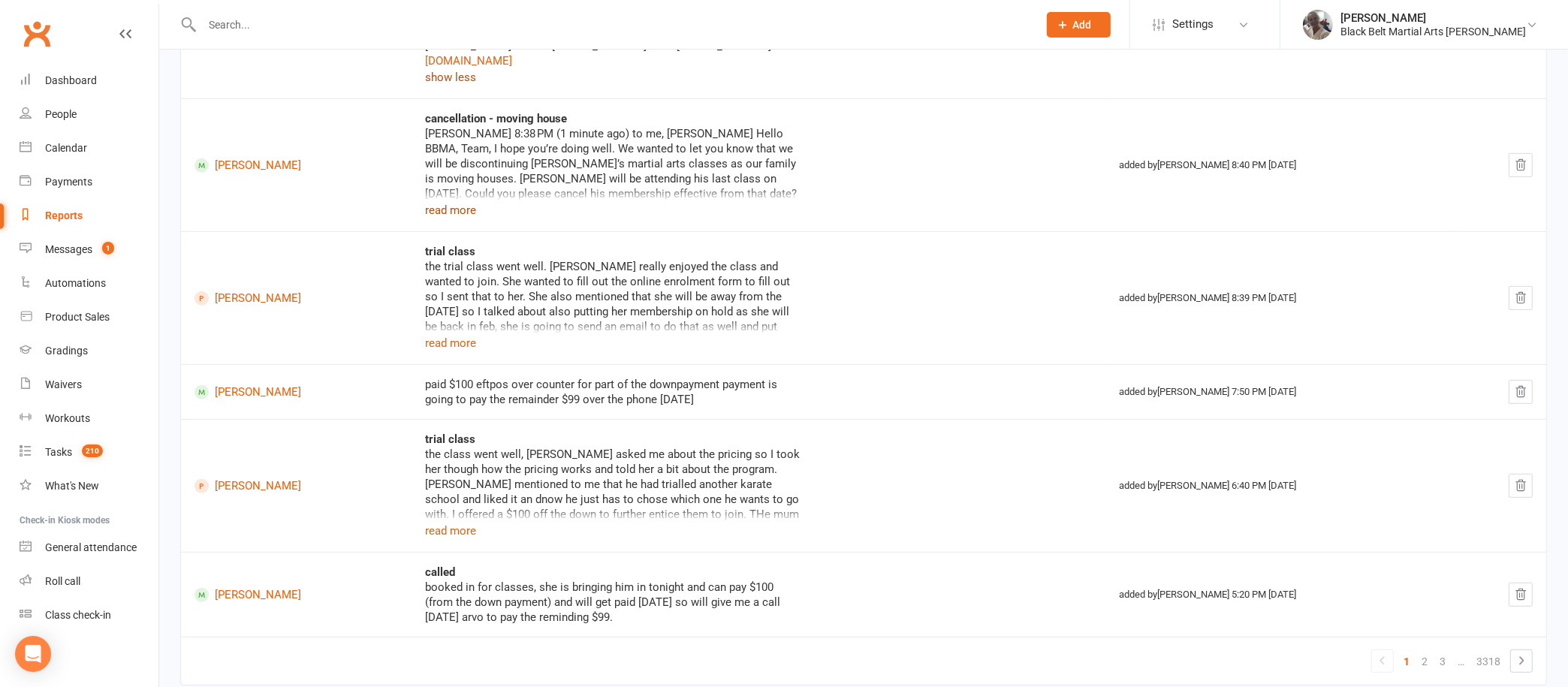
scroll to position [867, 0]
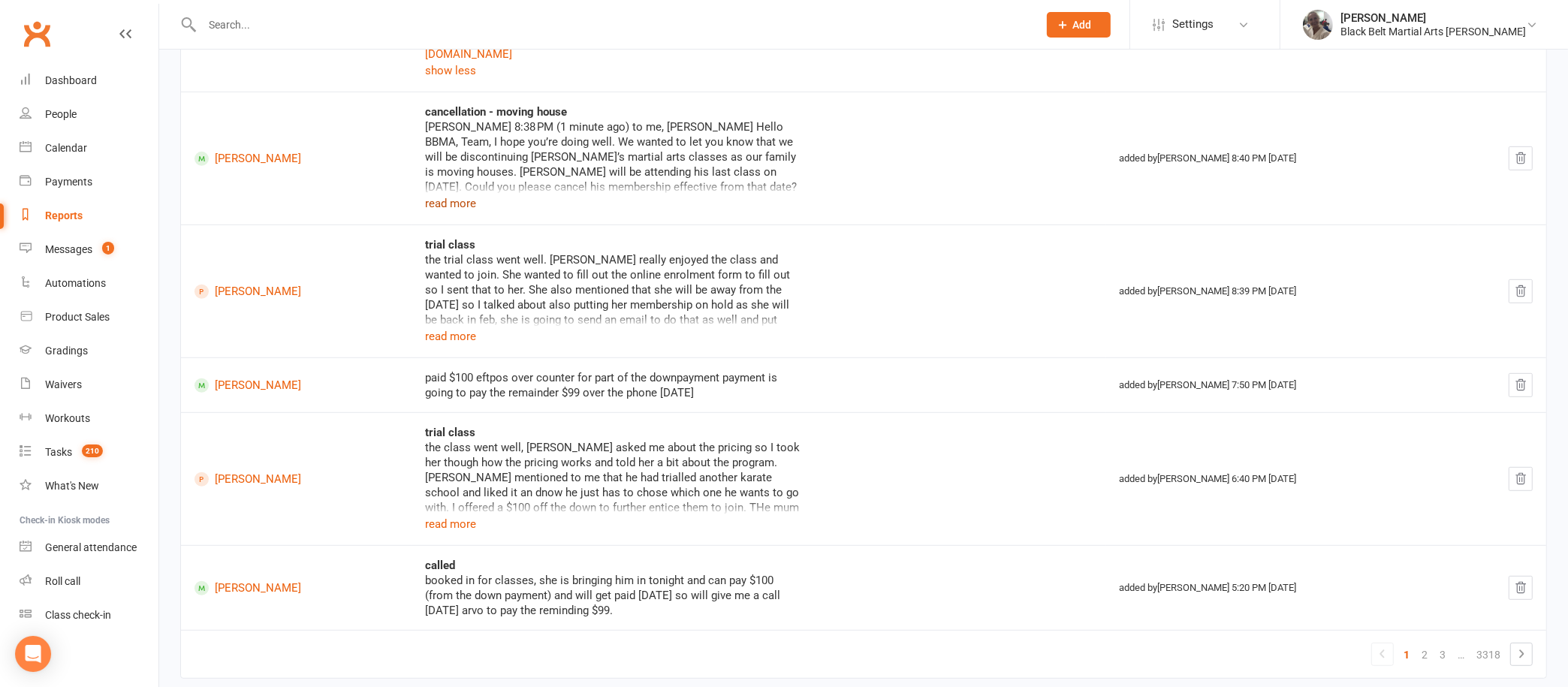
click at [476, 195] on button "read more" at bounding box center [450, 203] width 51 height 18
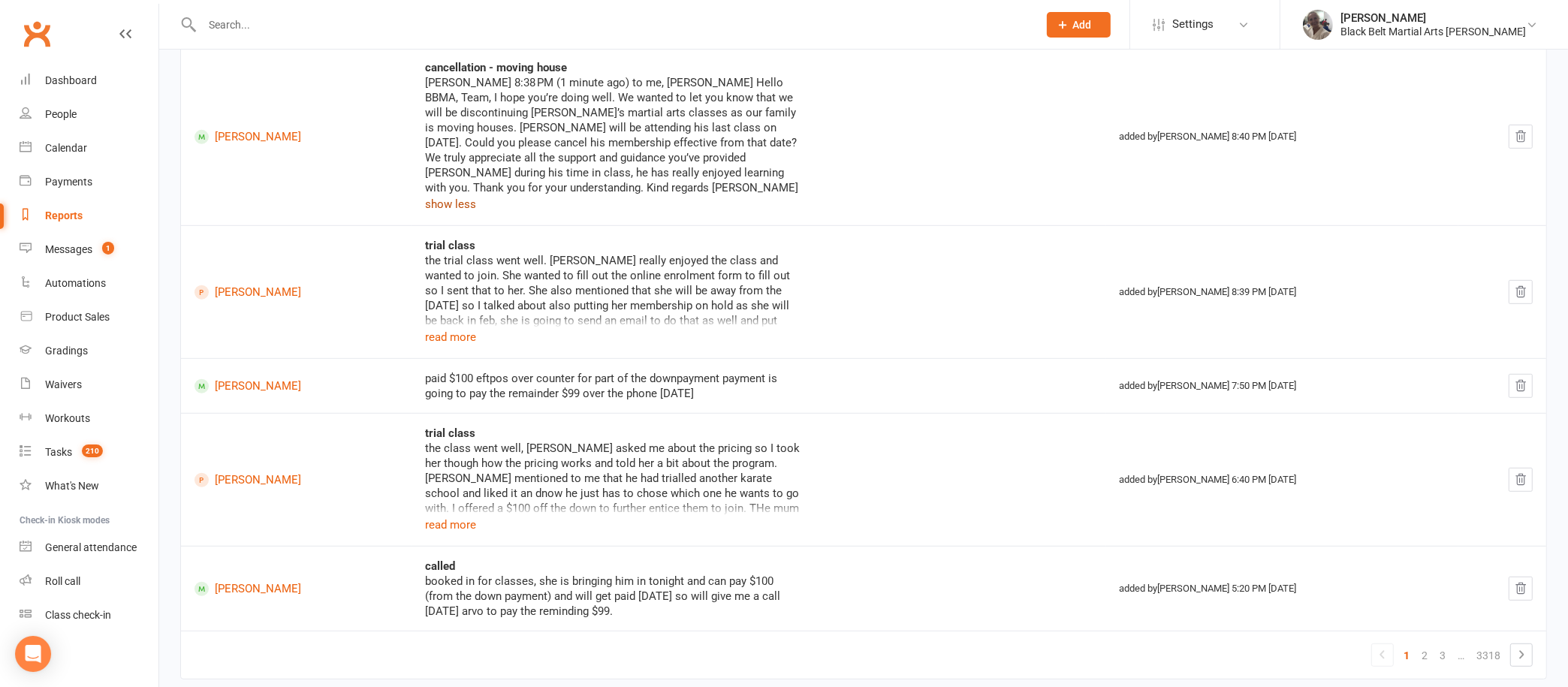
scroll to position [910, 0]
click at [476, 330] on button "read more" at bounding box center [450, 338] width 51 height 18
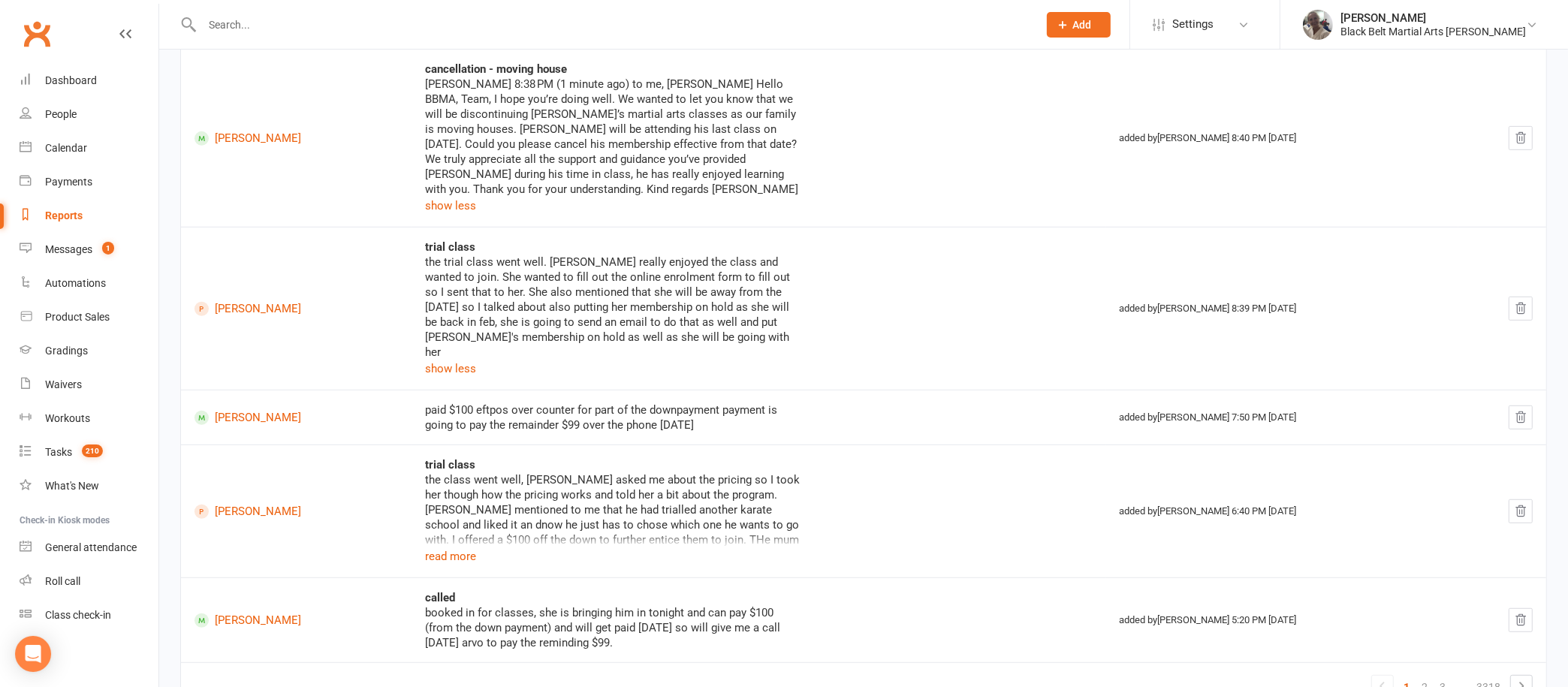
click at [312, 26] on input "text" at bounding box center [612, 24] width 830 height 21
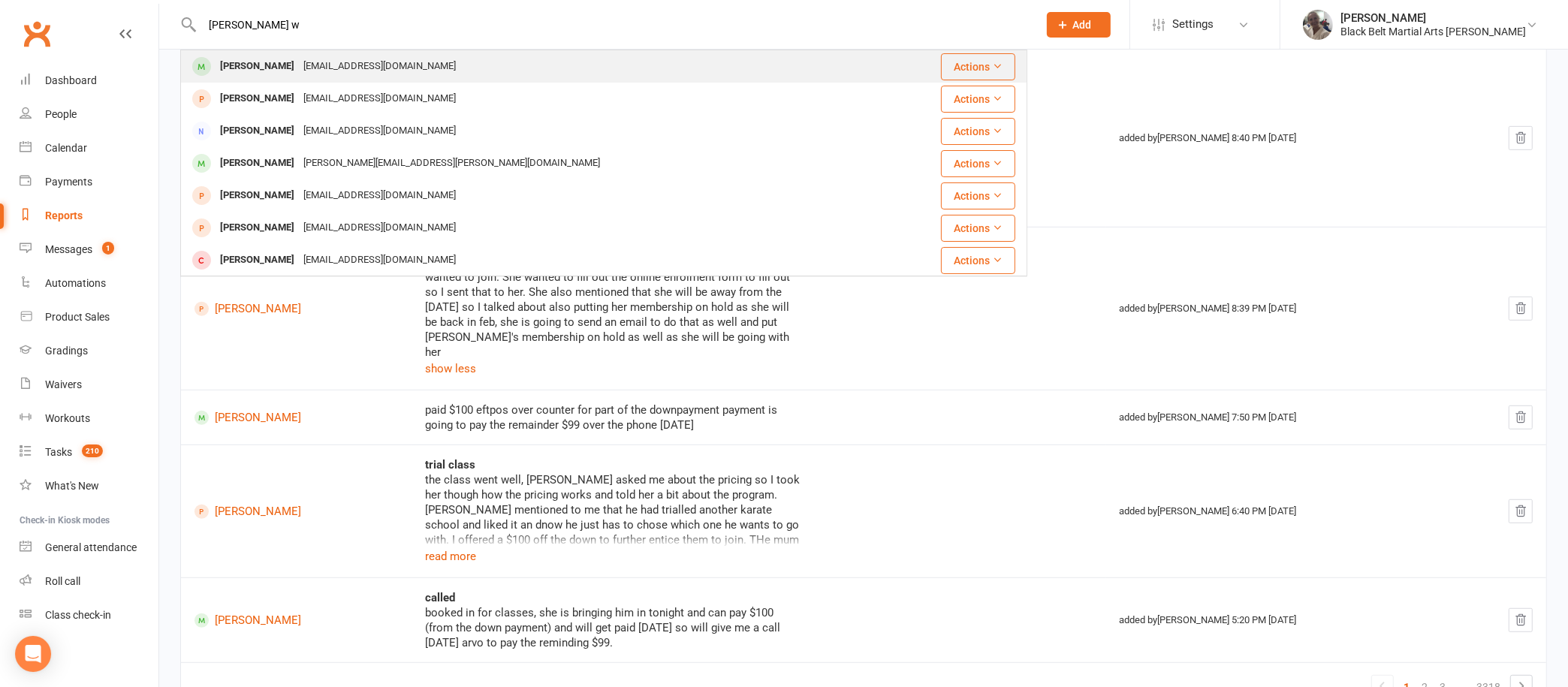
type input "[PERSON_NAME] w"
click at [299, 56] on div "[EMAIL_ADDRESS][DOMAIN_NAME]" at bounding box center [380, 67] width 162 height 22
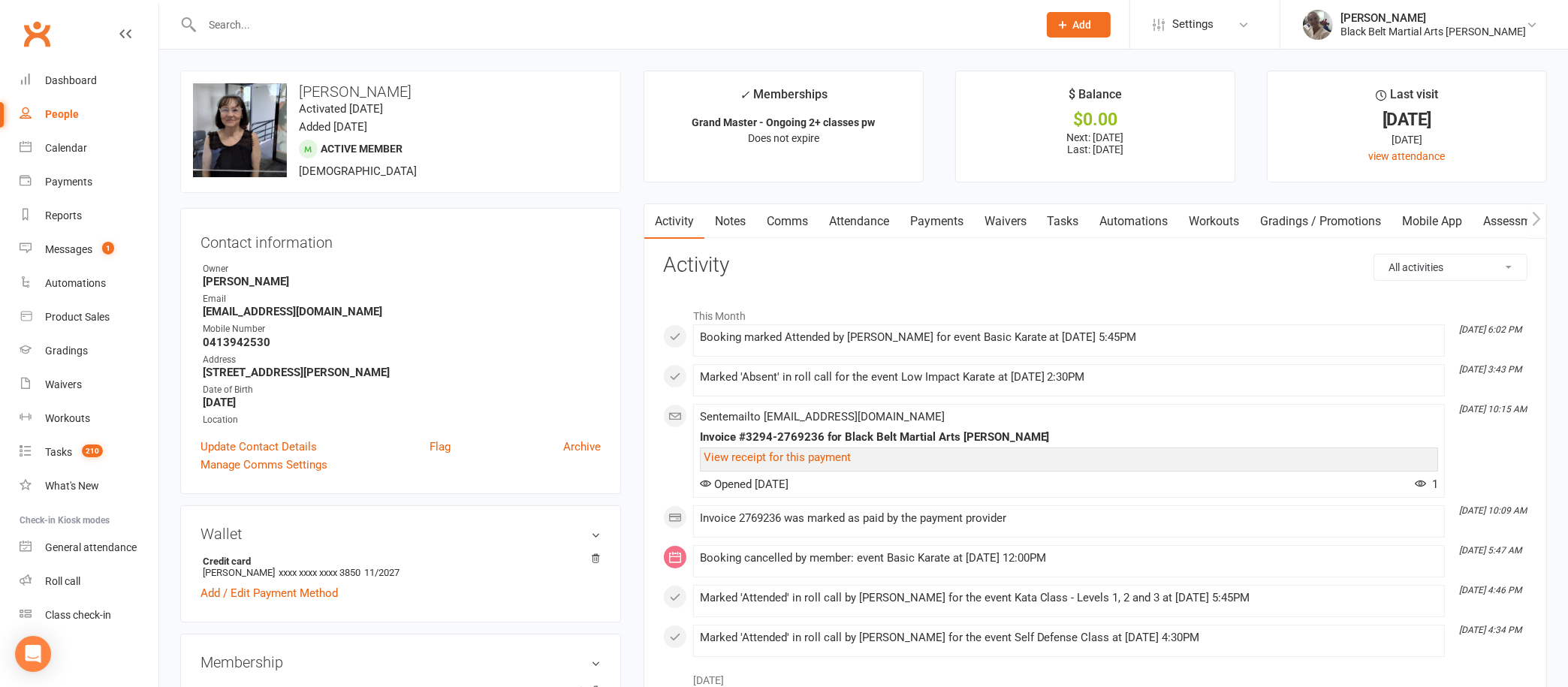
click at [865, 215] on link "Attendance" at bounding box center [859, 221] width 81 height 35
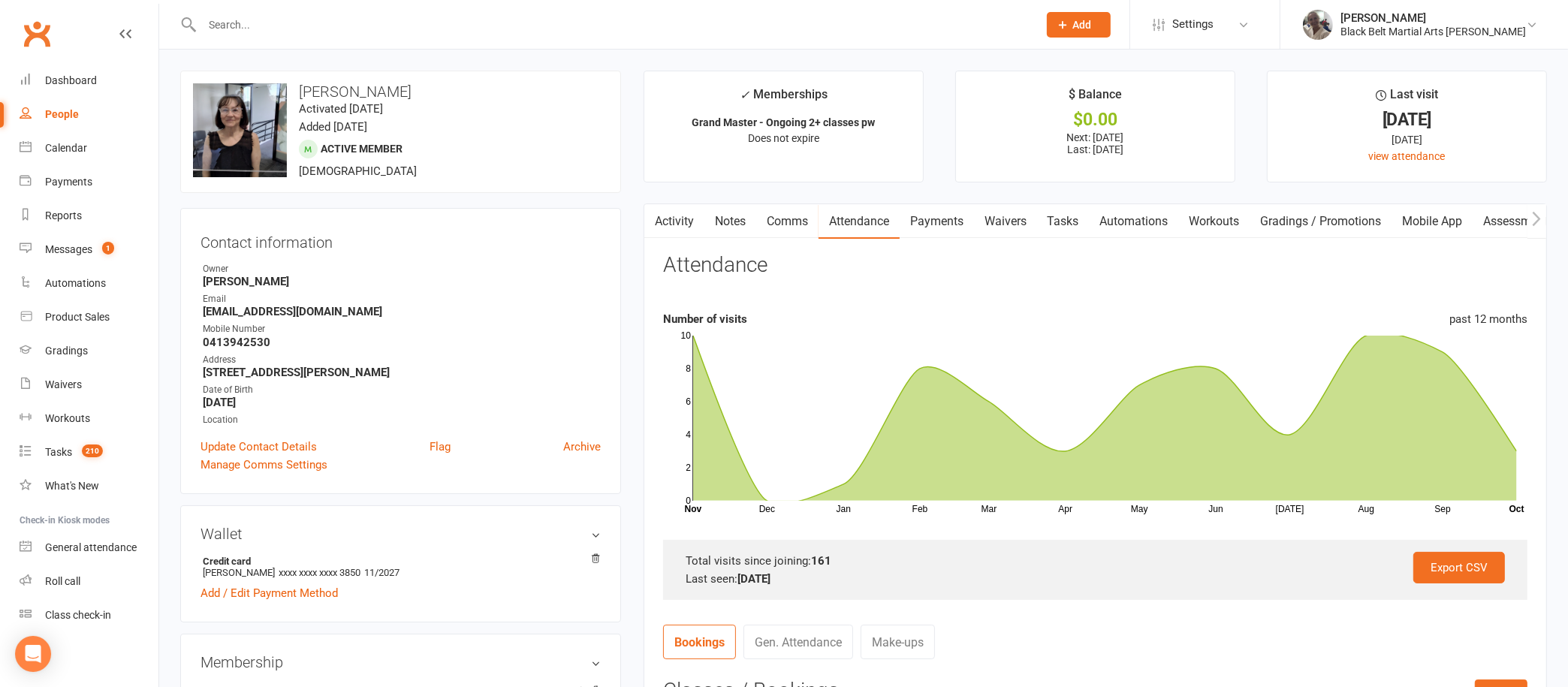
scroll to position [2, 0]
click at [947, 217] on link "Payments" at bounding box center [936, 220] width 75 height 35
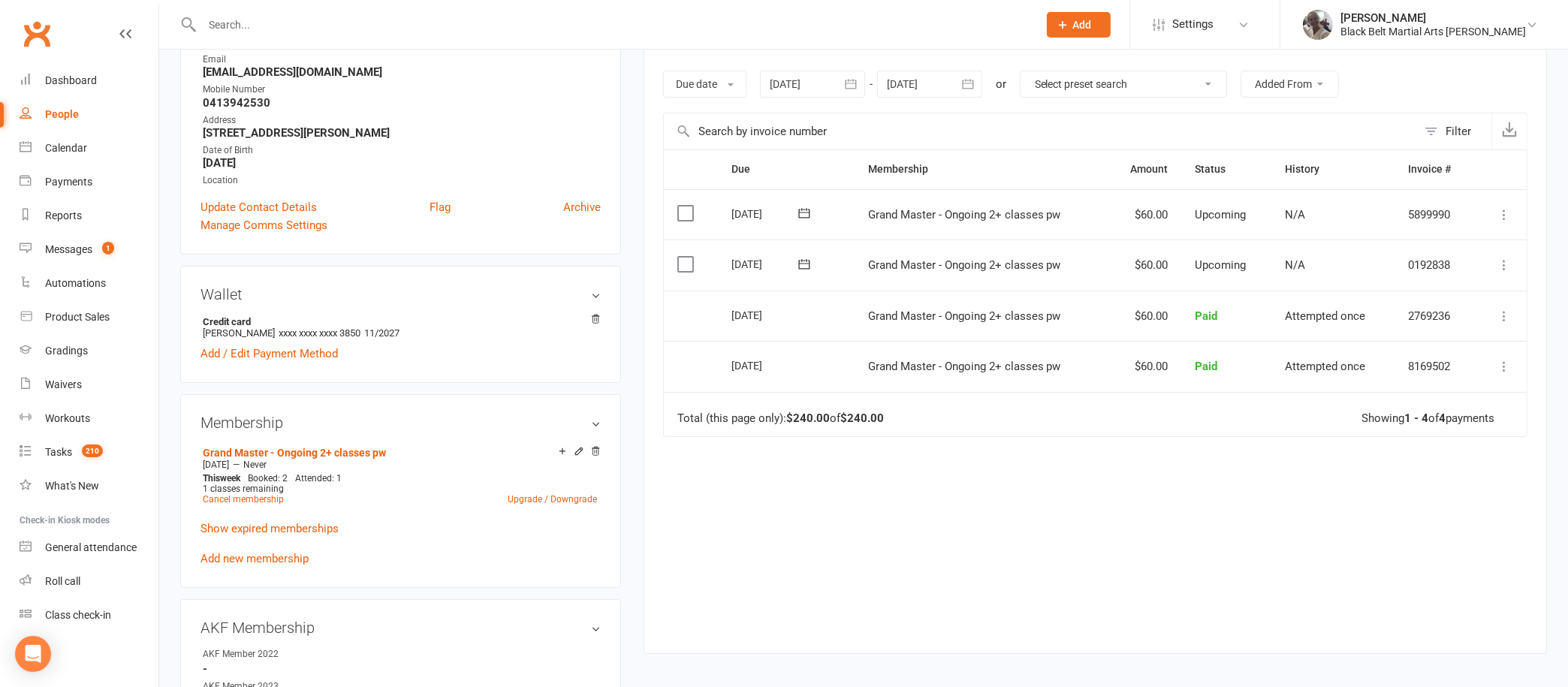
scroll to position [163, 0]
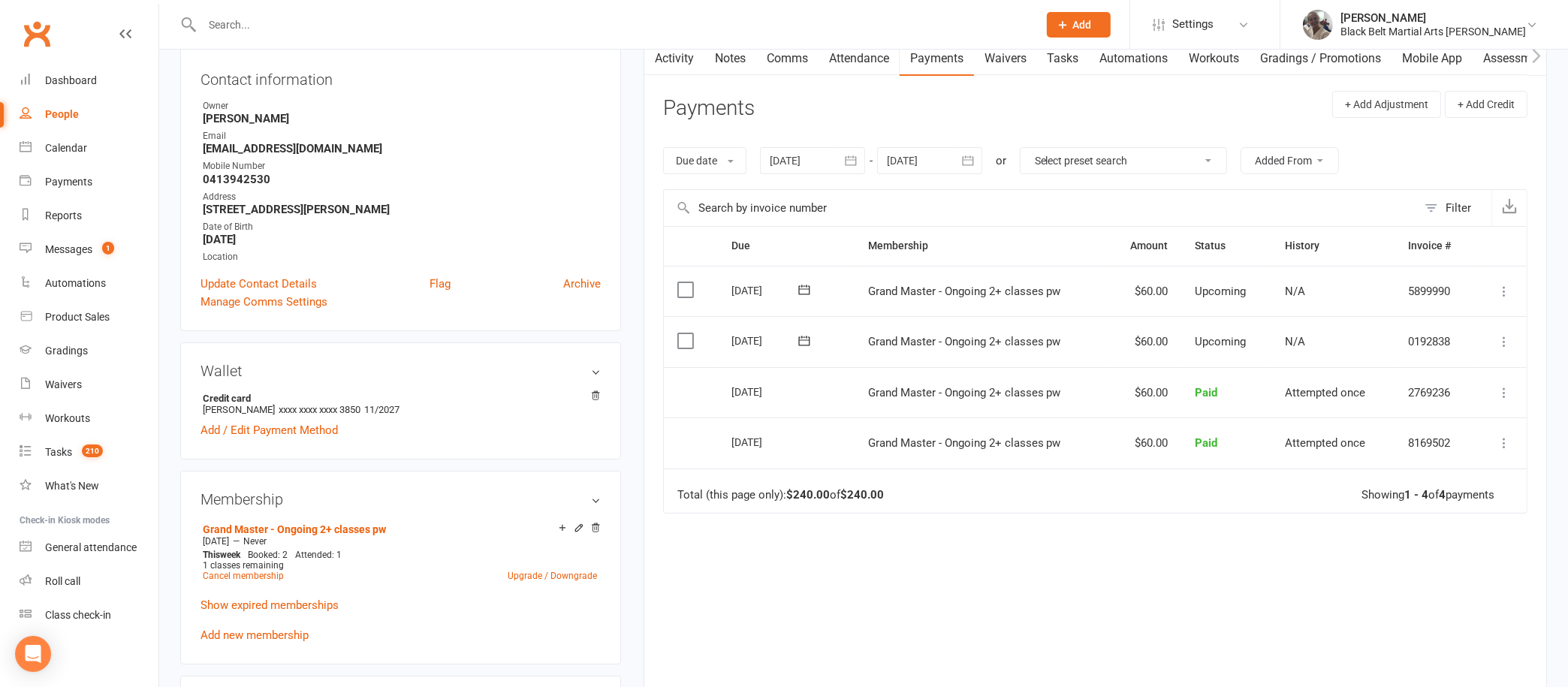
click at [862, 62] on link "Attendance" at bounding box center [859, 59] width 81 height 35
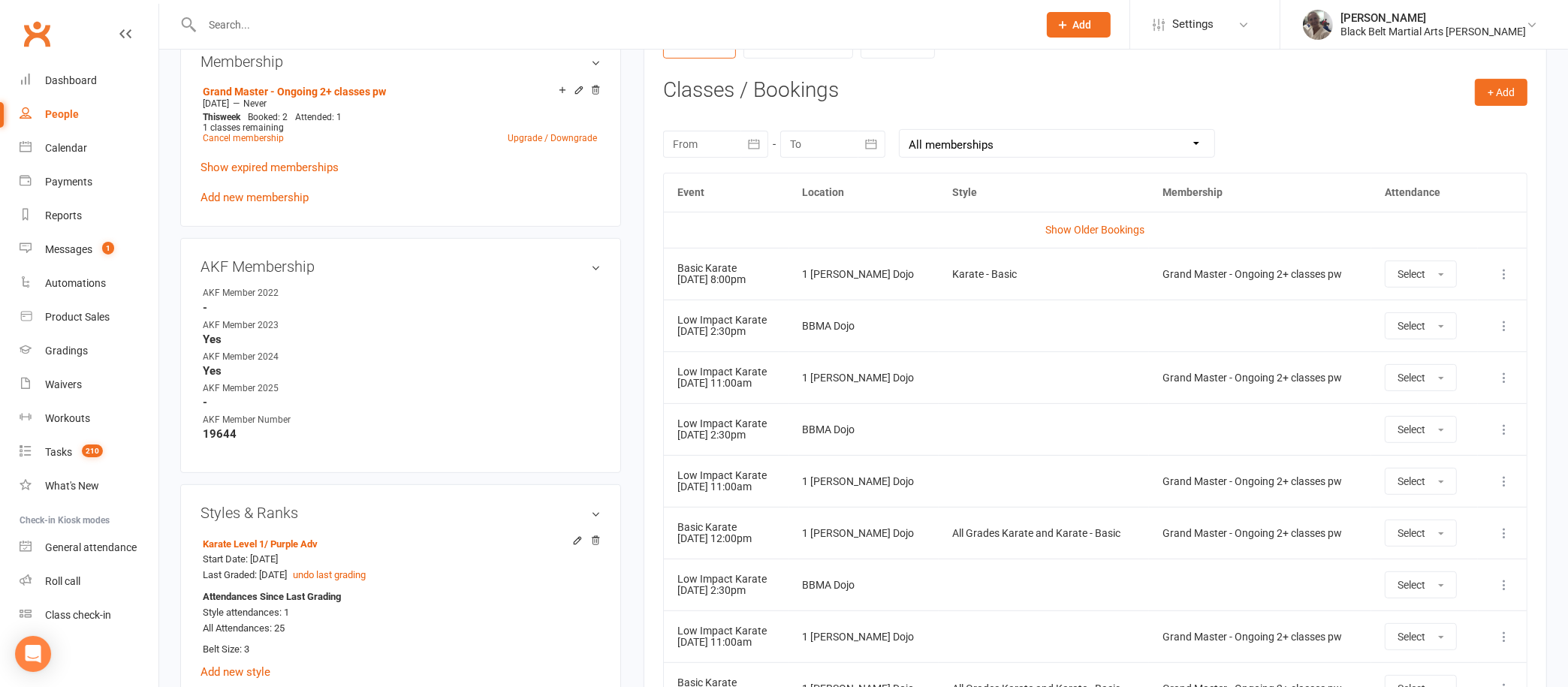
scroll to position [598, 0]
click at [1125, 226] on link "Show Older Bookings" at bounding box center [1095, 232] width 99 height 12
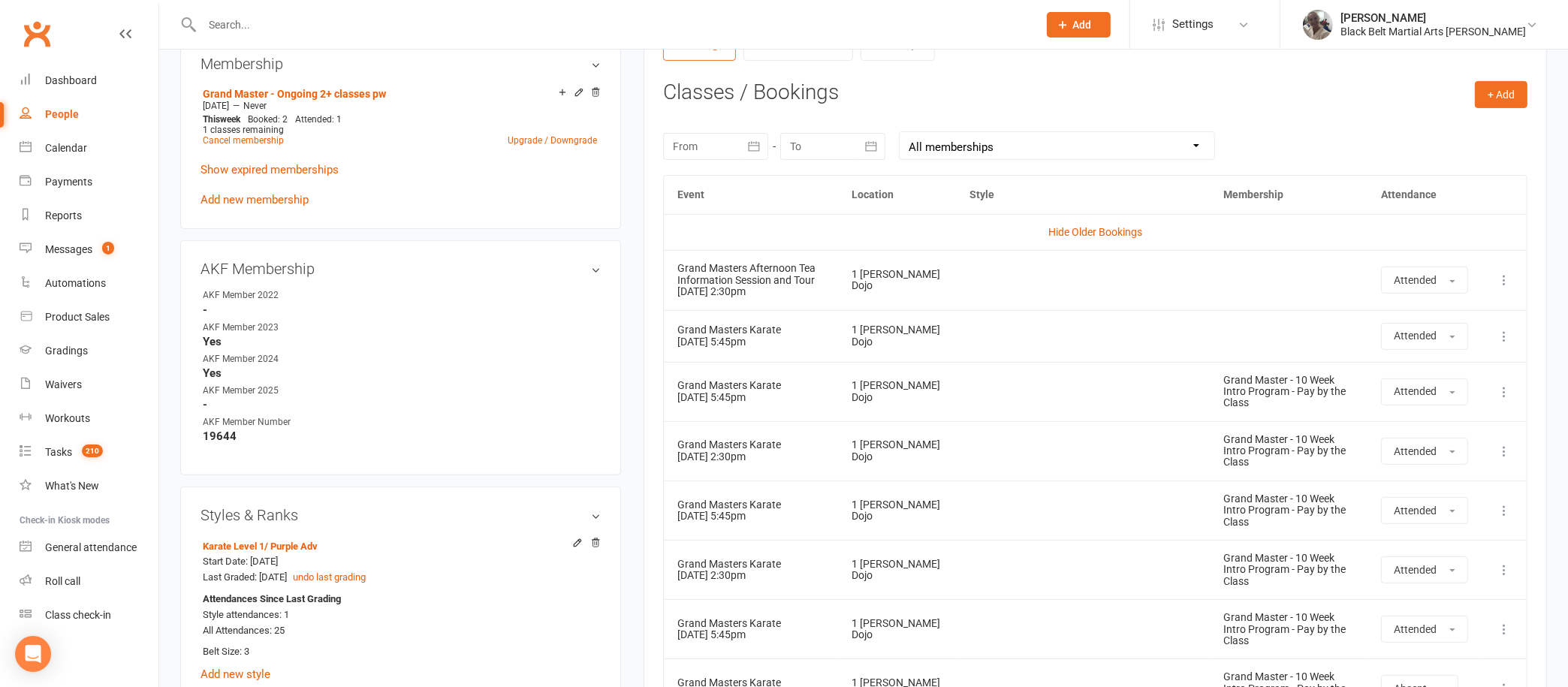
click at [727, 138] on div at bounding box center [716, 146] width 105 height 27
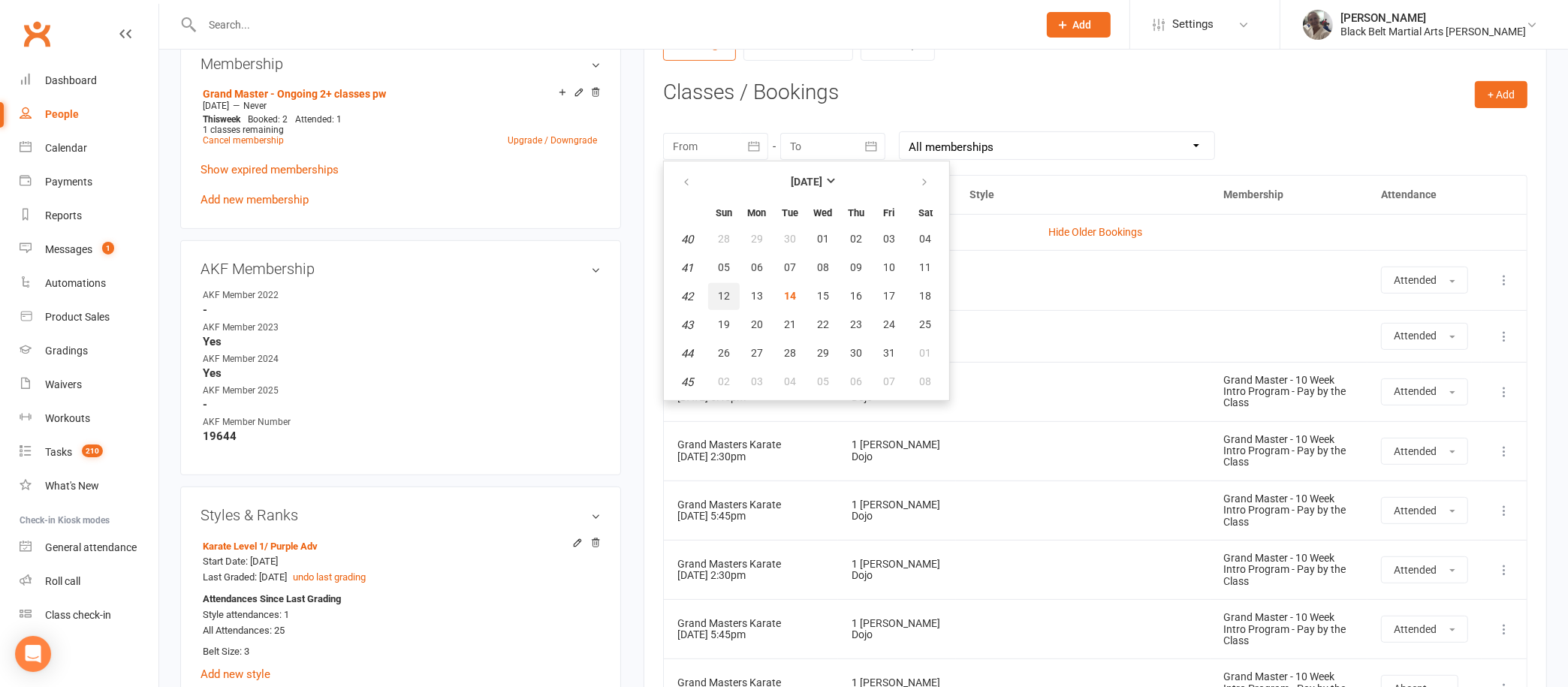
click at [727, 290] on span "12" at bounding box center [724, 295] width 12 height 12
type input "[DATE]"
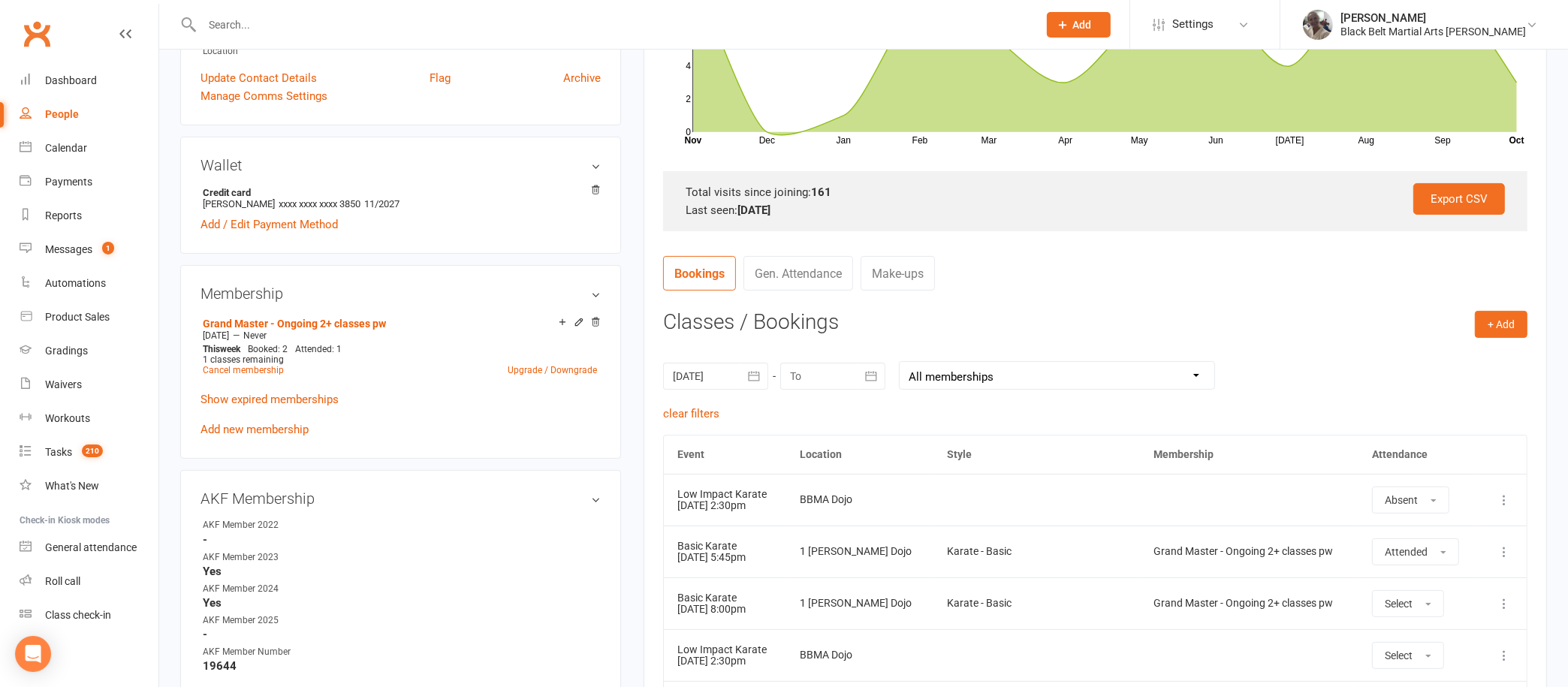
scroll to position [0, 0]
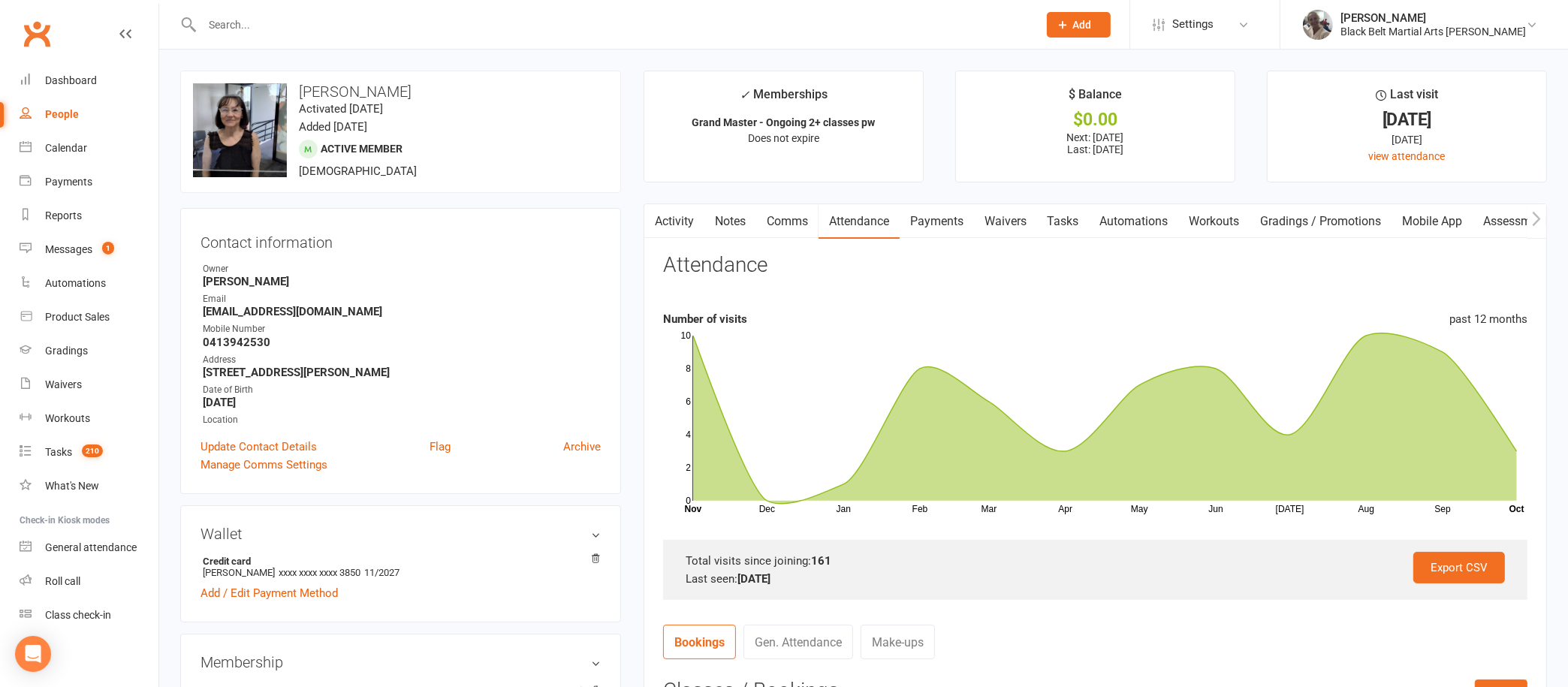
click at [676, 214] on link "Activity" at bounding box center [674, 221] width 60 height 35
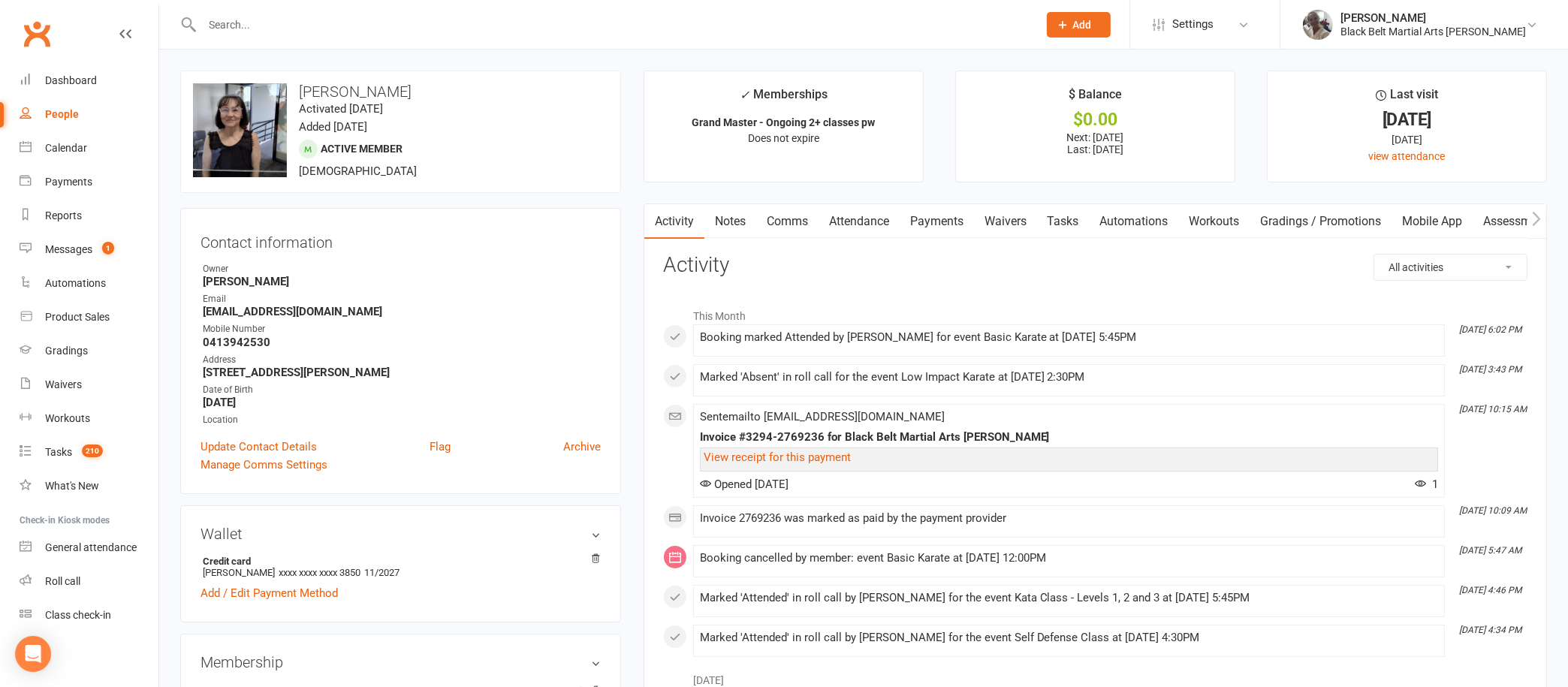
click at [952, 223] on link "Payments" at bounding box center [936, 221] width 75 height 35
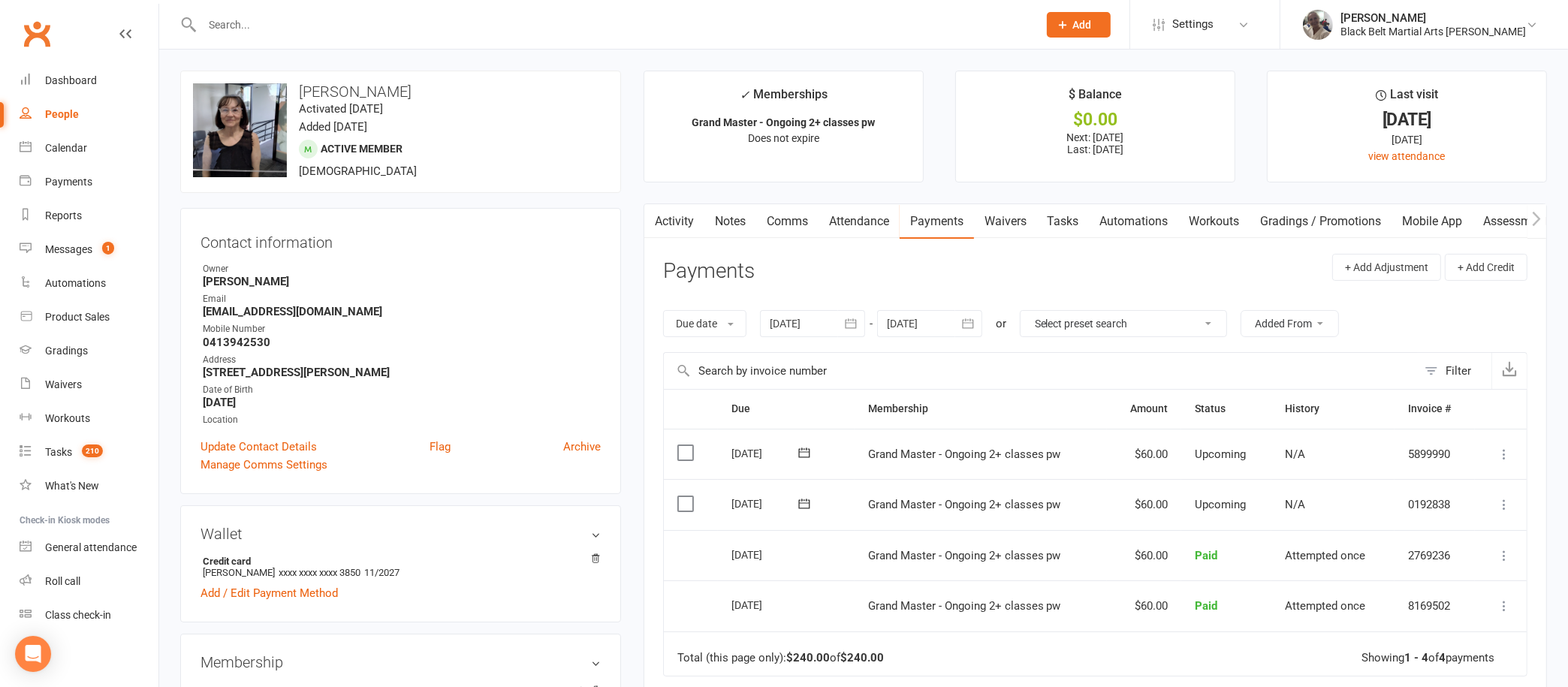
click at [741, 208] on link "Notes" at bounding box center [731, 221] width 52 height 35
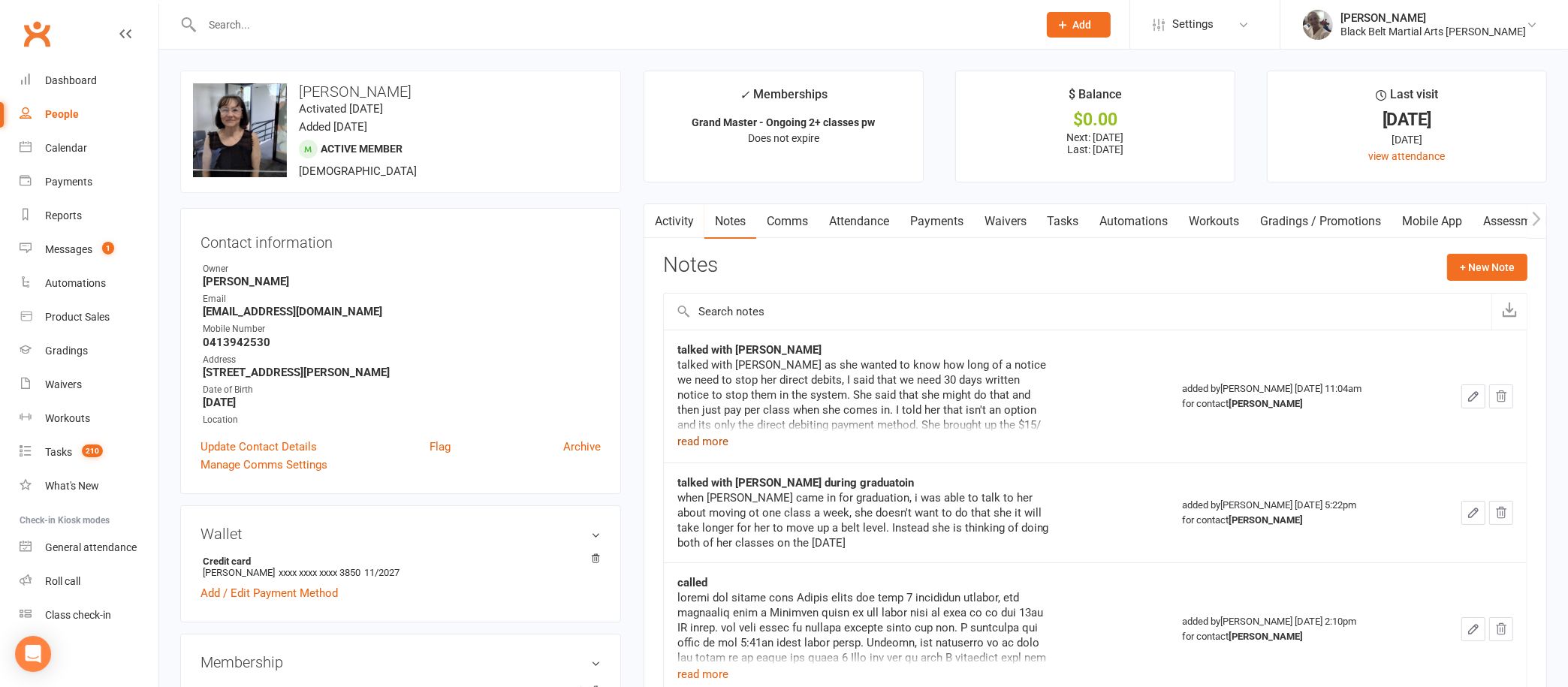
click at [699, 438] on button "read more" at bounding box center [702, 441] width 51 height 18
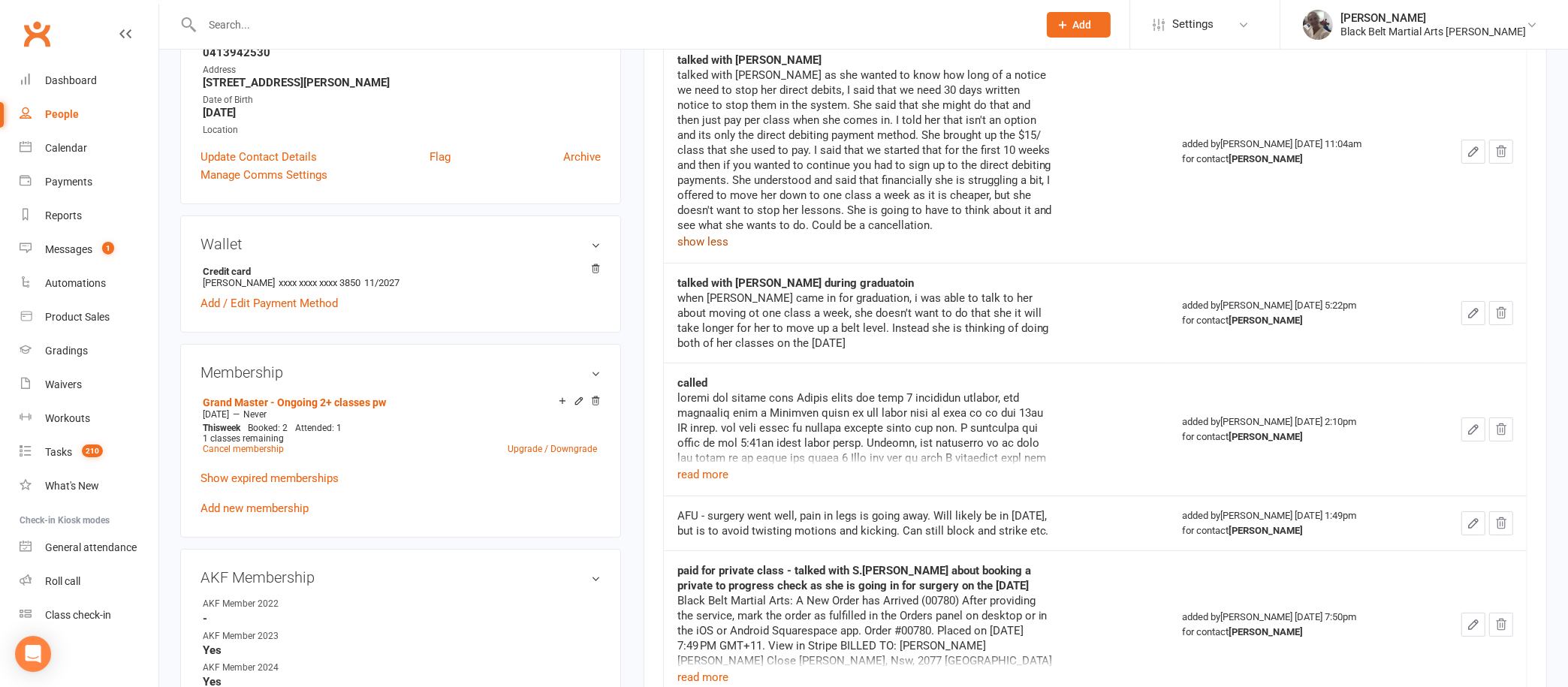
scroll to position [291, 0]
click at [713, 475] on button "read more" at bounding box center [702, 473] width 51 height 18
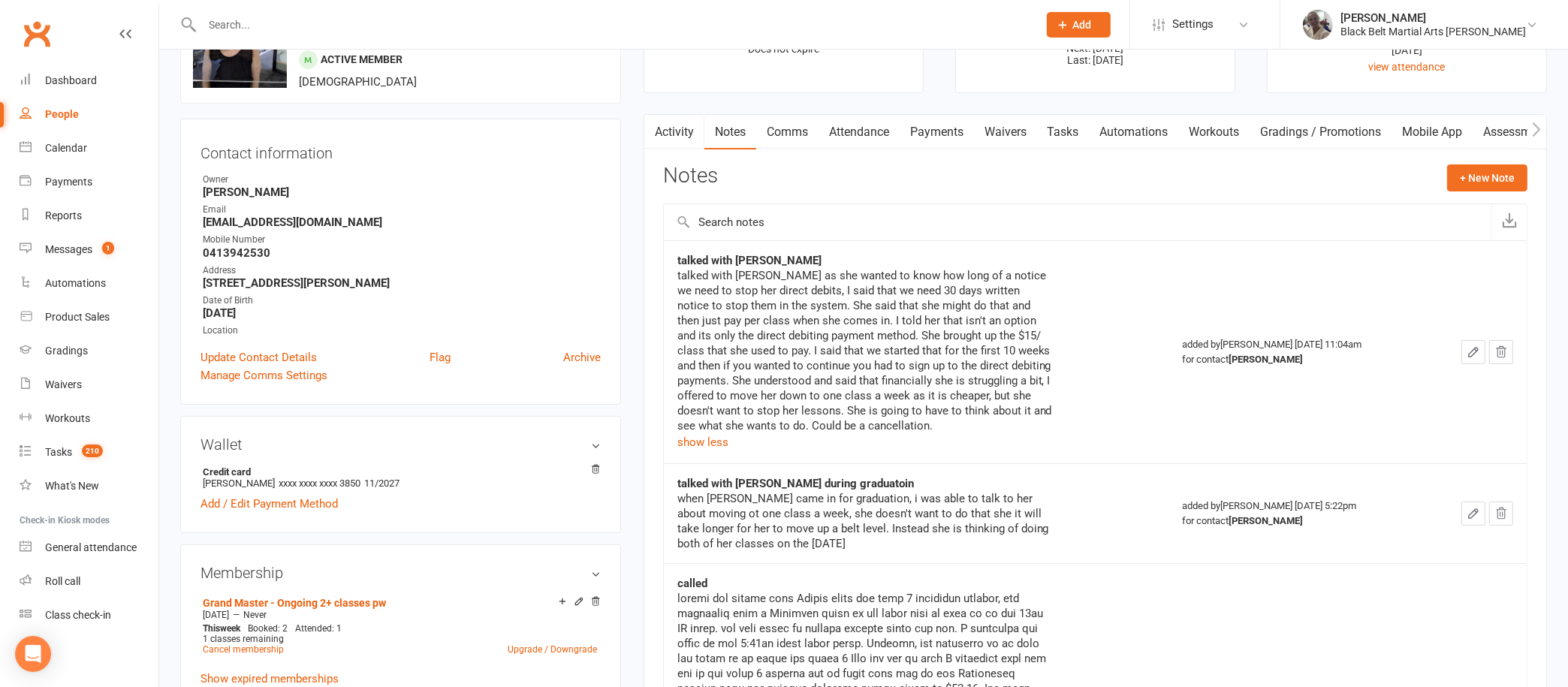
scroll to position [23, 0]
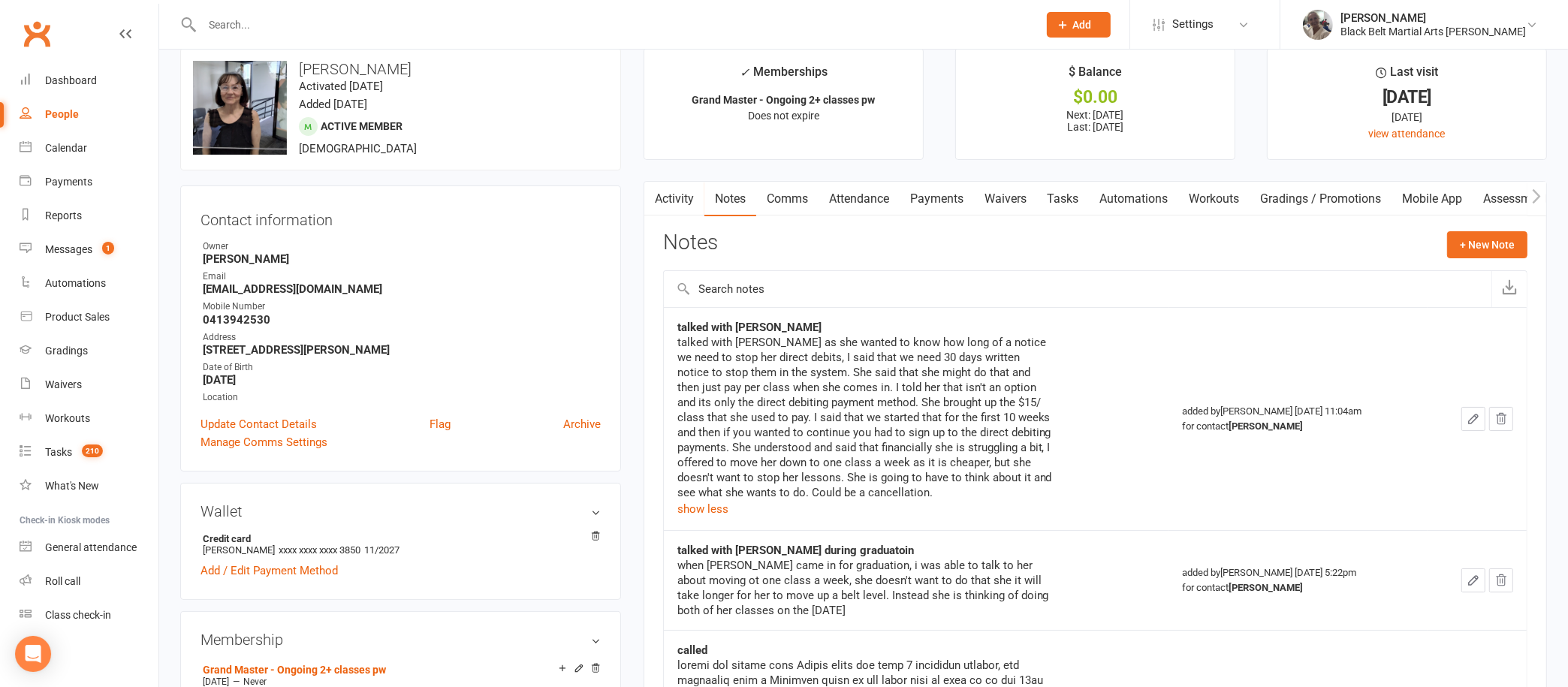
click at [863, 194] on link "Attendance" at bounding box center [859, 199] width 81 height 35
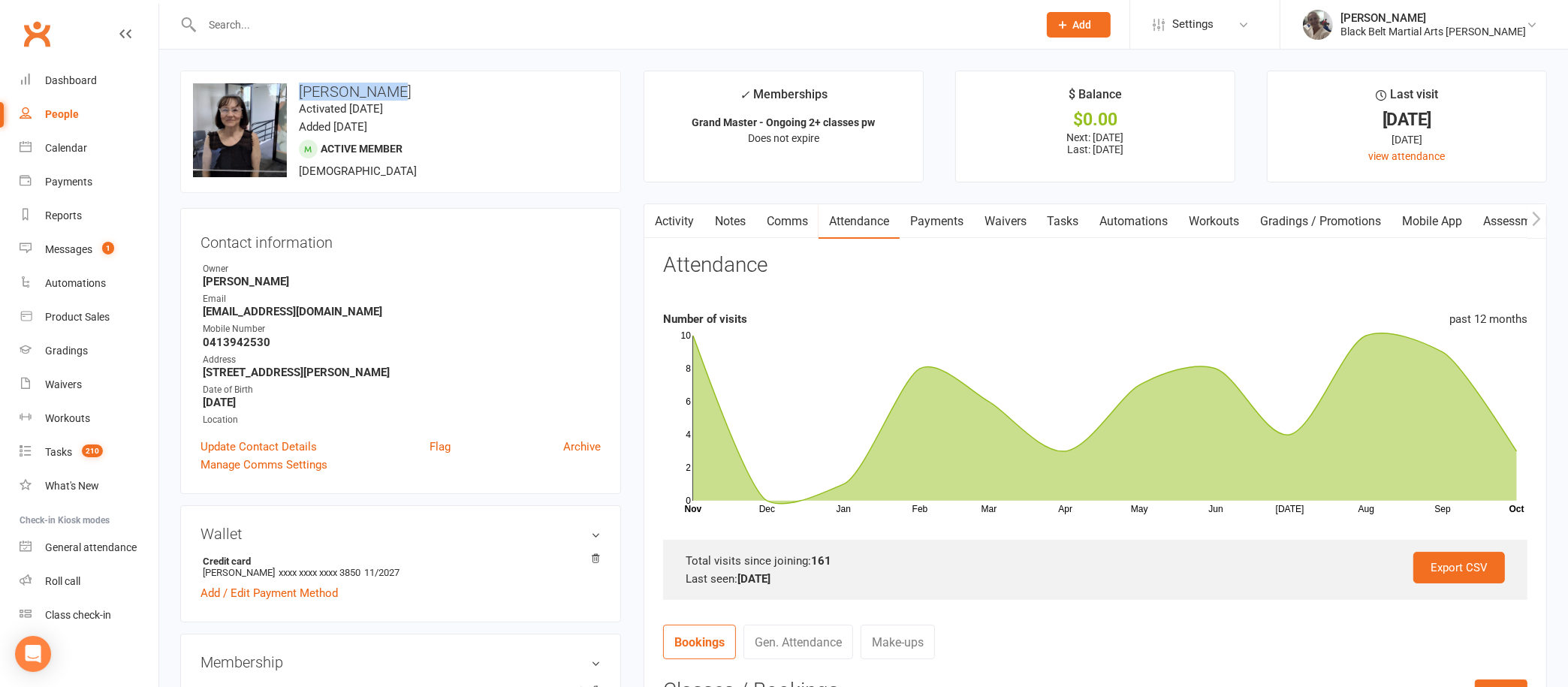
drag, startPoint x: 405, startPoint y: 90, endPoint x: 299, endPoint y: 88, distance: 106.0
click at [299, 88] on h3 "[PERSON_NAME]" at bounding box center [401, 91] width 416 height 16
copy h3 "[PERSON_NAME]"
click at [300, 33] on input "text" at bounding box center [612, 24] width 830 height 21
click at [77, 68] on link "Dashboard" at bounding box center [89, 80] width 139 height 34
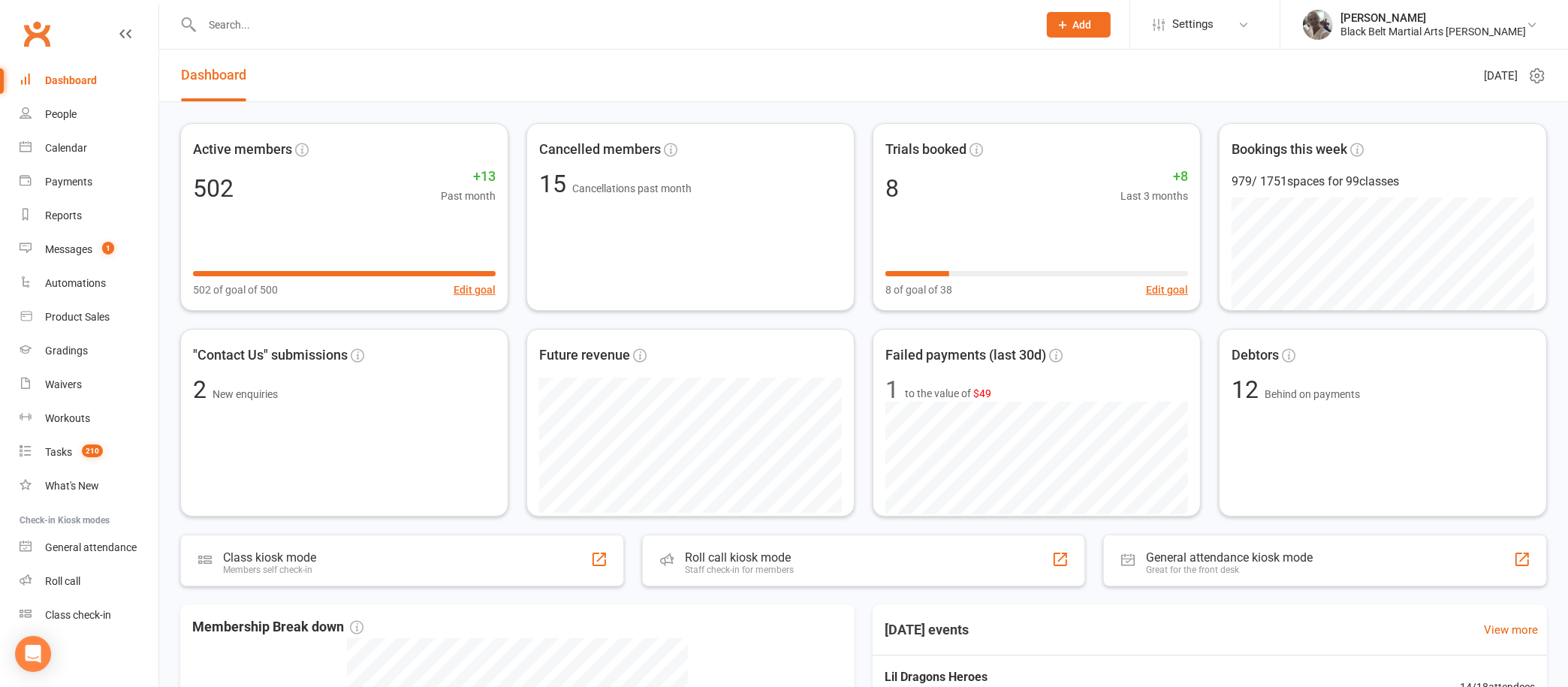
click at [540, 31] on input "text" at bounding box center [612, 24] width 830 height 21
paste input "[PERSON_NAME]"
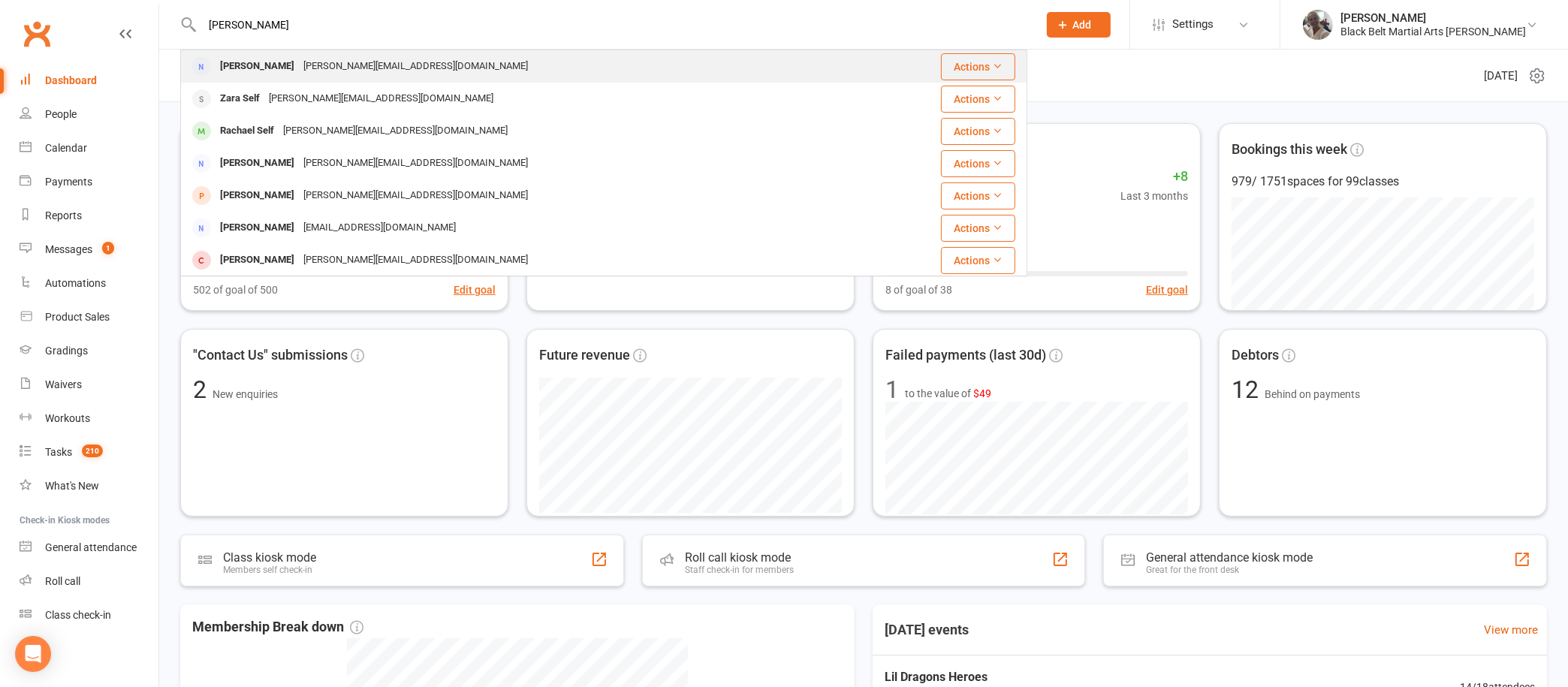
type input "[PERSON_NAME]"
click at [418, 66] on div "[PERSON_NAME][EMAIL_ADDRESS][DOMAIN_NAME]" at bounding box center [416, 67] width 233 height 22
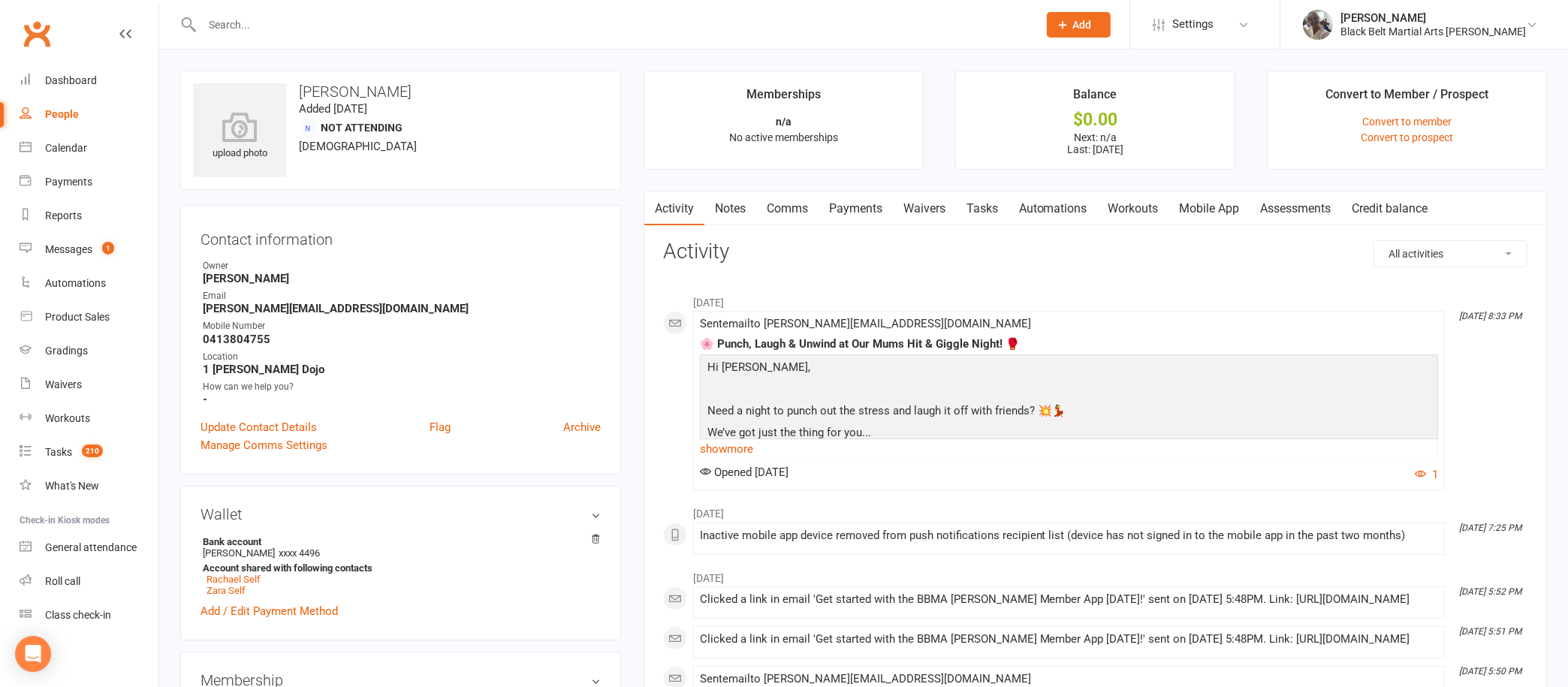
click at [738, 214] on link "Notes" at bounding box center [731, 209] width 52 height 35
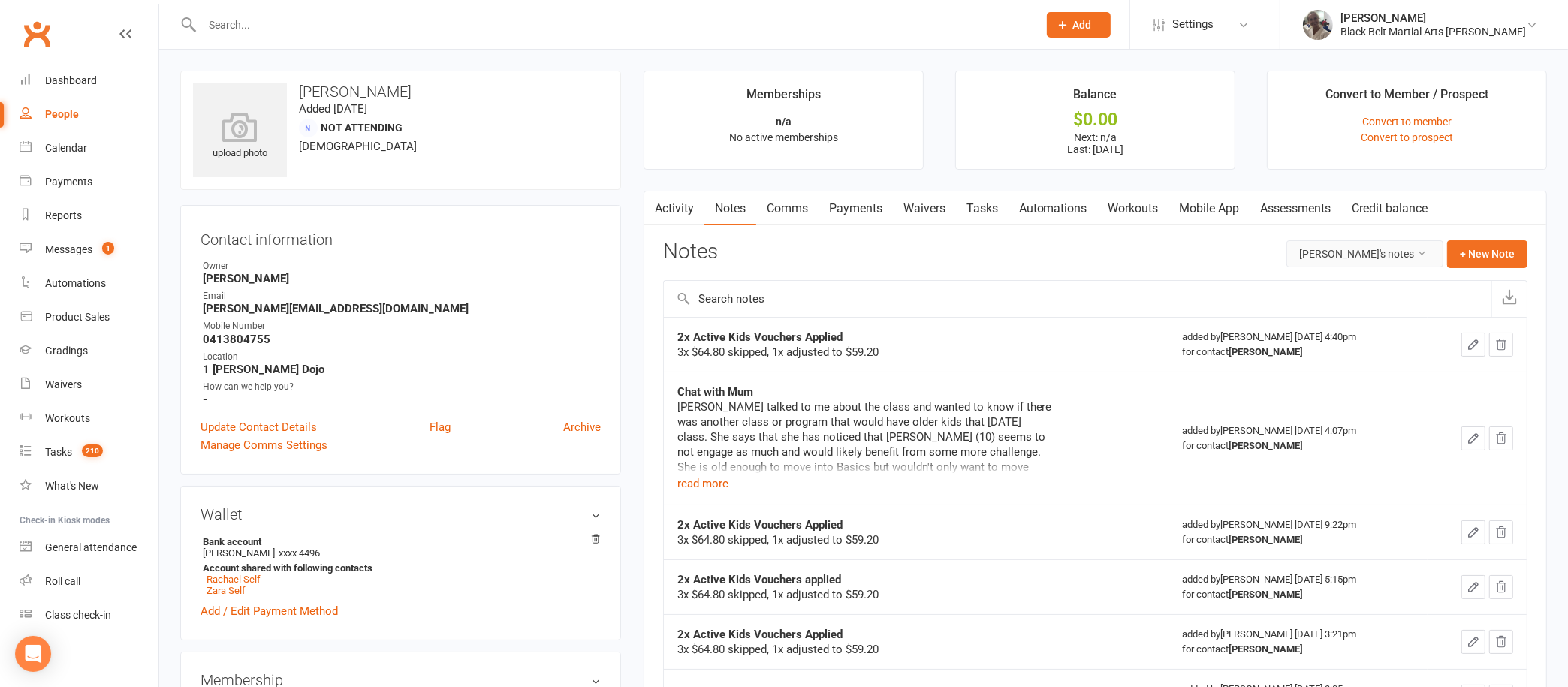
click at [1339, 246] on button "[PERSON_NAME]'s notes" at bounding box center [1365, 254] width 157 height 27
click at [1335, 309] on link "All family notes" at bounding box center [1346, 316] width 149 height 30
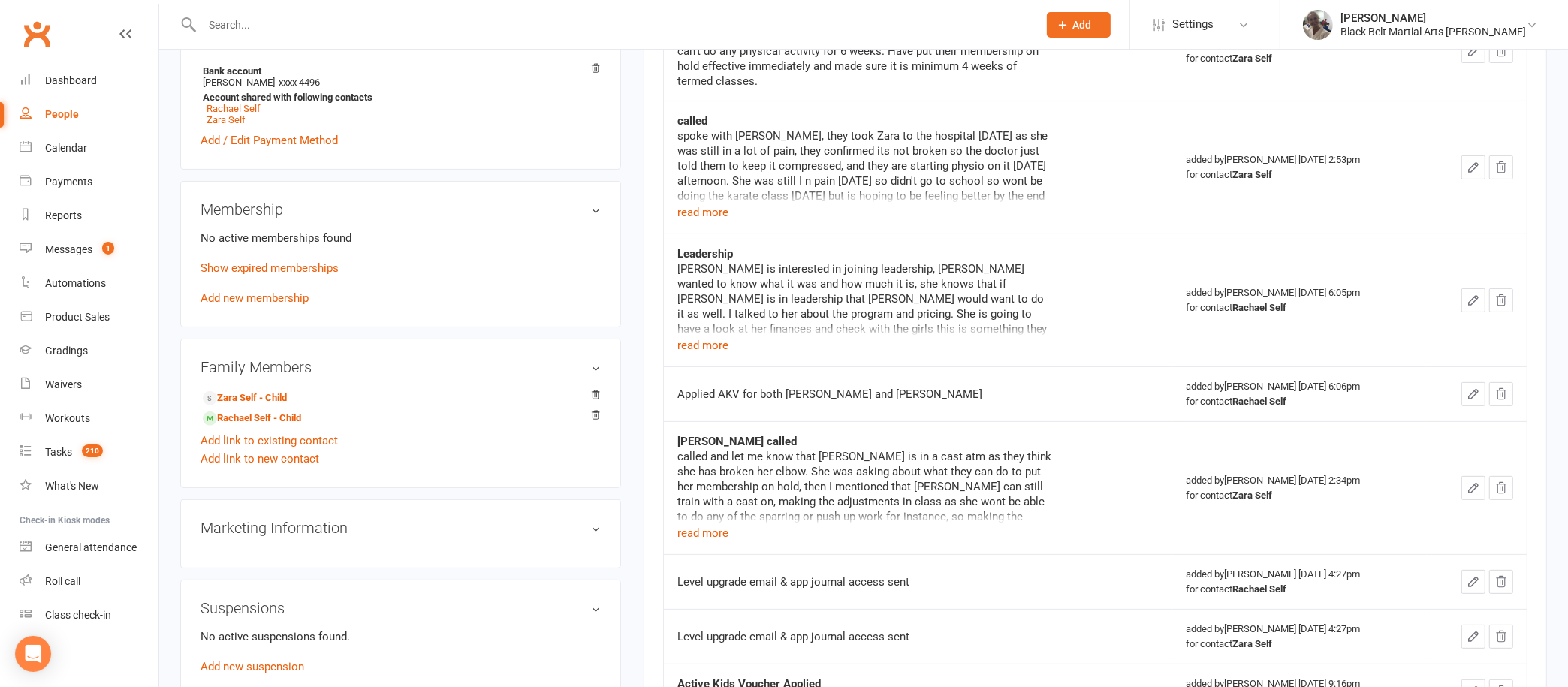
scroll to position [469, 0]
click at [279, 400] on link "Zara Self - Child" at bounding box center [244, 400] width 84 height 16
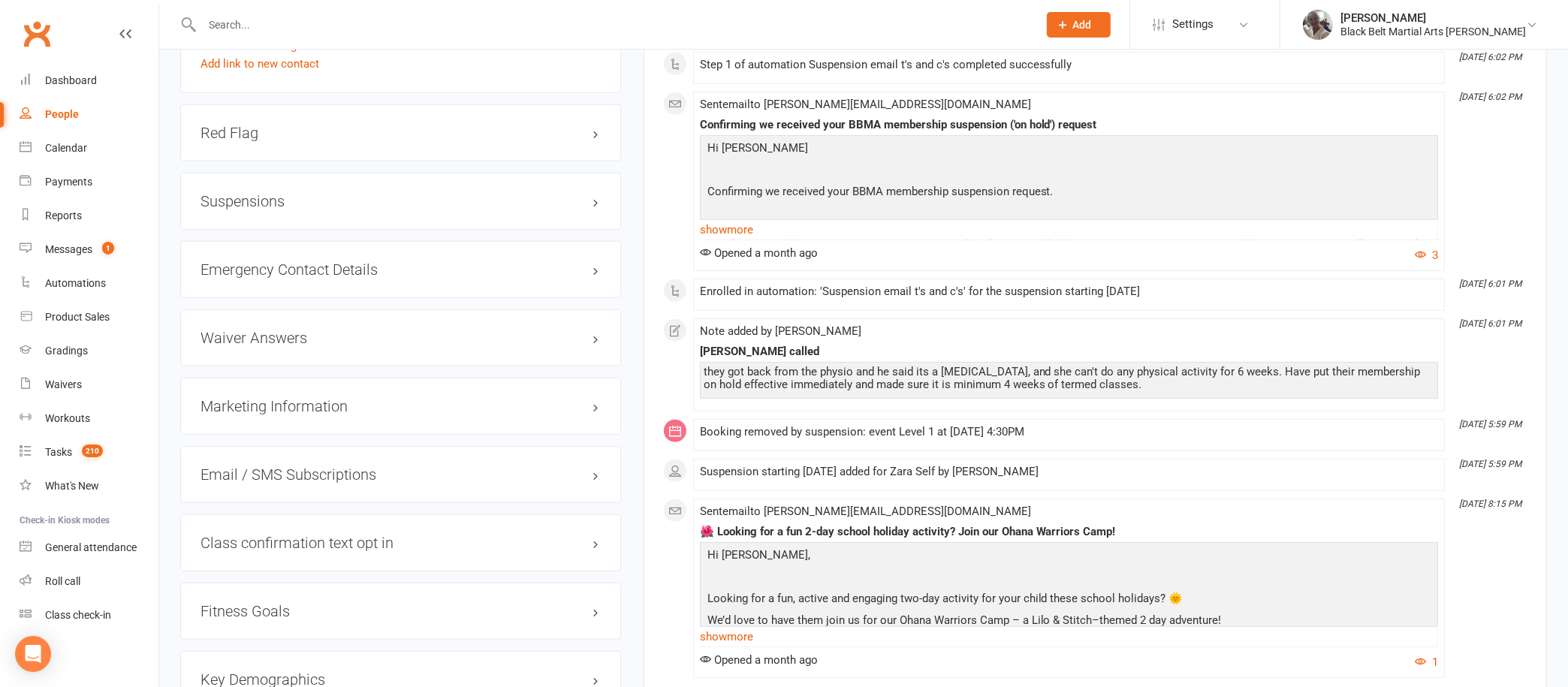
scroll to position [1416, 0]
click at [580, 209] on div "Suspensions" at bounding box center [400, 203] width 441 height 57
click at [588, 195] on h3 "Suspensions" at bounding box center [401, 203] width 401 height 16
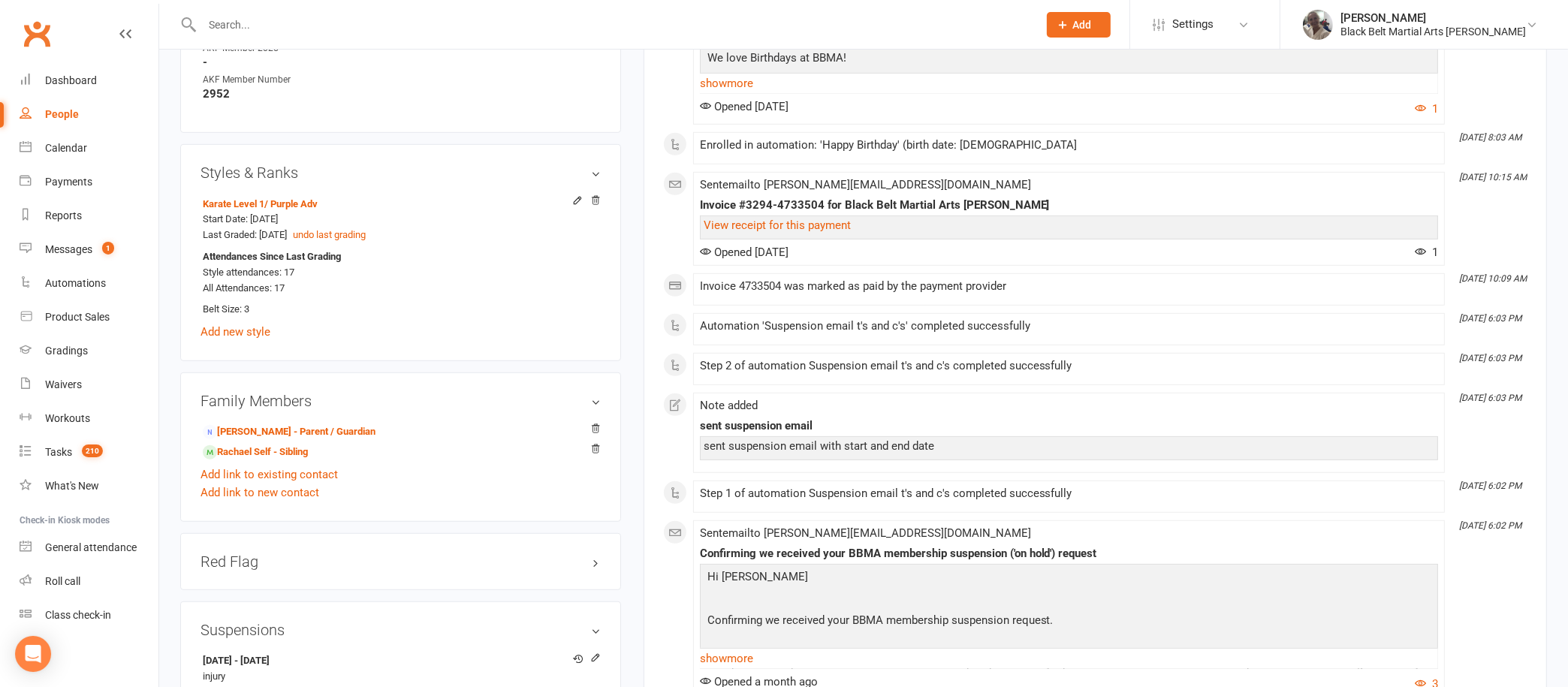
scroll to position [999, 0]
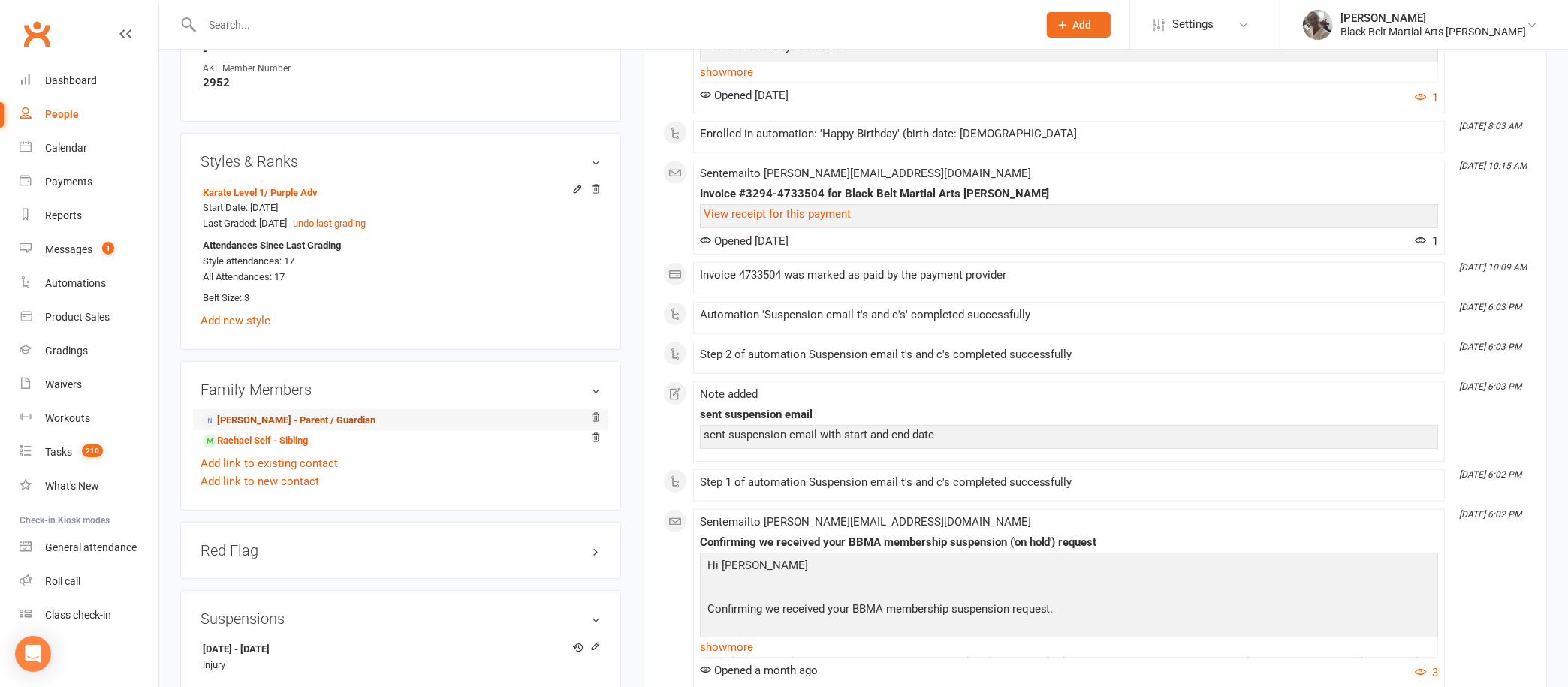
click at [319, 413] on link "[PERSON_NAME] - Parent / Guardian" at bounding box center [289, 421] width 173 height 16
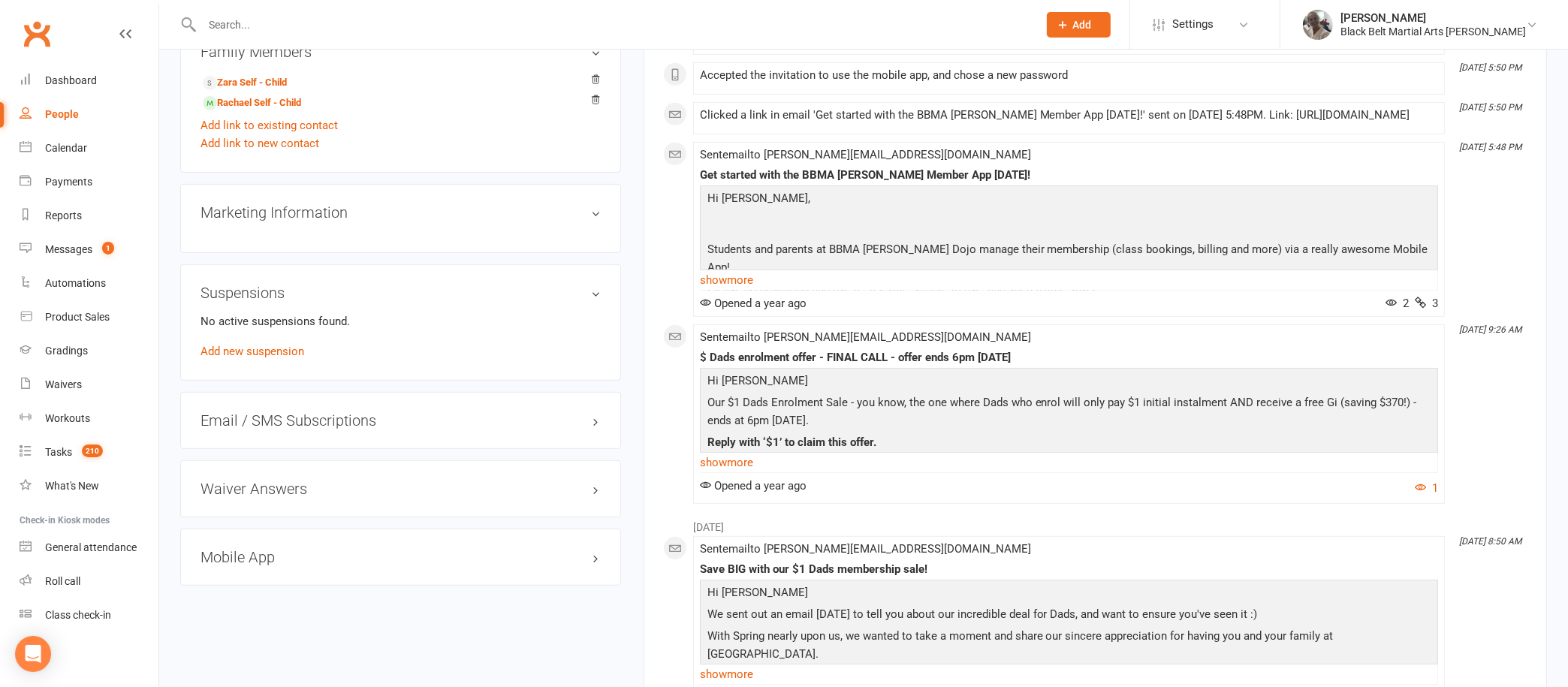
scroll to position [785, 0]
click at [742, 291] on link "show more" at bounding box center [1069, 280] width 738 height 21
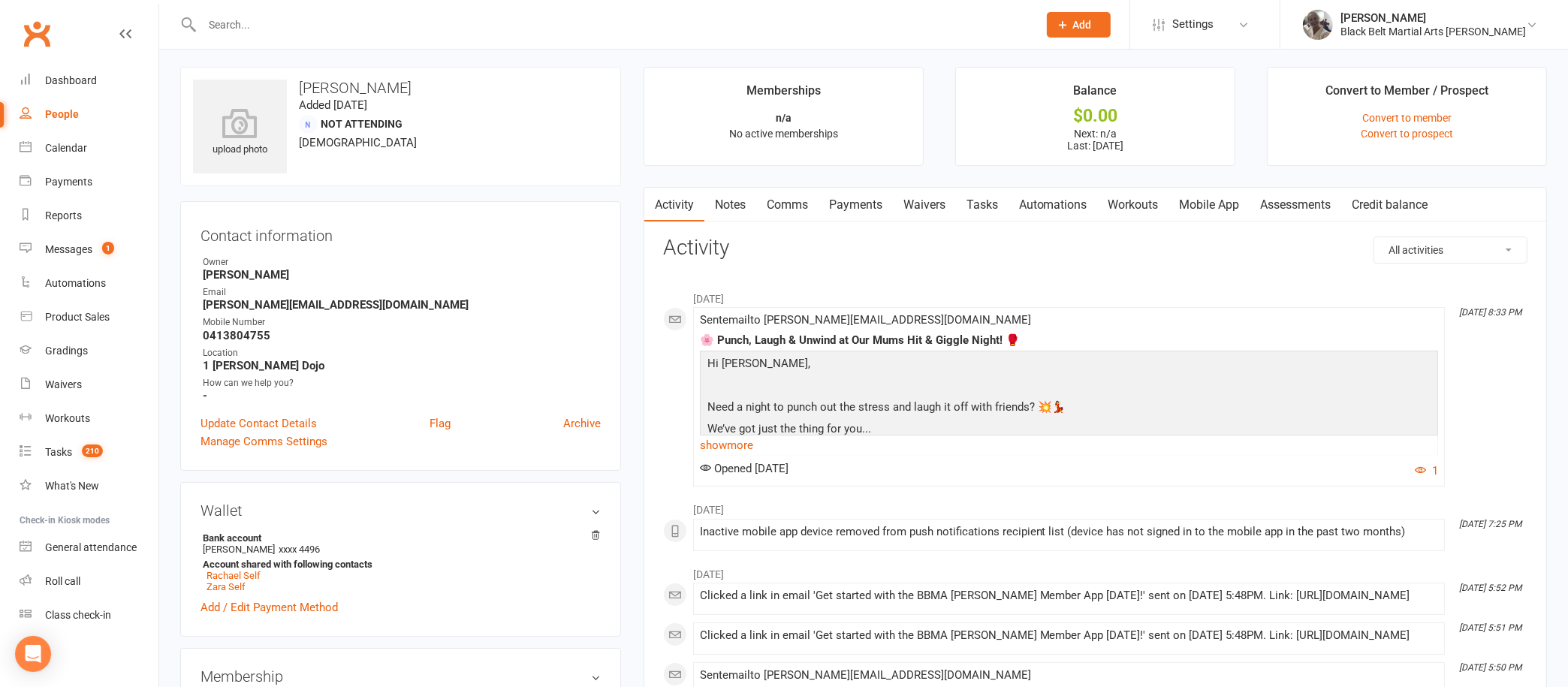
scroll to position [0, 0]
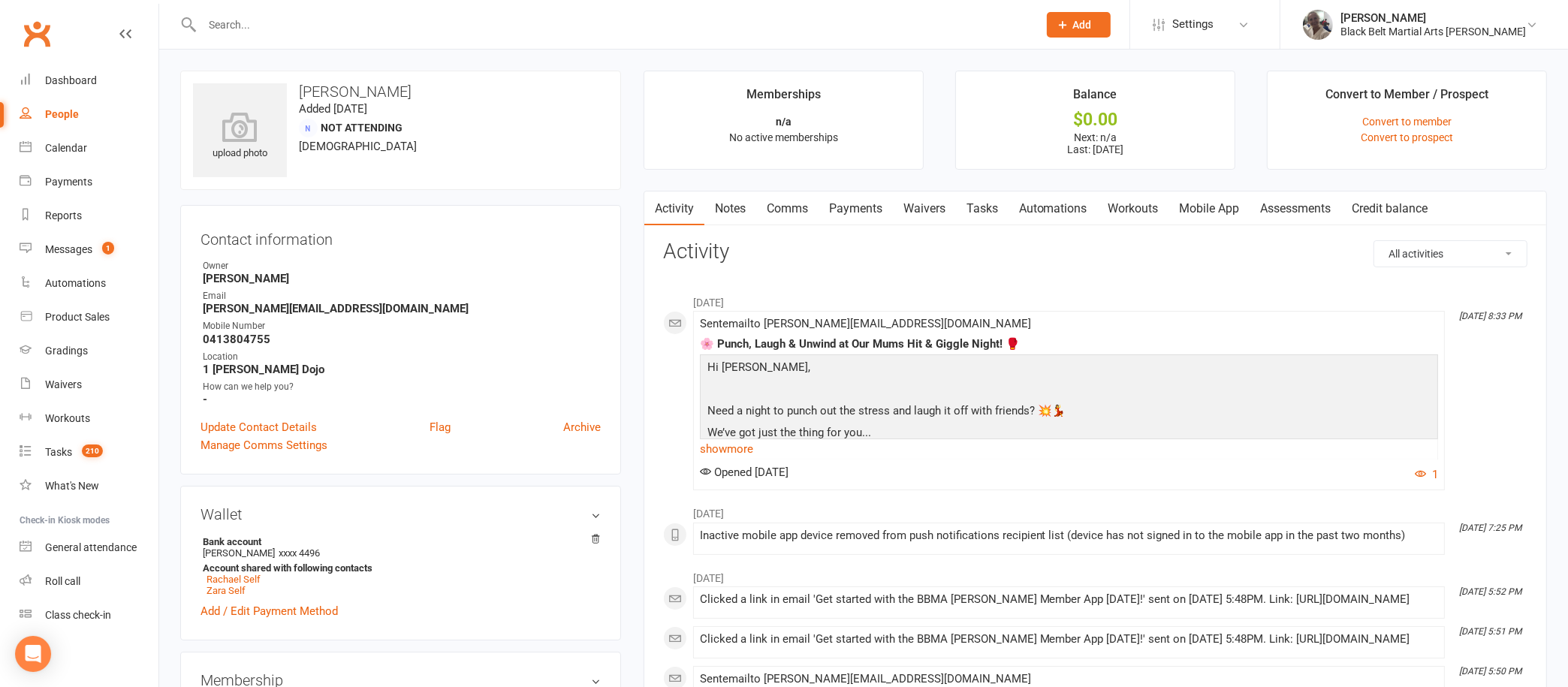
click at [726, 202] on link "Notes" at bounding box center [731, 209] width 52 height 35
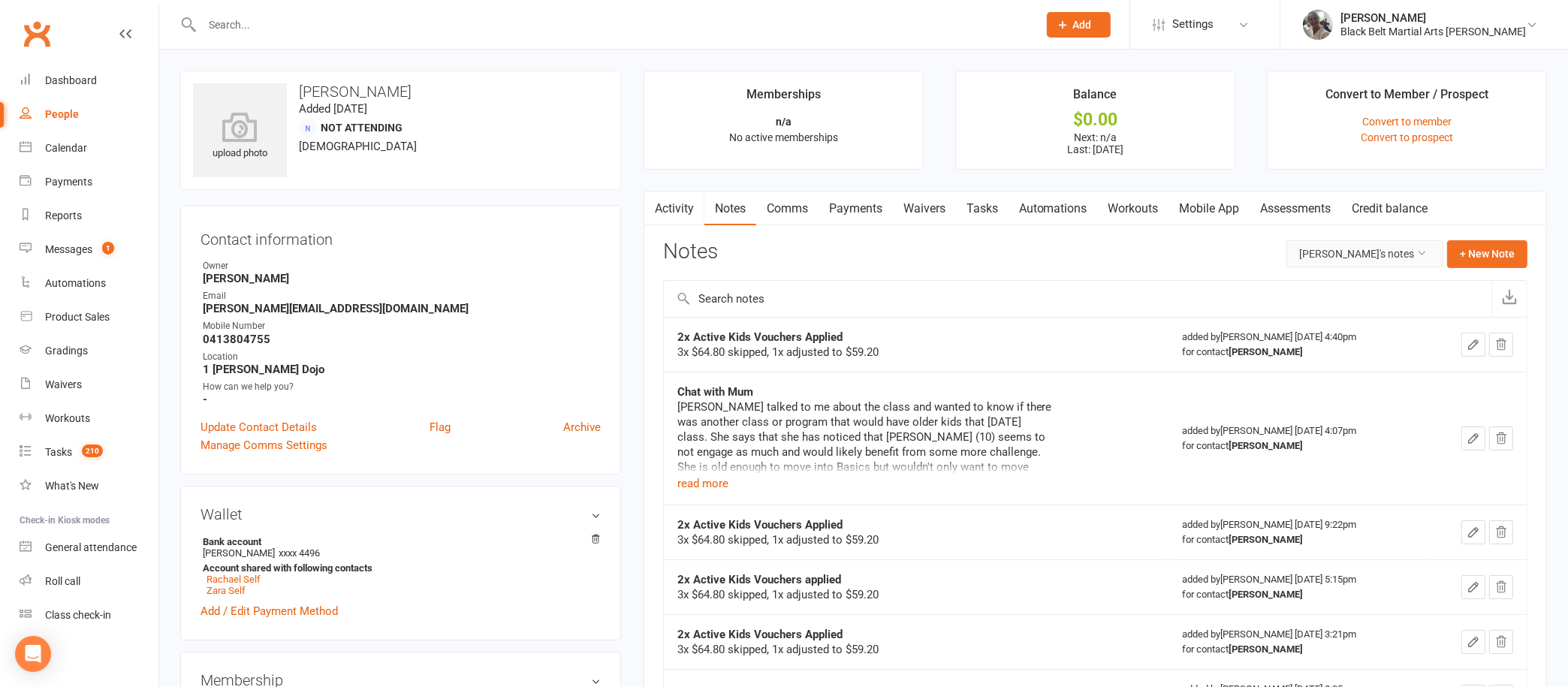
click at [1356, 257] on button "[PERSON_NAME]'s notes" at bounding box center [1365, 254] width 157 height 27
click at [1347, 317] on link "All family notes" at bounding box center [1346, 316] width 149 height 30
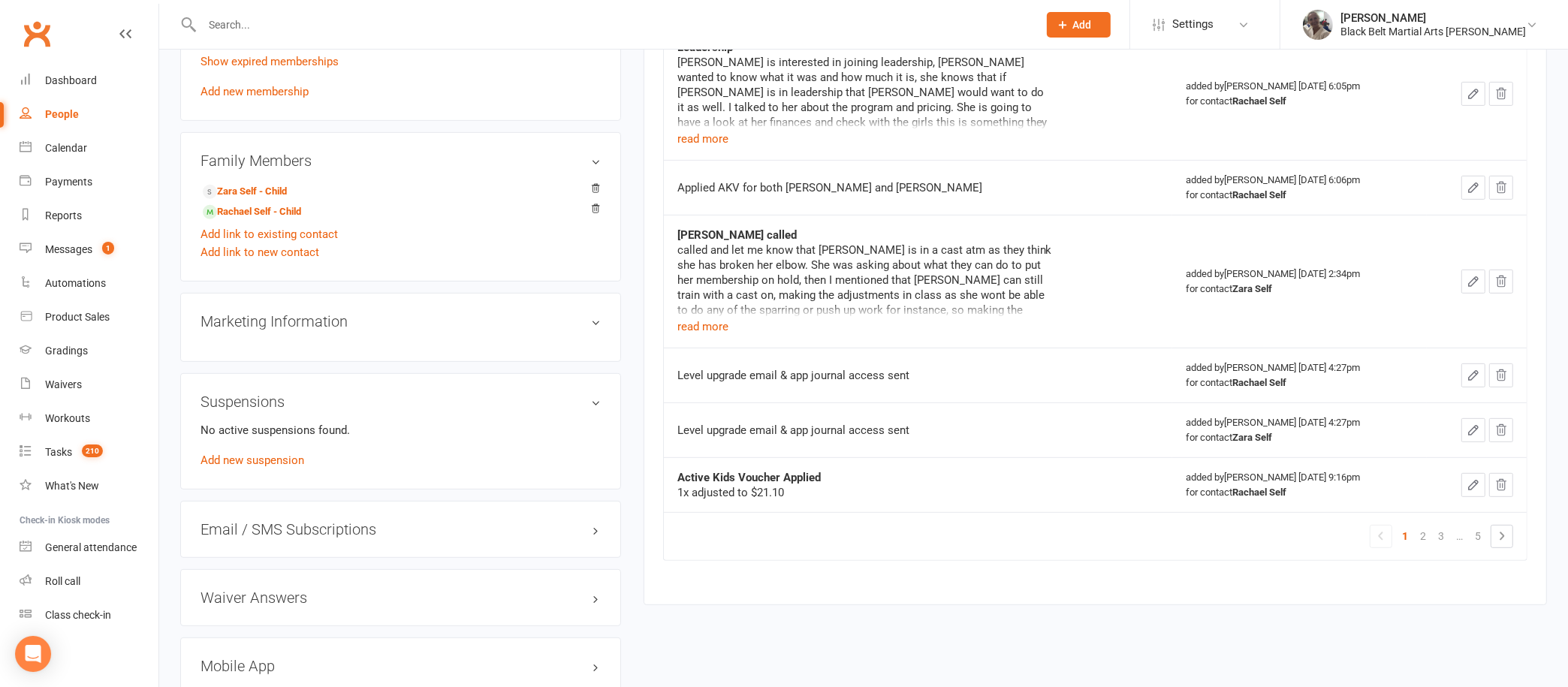
scroll to position [675, 0]
click at [261, 187] on link "Zara Self - Child" at bounding box center [244, 193] width 84 height 16
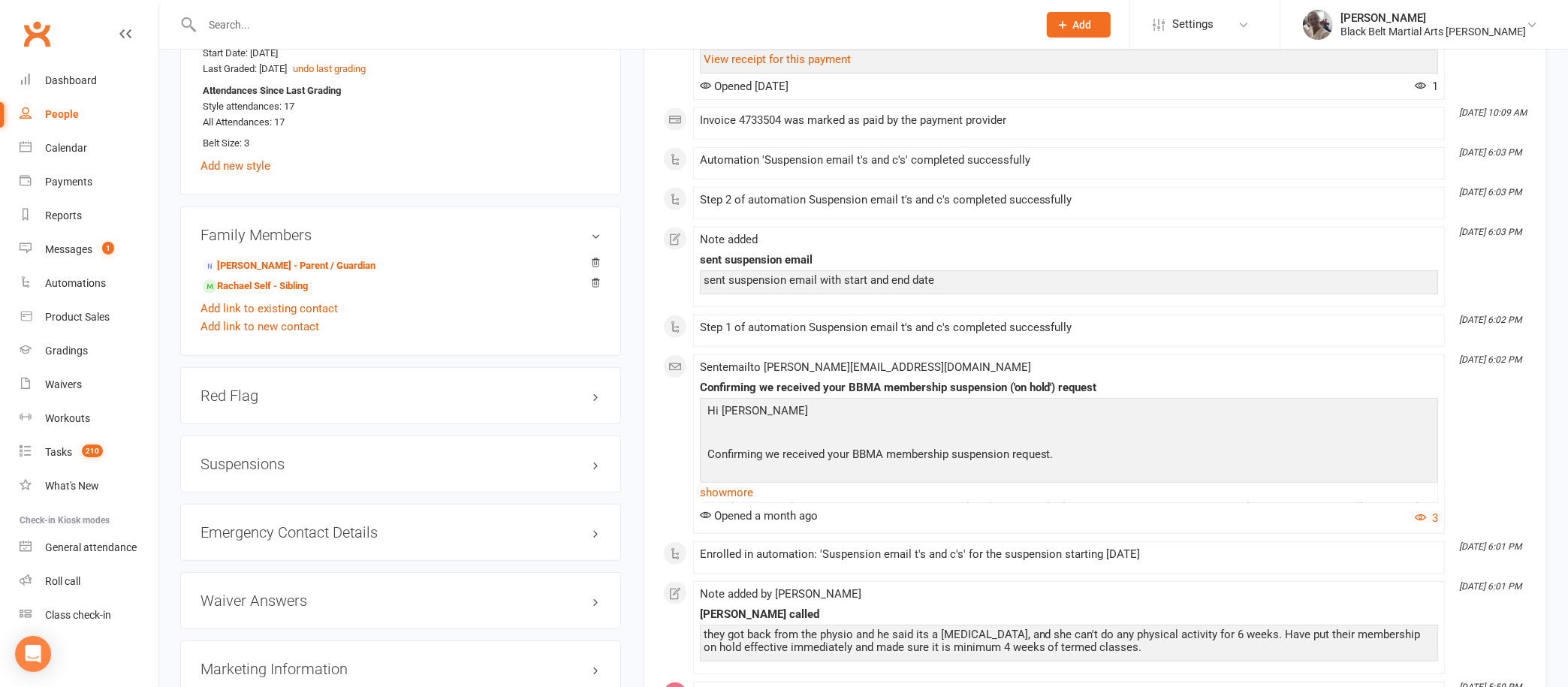
scroll to position [1153, 0]
click at [576, 458] on h3 "Suspensions" at bounding box center [401, 465] width 401 height 16
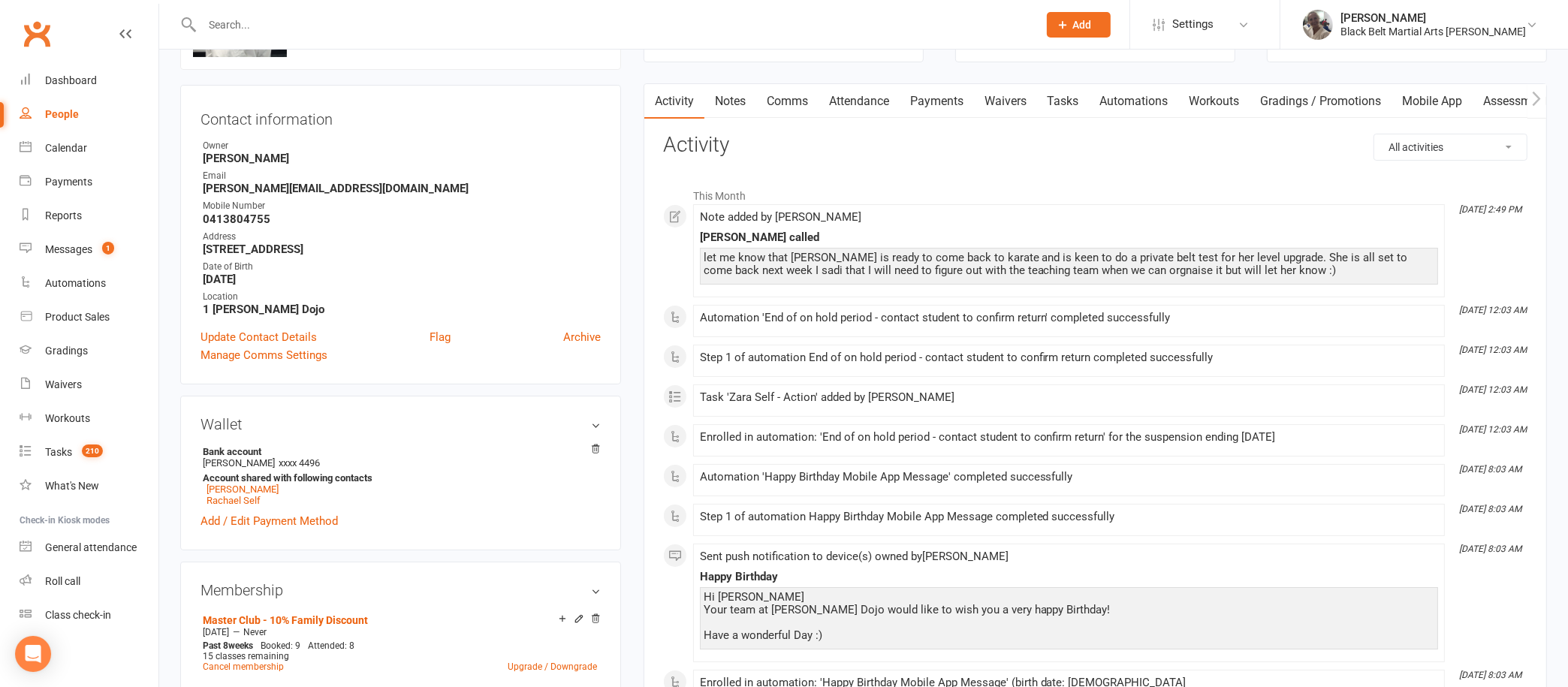
scroll to position [0, 0]
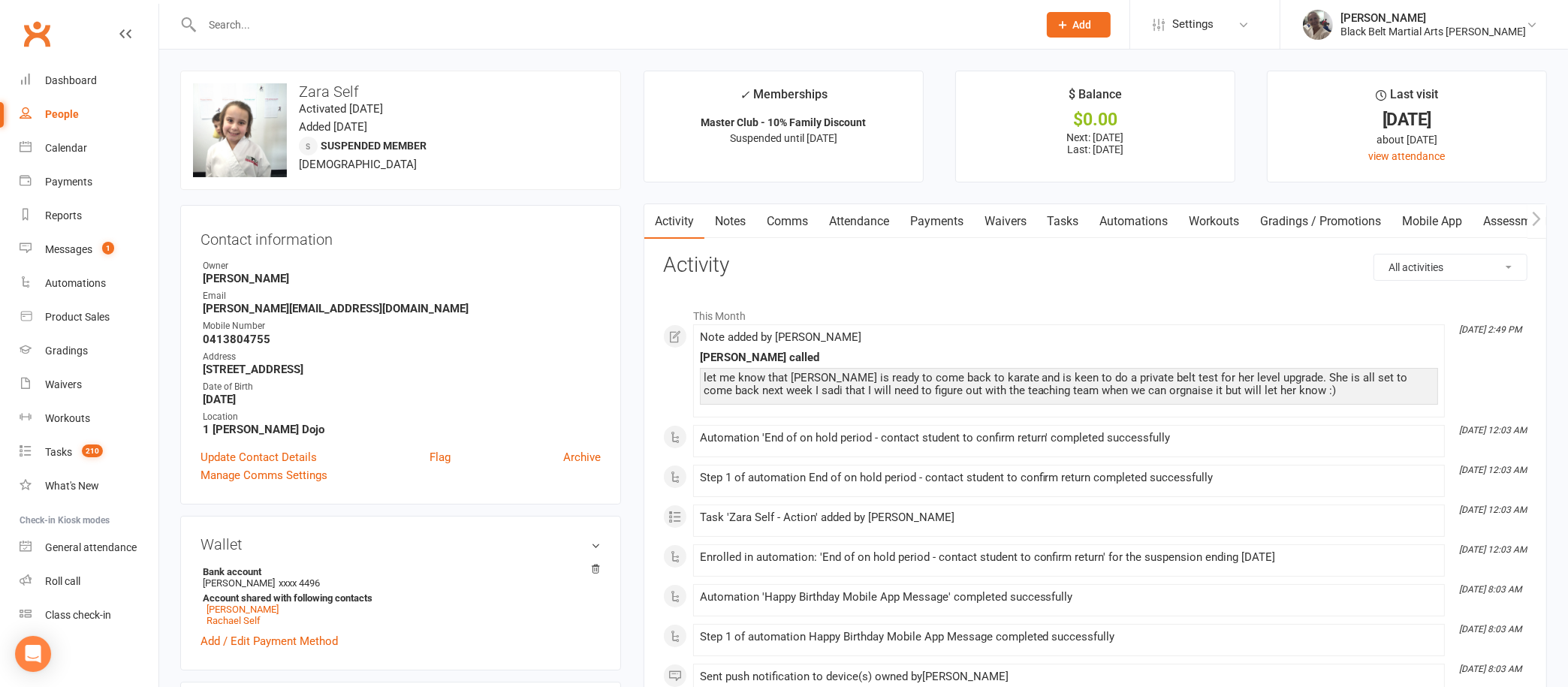
click at [939, 214] on link "Payments" at bounding box center [936, 221] width 75 height 35
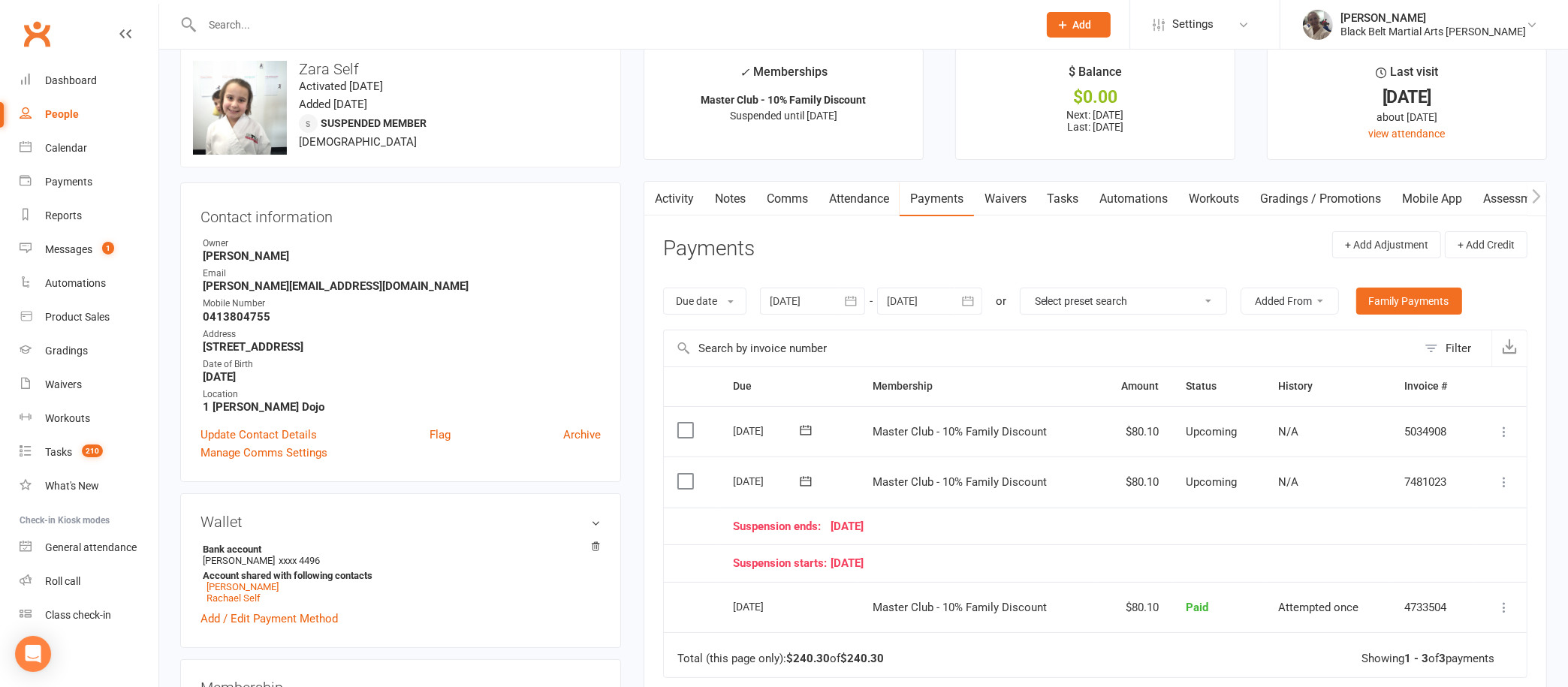
scroll to position [16, 0]
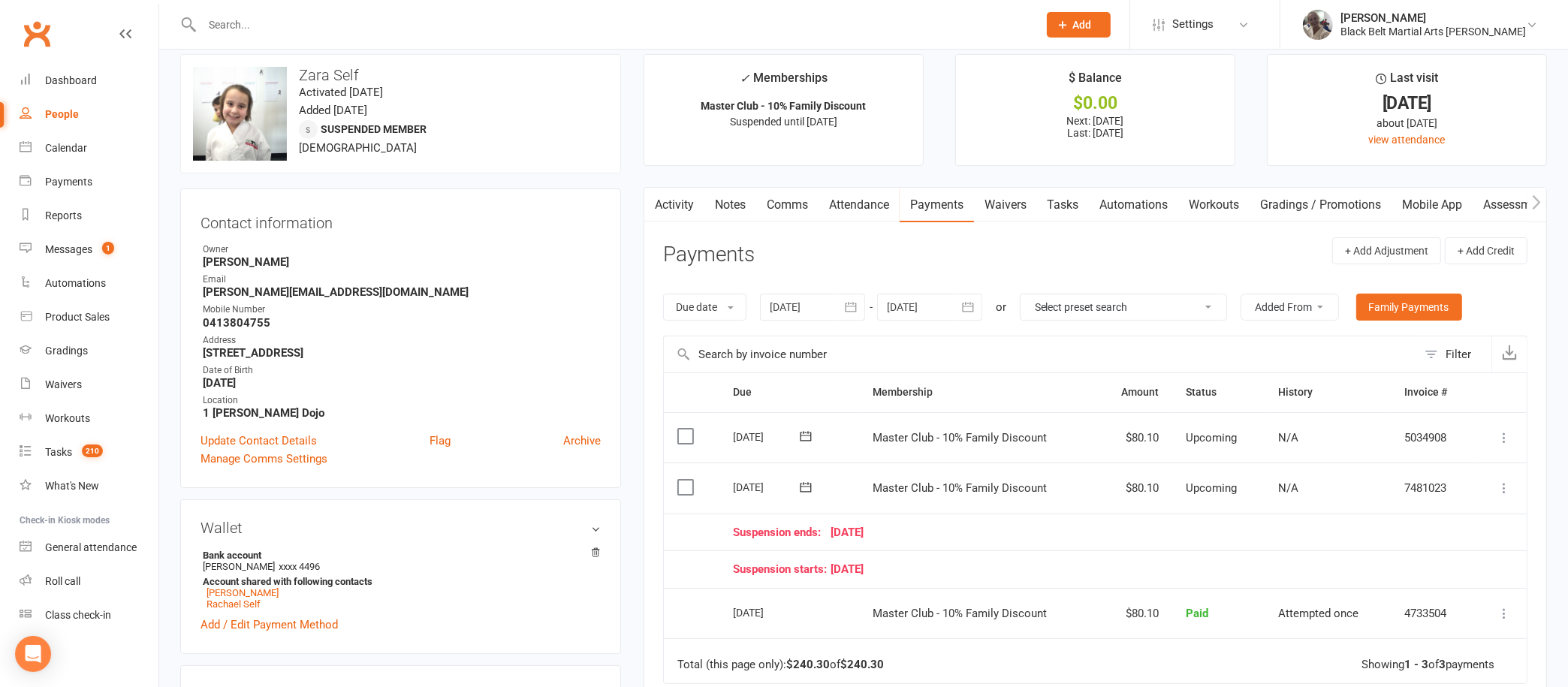
click at [859, 210] on link "Attendance" at bounding box center [859, 205] width 81 height 35
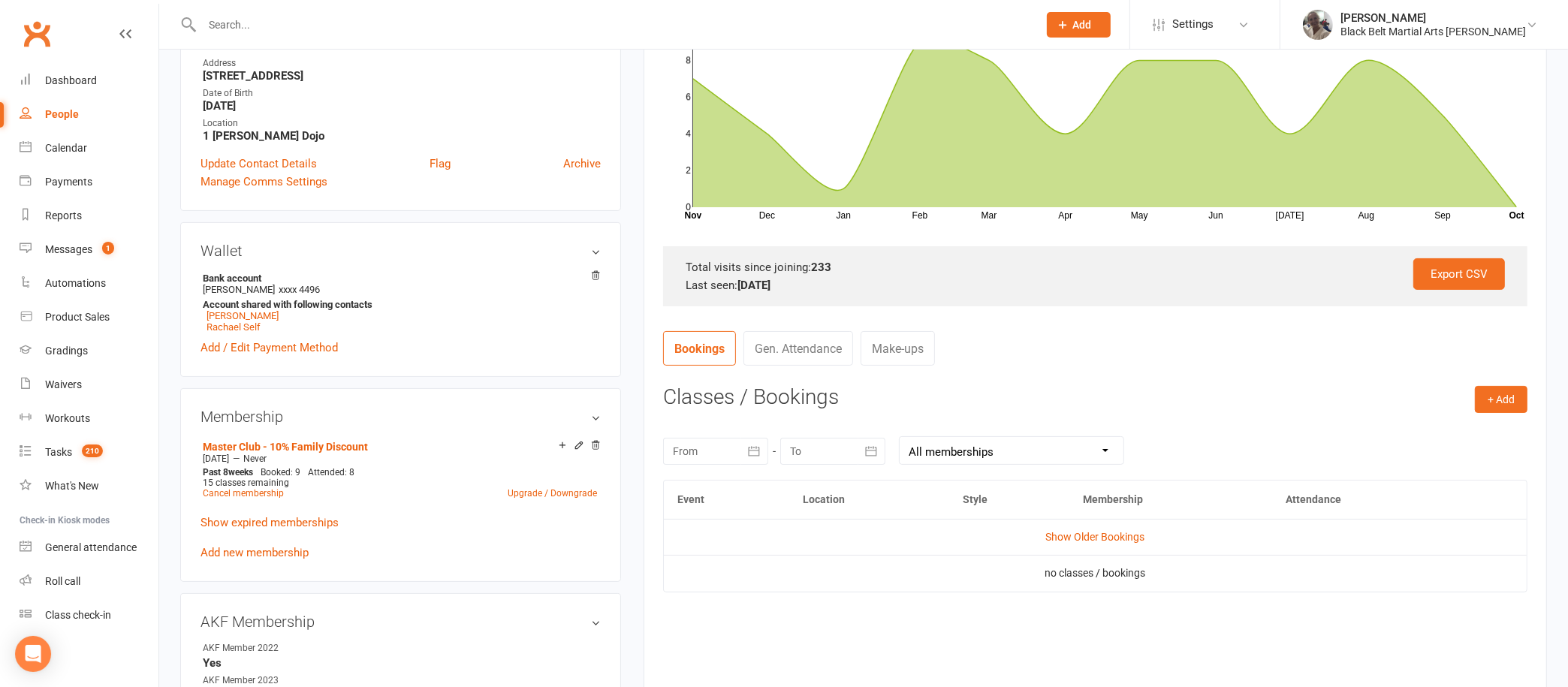
scroll to position [292, 0]
click at [1067, 539] on link "Show Older Bookings" at bounding box center [1095, 538] width 99 height 12
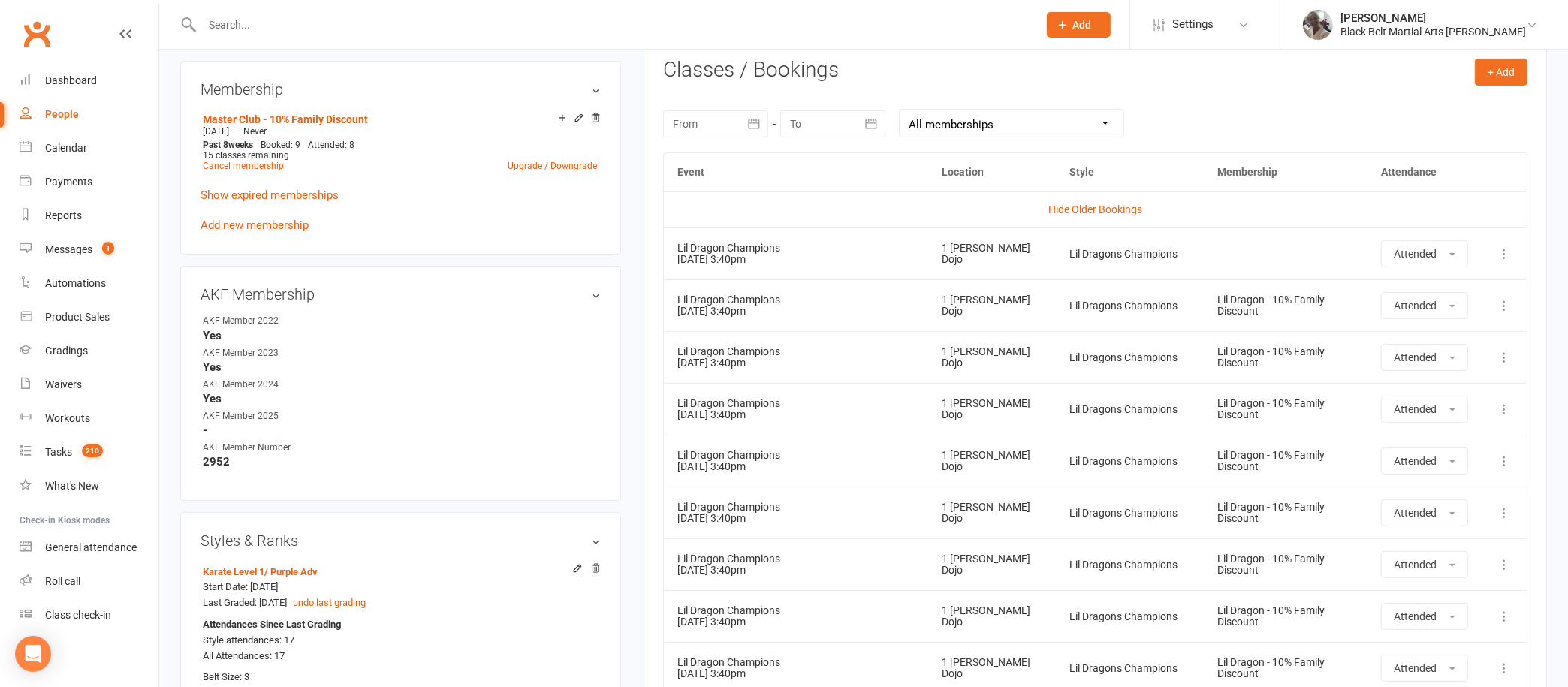
scroll to position [621, 0]
click at [746, 111] on button "button" at bounding box center [755, 124] width 27 height 27
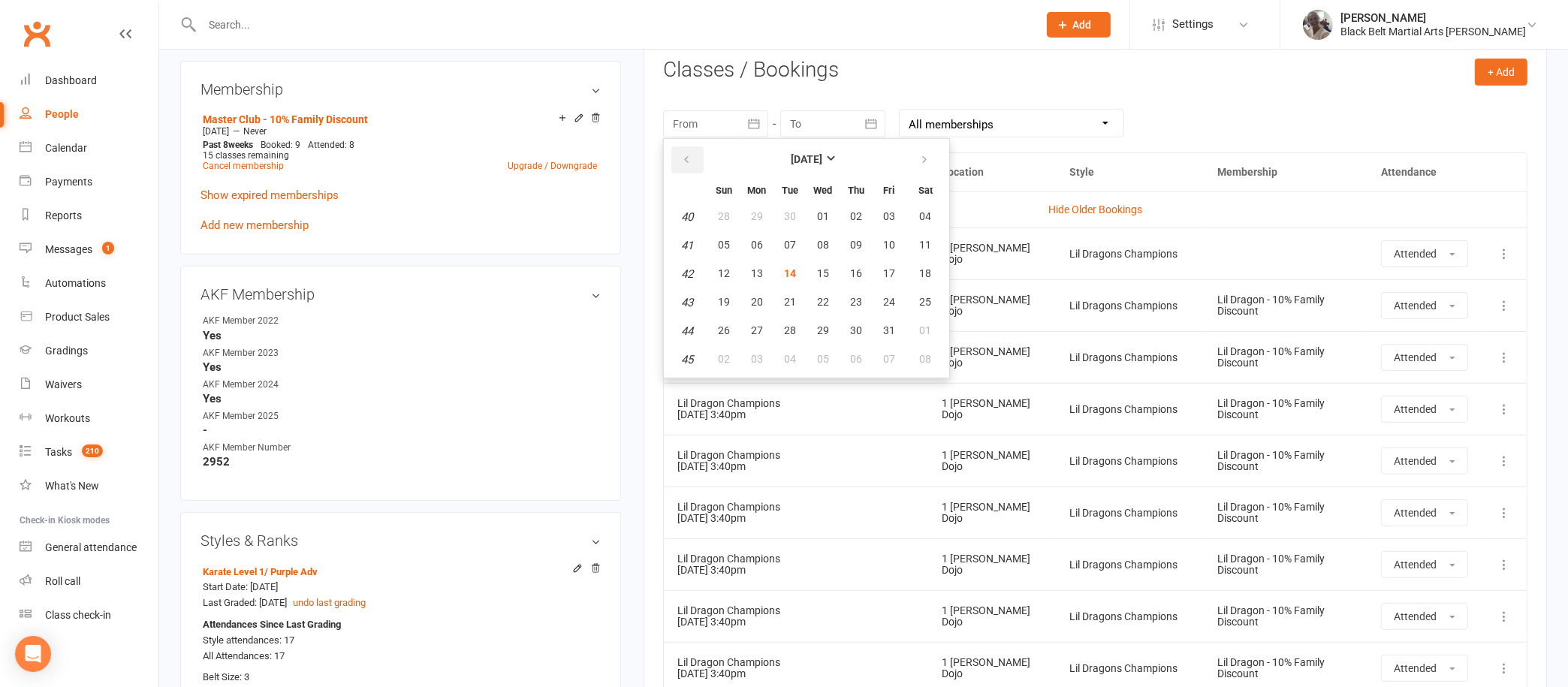
click at [680, 152] on button "button" at bounding box center [687, 159] width 32 height 27
click at [755, 239] on span "08" at bounding box center [757, 244] width 12 height 12
type input "[DATE]"
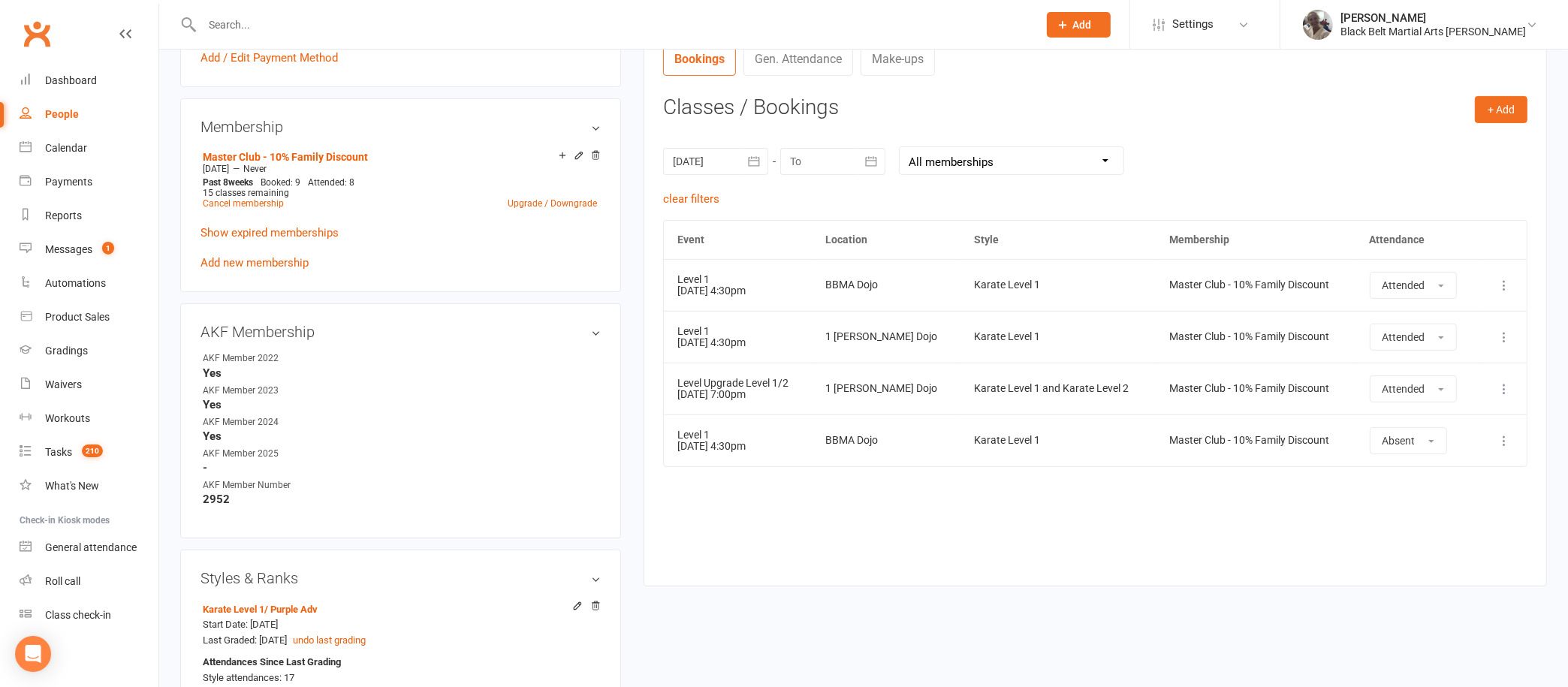
scroll to position [527, 0]
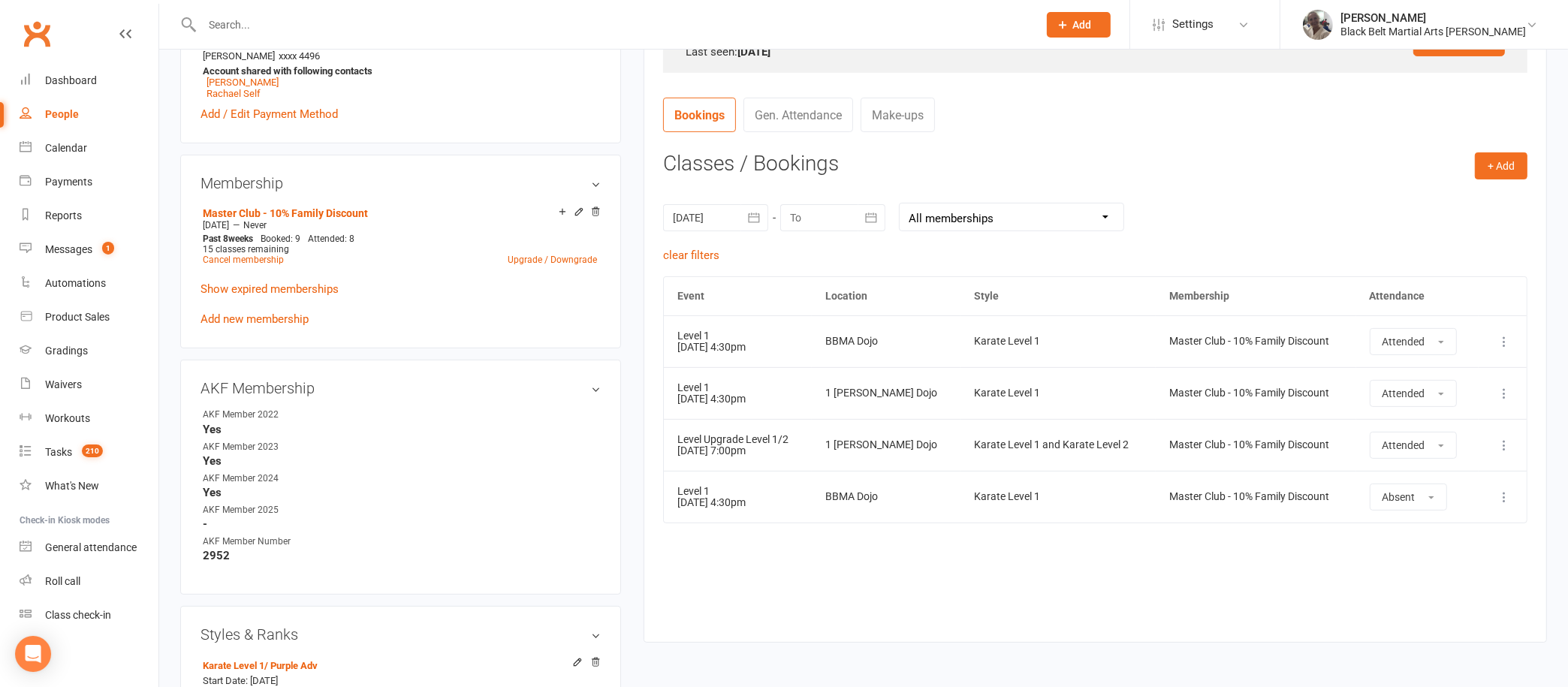
click at [866, 215] on icon "button" at bounding box center [871, 217] width 11 height 9
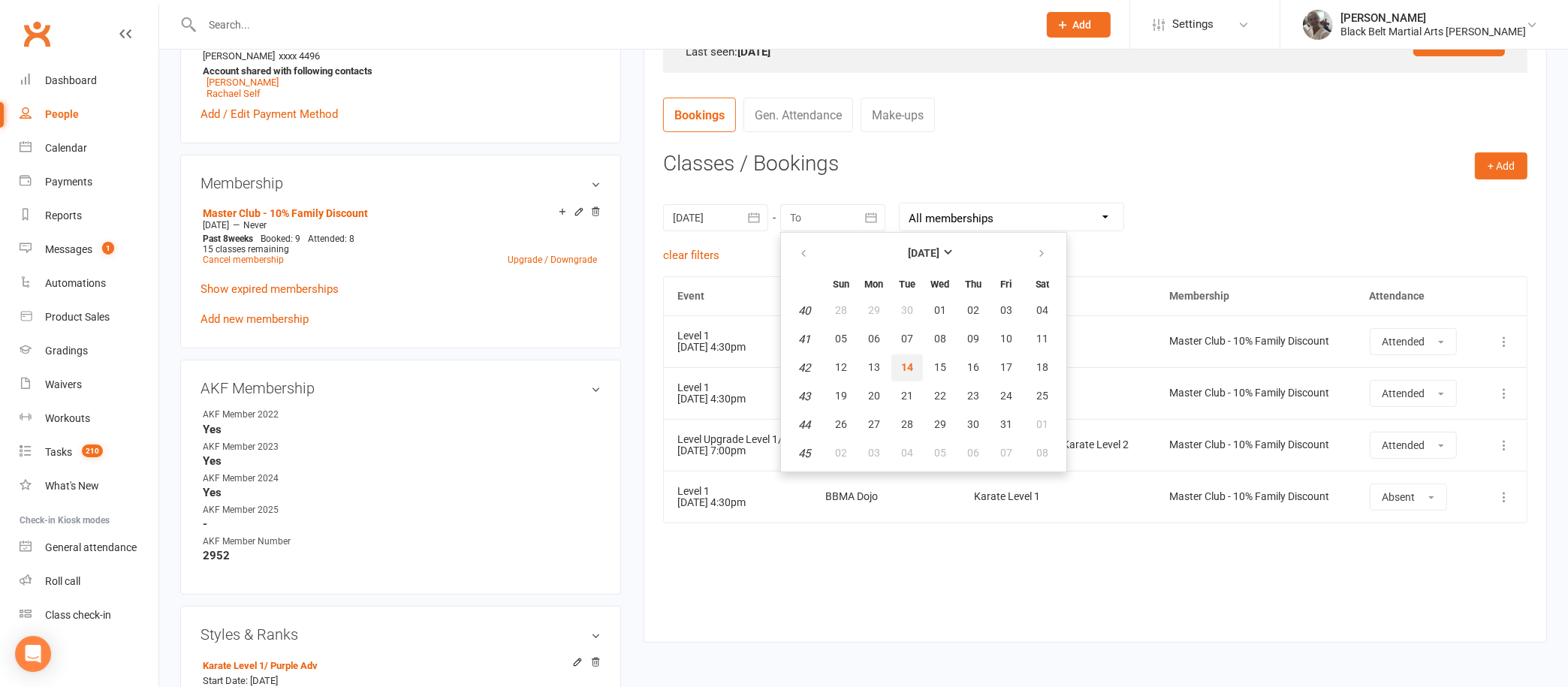
click at [905, 361] on span "14" at bounding box center [907, 367] width 12 height 12
type input "[DATE]"
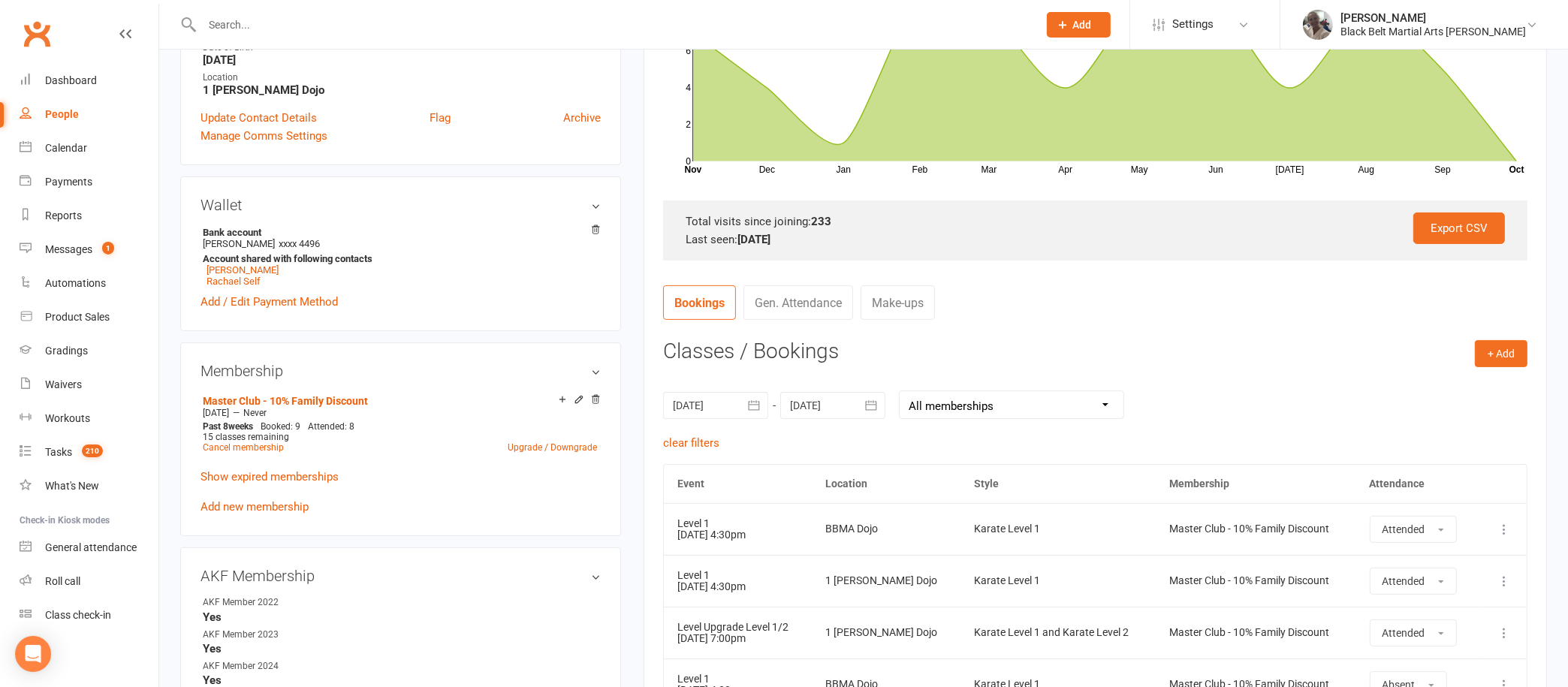
scroll to position [0, 0]
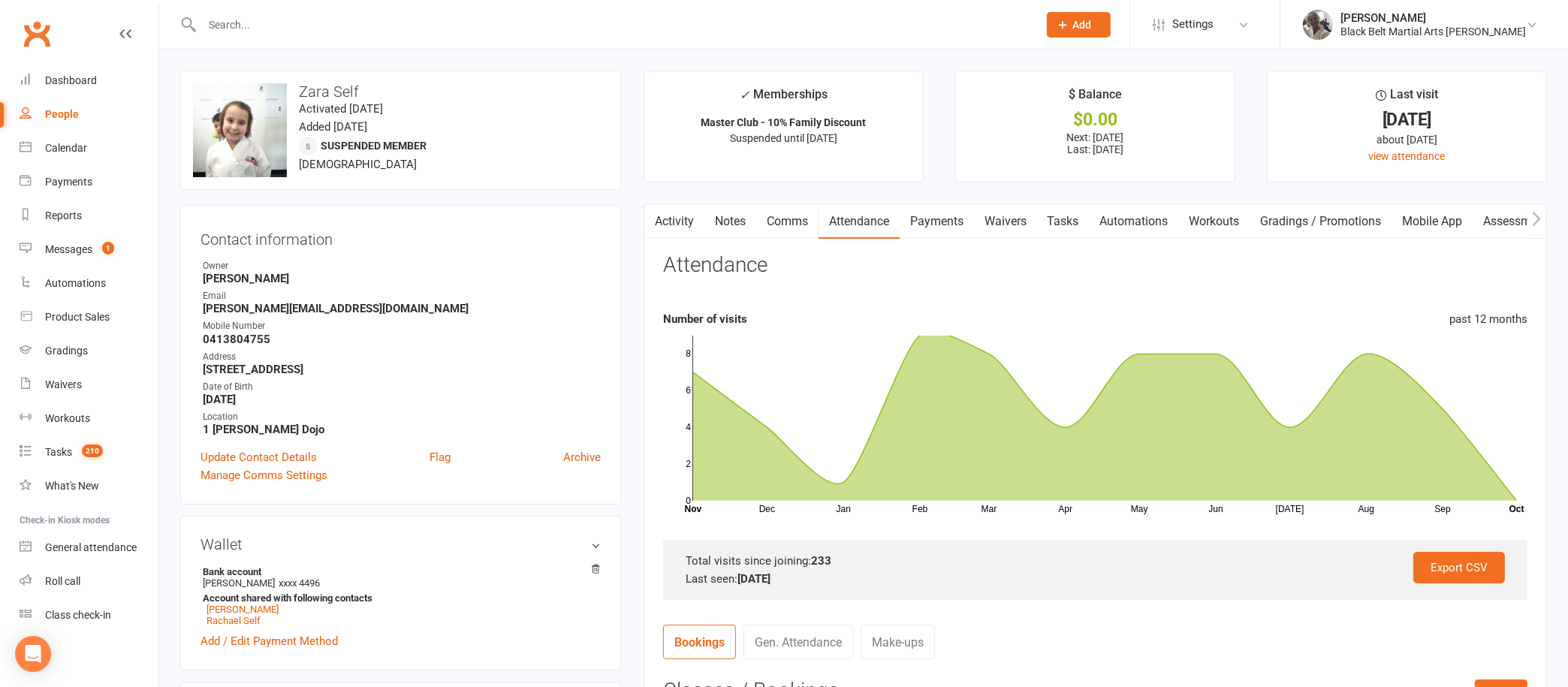
click at [676, 221] on link "Activity" at bounding box center [674, 221] width 60 height 35
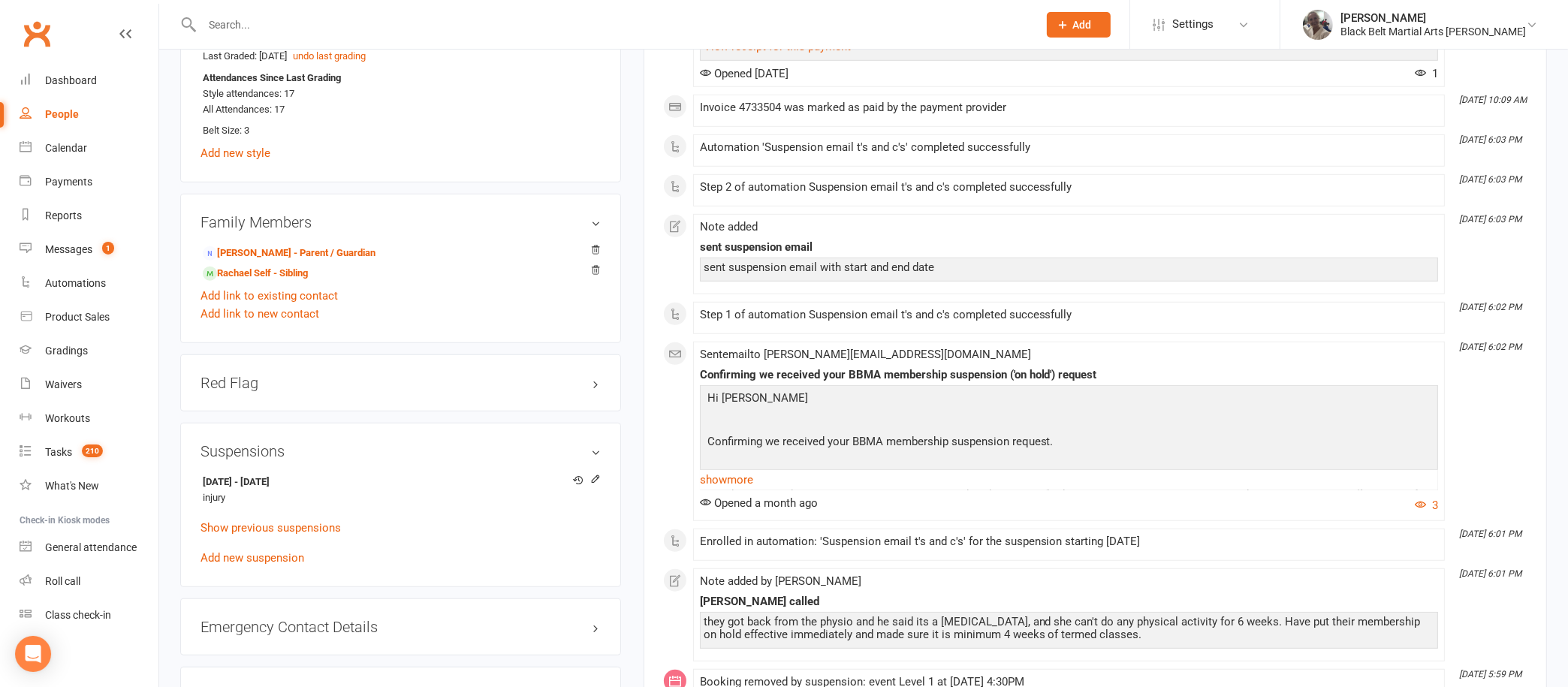
scroll to position [1418, 0]
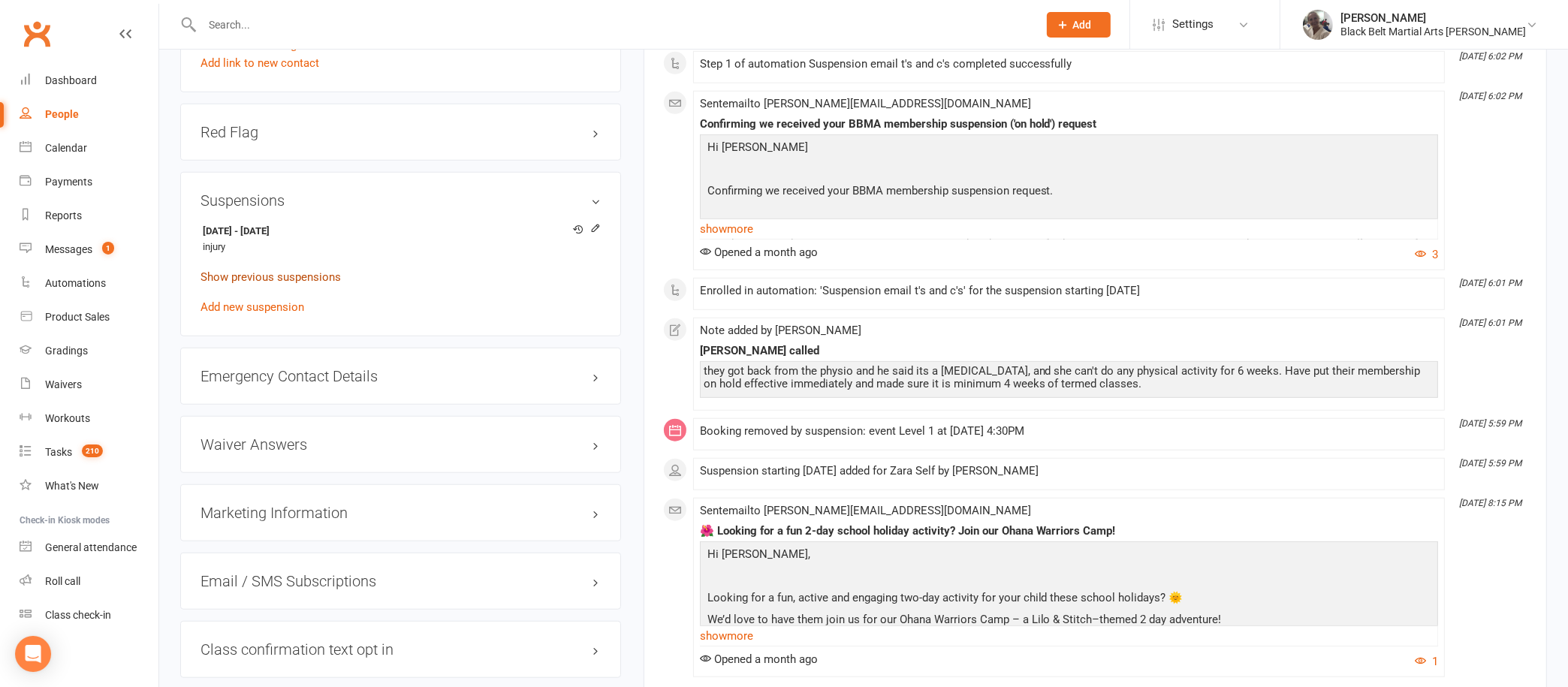
click at [330, 272] on link "Show previous suspensions" at bounding box center [270, 276] width 141 height 13
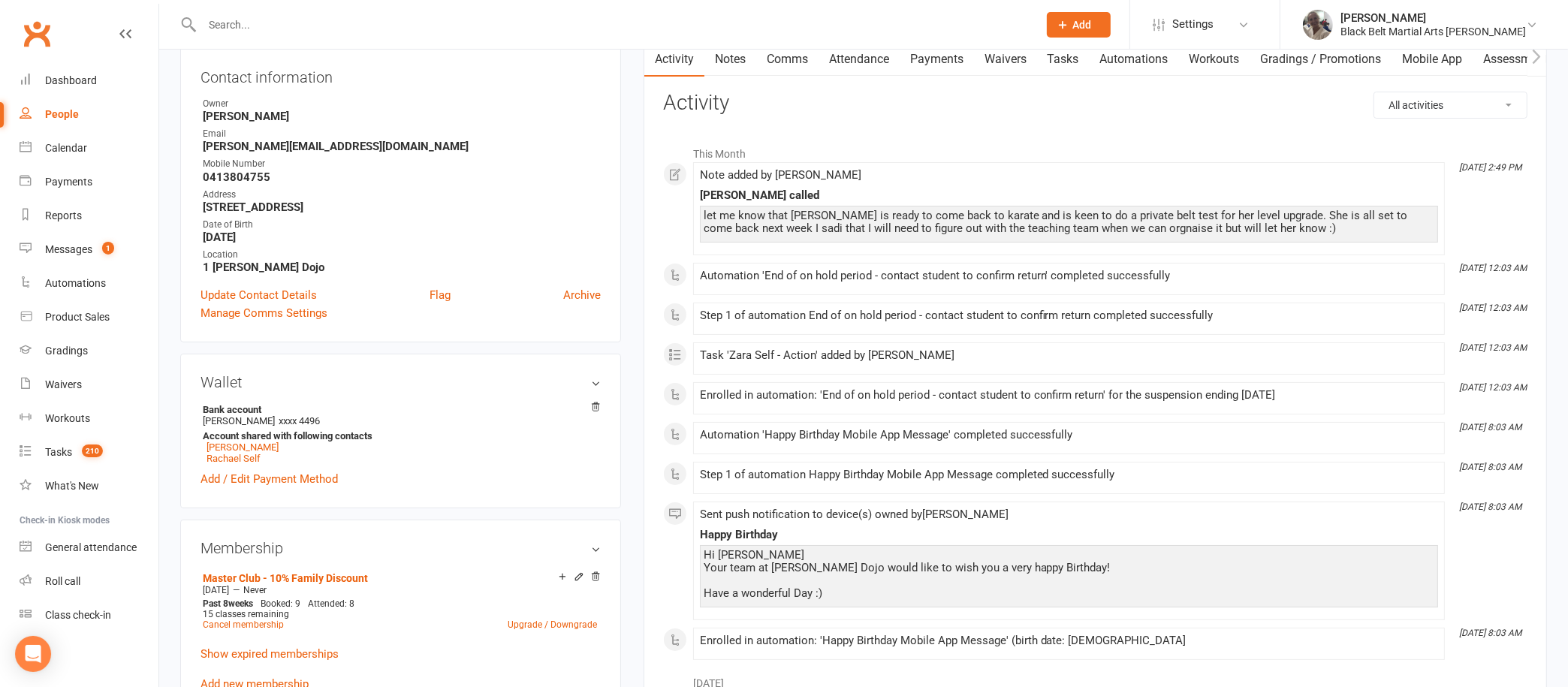
scroll to position [0, 0]
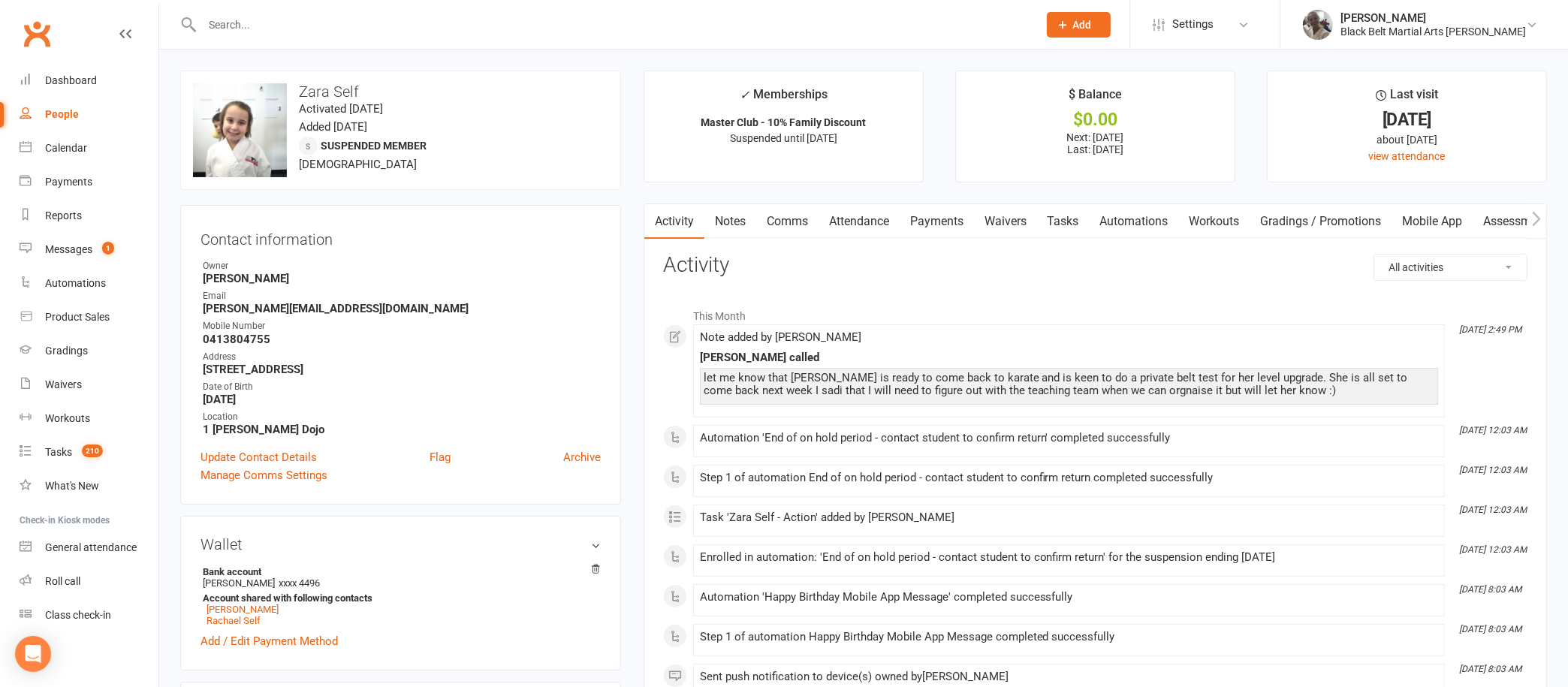
click at [515, 23] on input "text" at bounding box center [612, 24] width 830 height 21
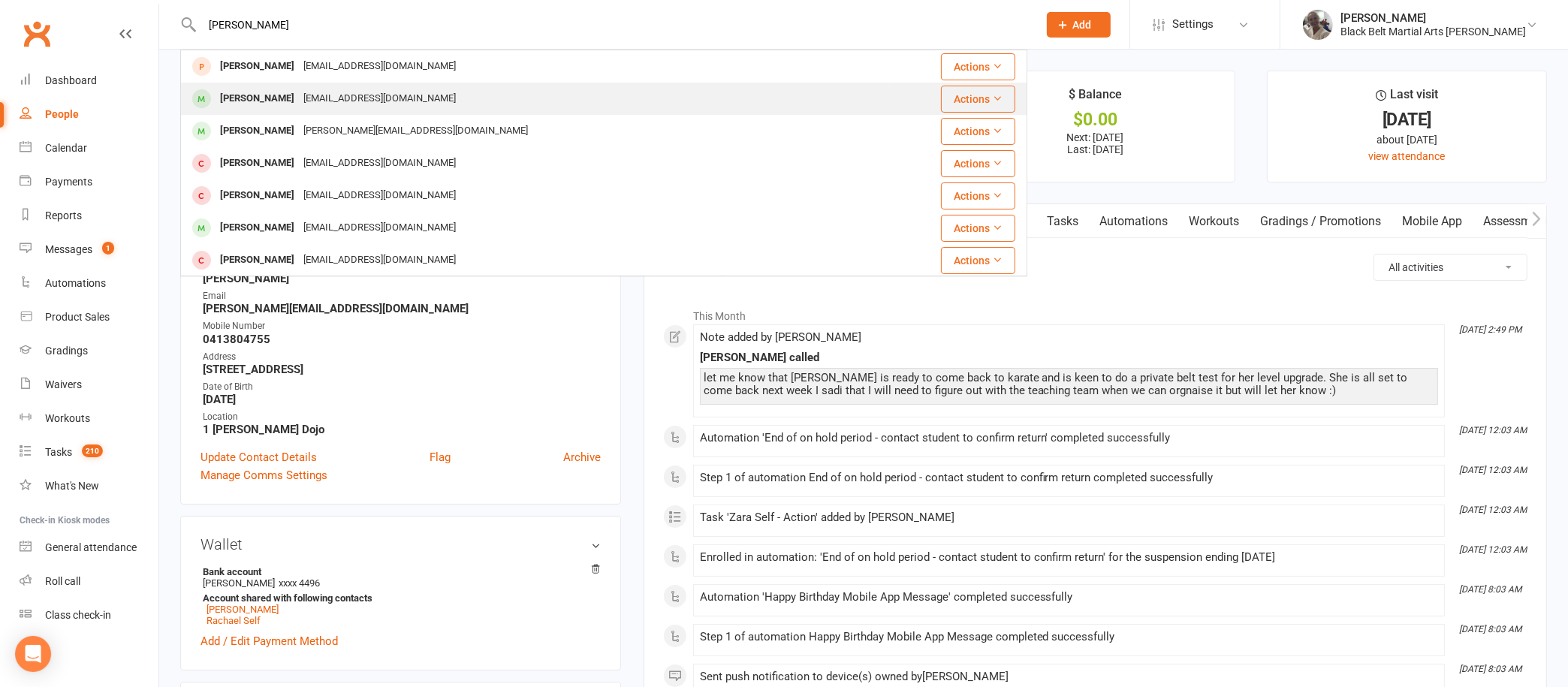
type input "[PERSON_NAME]"
click at [333, 93] on div "[EMAIL_ADDRESS][DOMAIN_NAME]" at bounding box center [380, 99] width 162 height 22
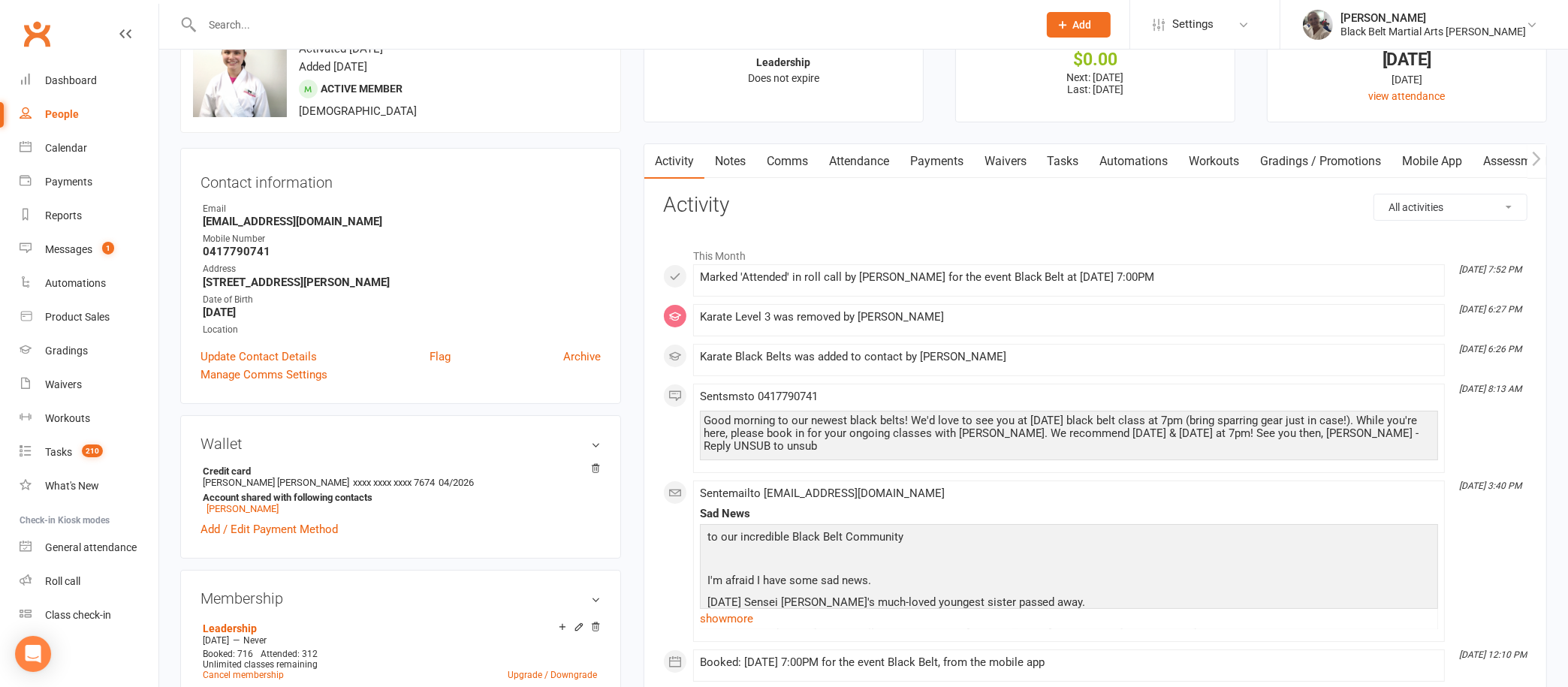
scroll to position [58, 0]
click at [863, 170] on link "Attendance" at bounding box center [859, 163] width 81 height 35
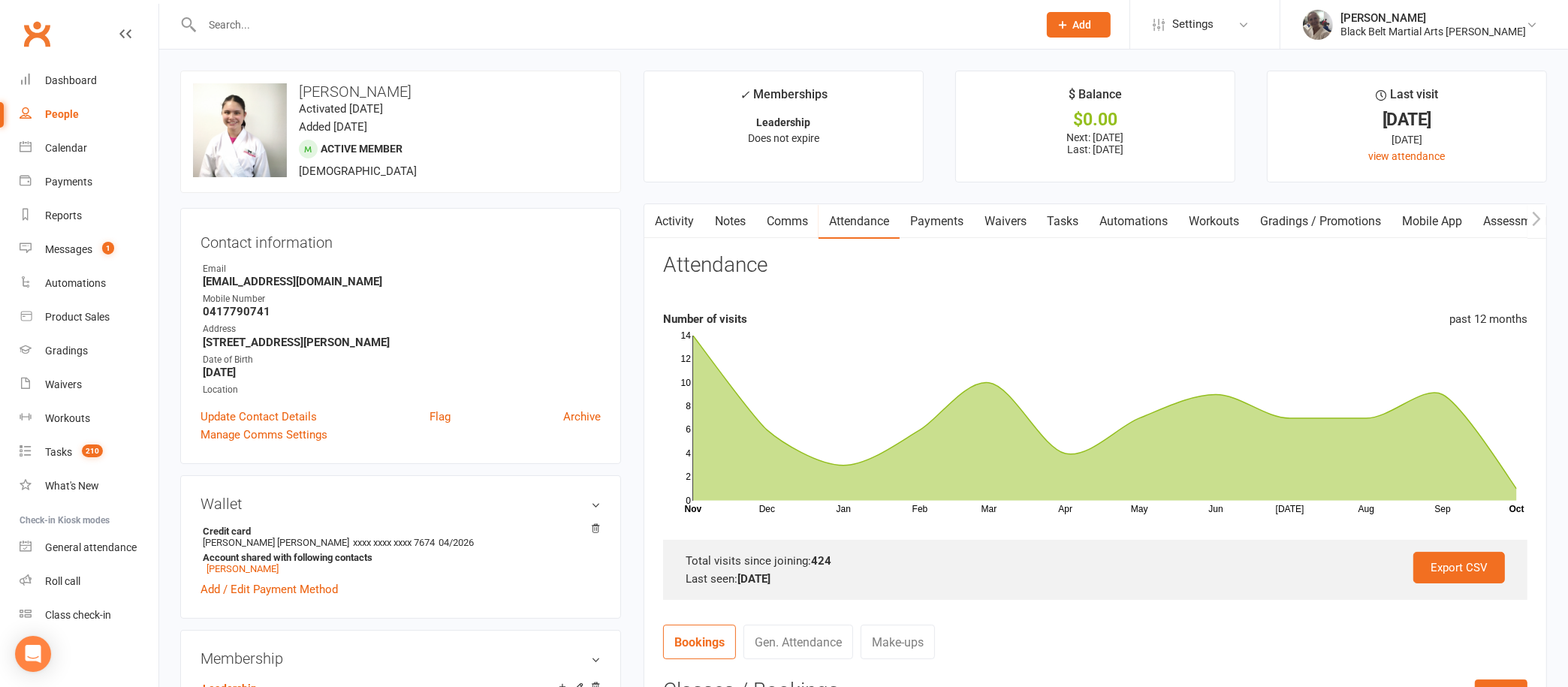
click at [667, 221] on link "Activity" at bounding box center [674, 221] width 60 height 35
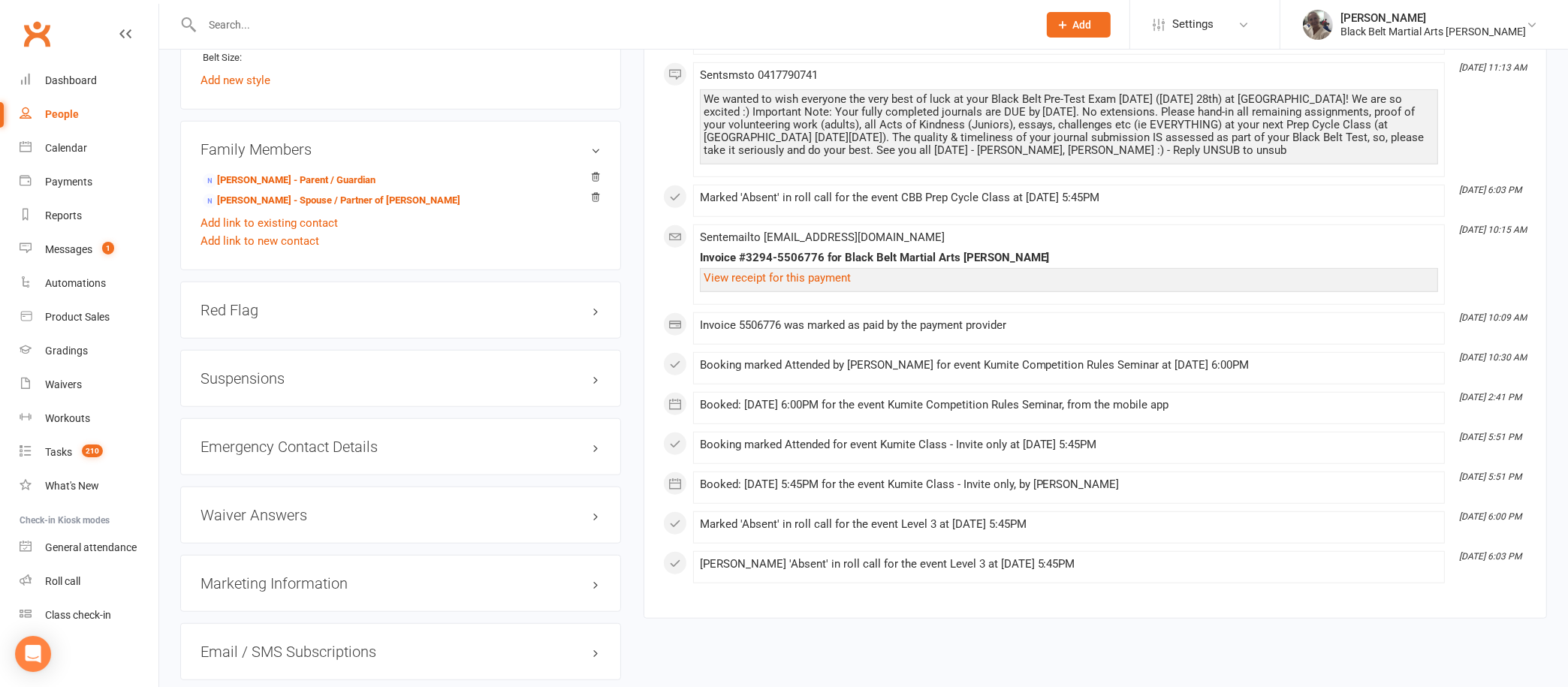
scroll to position [1322, 0]
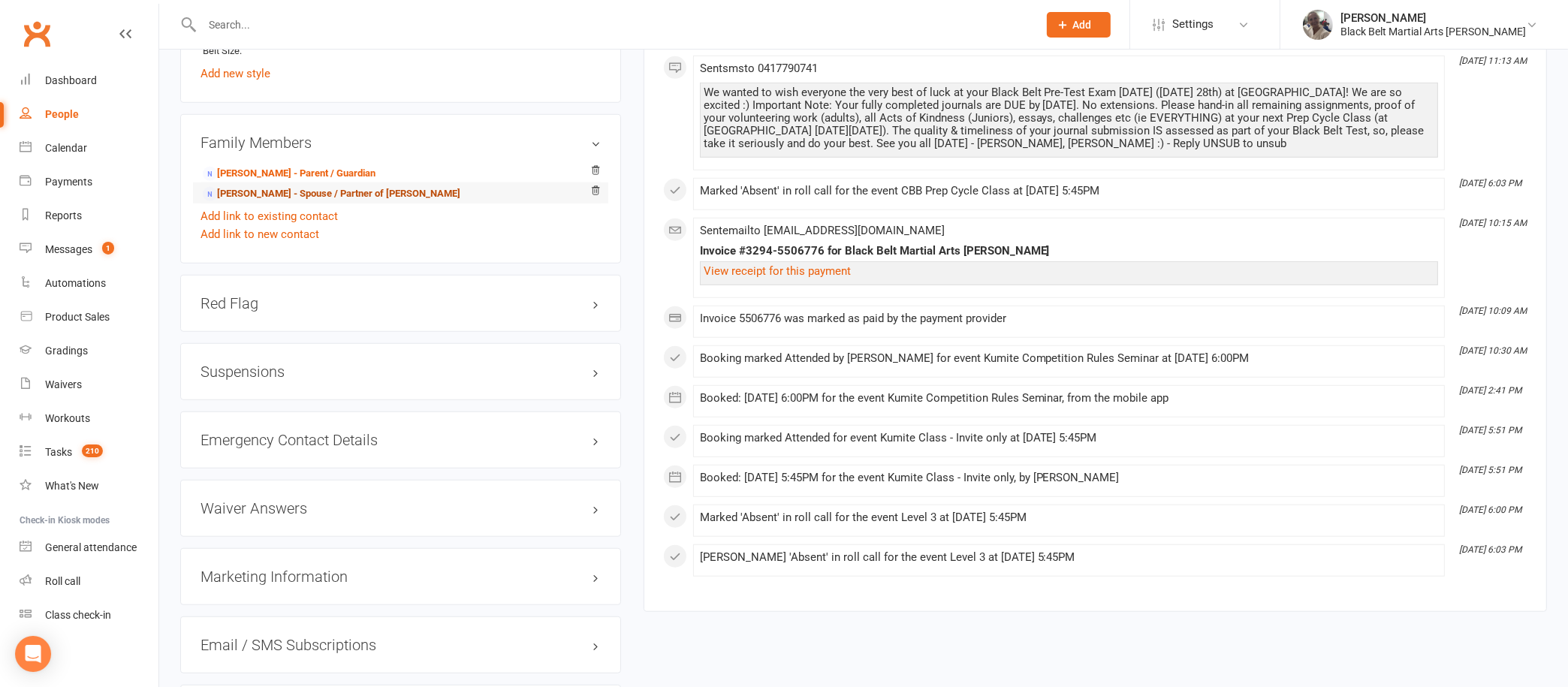
click at [383, 191] on link "[PERSON_NAME] - Spouse / Partner of [PERSON_NAME]" at bounding box center [332, 194] width 258 height 16
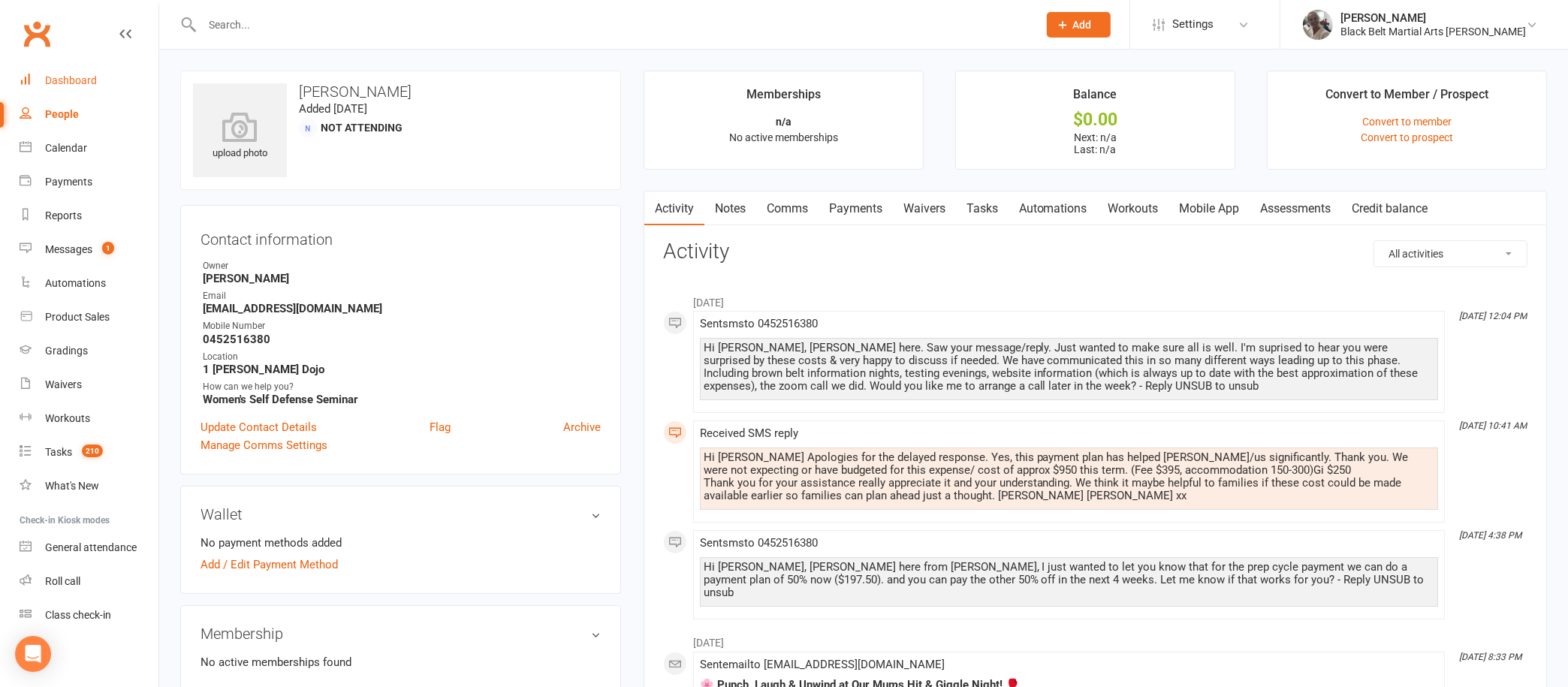
click at [79, 77] on div "Dashboard" at bounding box center [71, 80] width 52 height 12
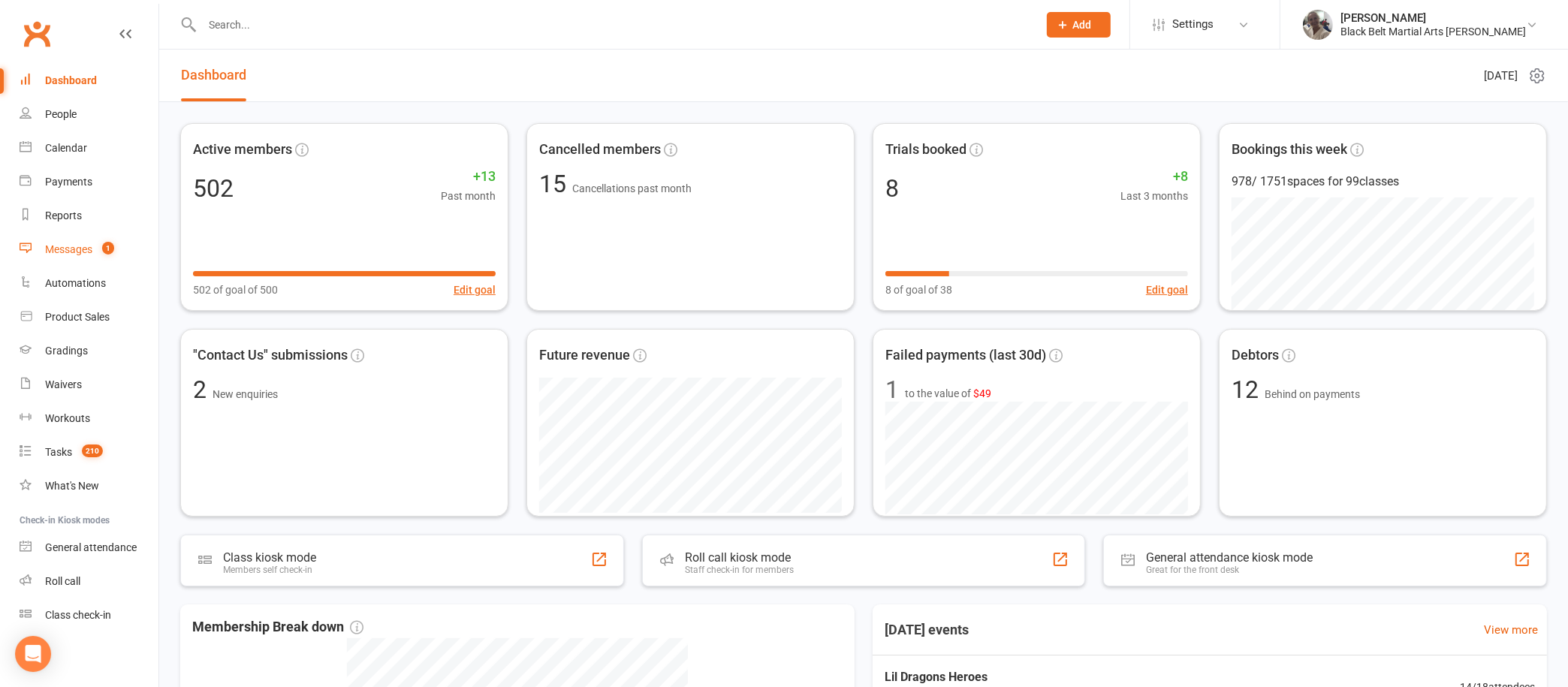
click at [81, 254] on div "Messages" at bounding box center [68, 249] width 47 height 12
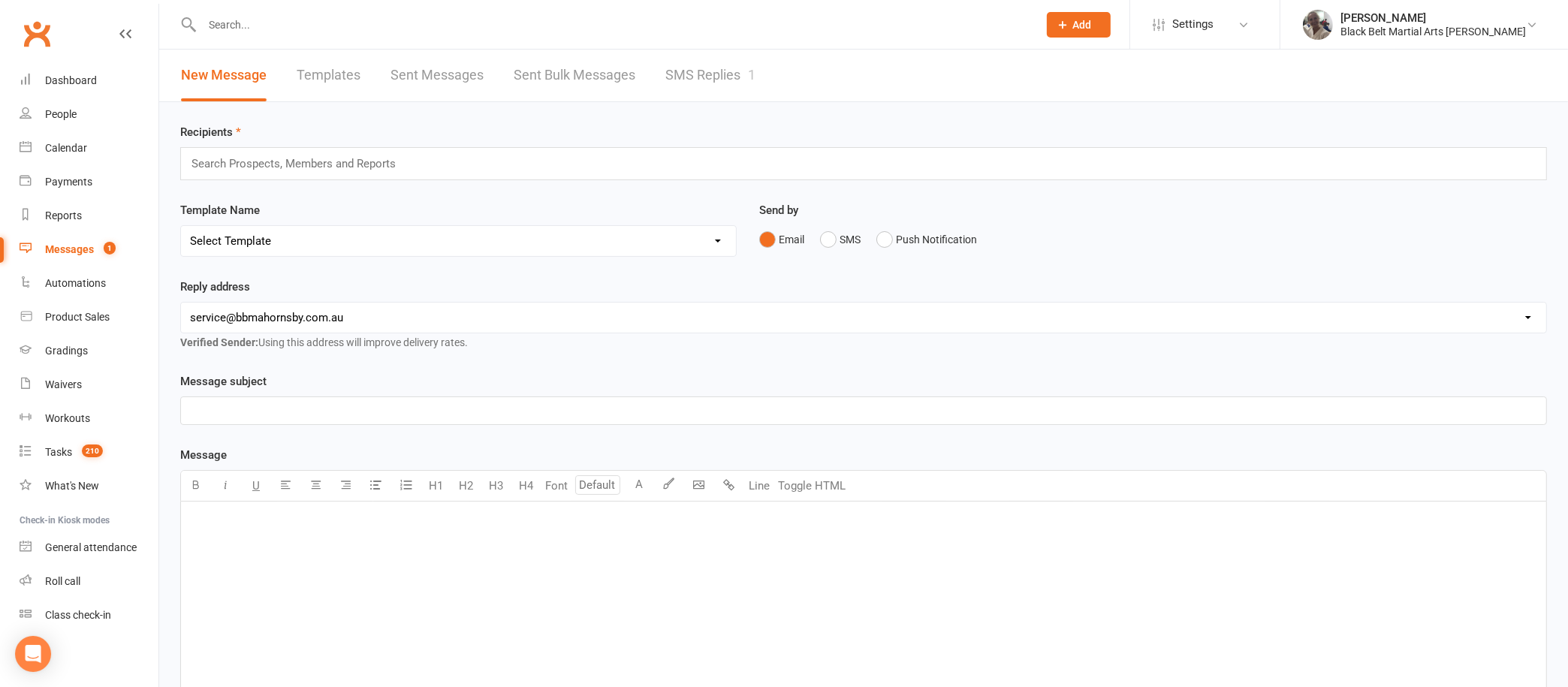
click at [711, 66] on link "SMS Replies 1" at bounding box center [710, 75] width 90 height 52
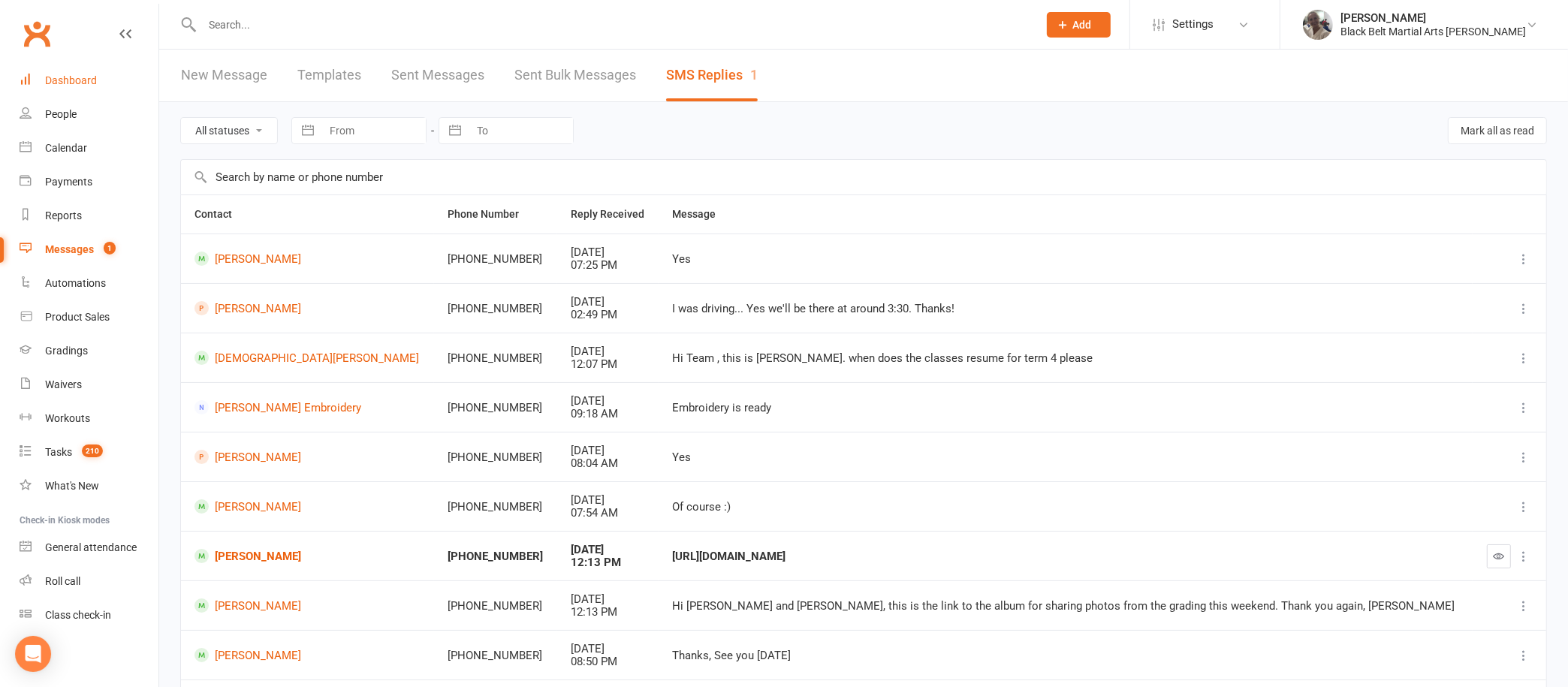
click at [66, 75] on div "Dashboard" at bounding box center [71, 80] width 52 height 12
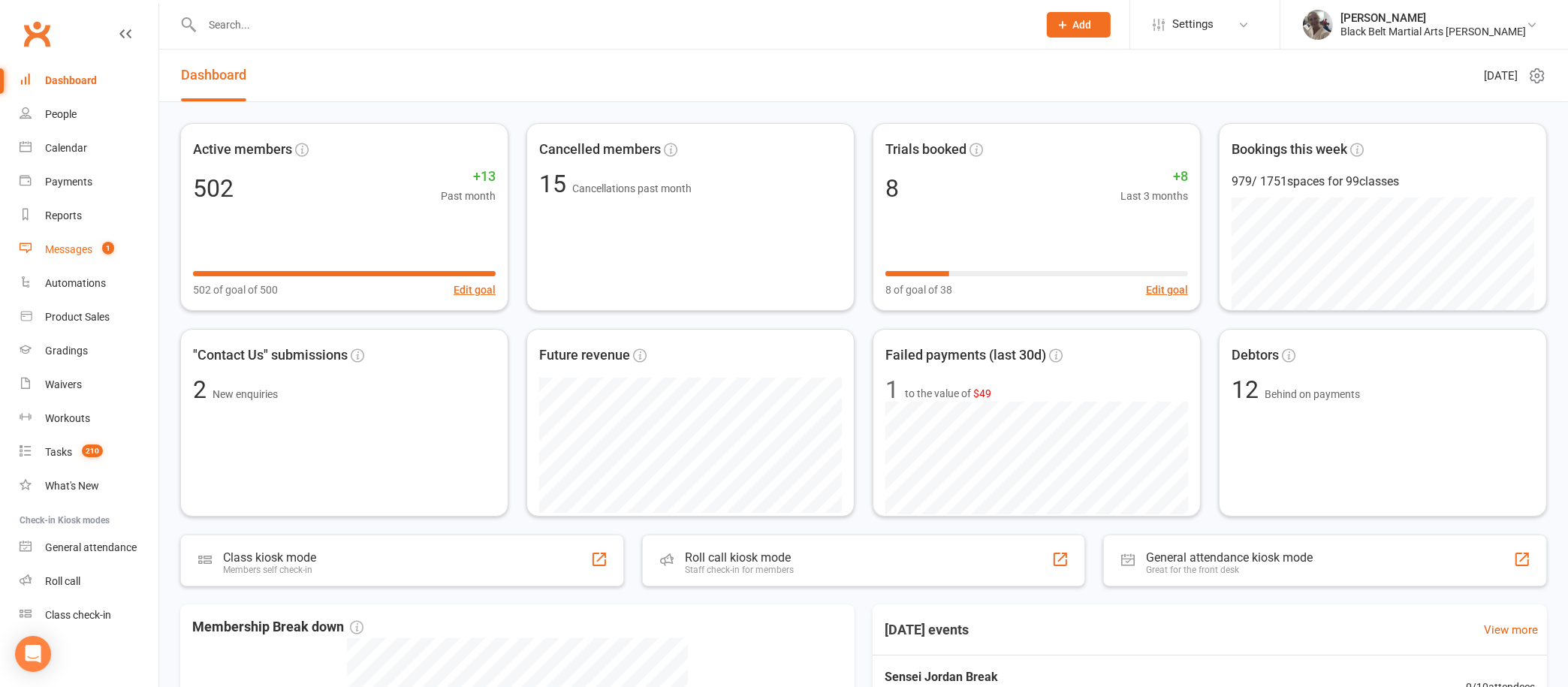
click at [79, 241] on link "Messages 1" at bounding box center [89, 249] width 139 height 34
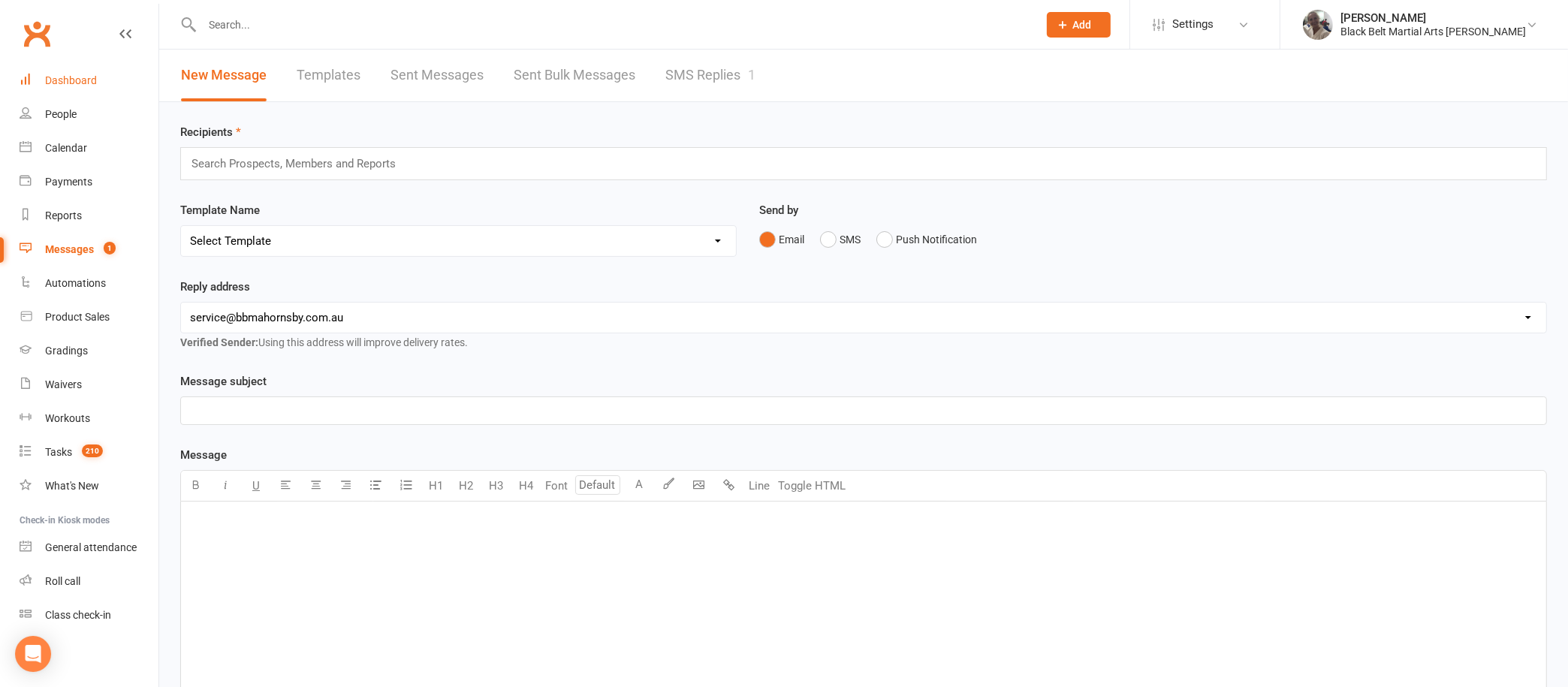
click at [60, 78] on div "Dashboard" at bounding box center [71, 80] width 52 height 12
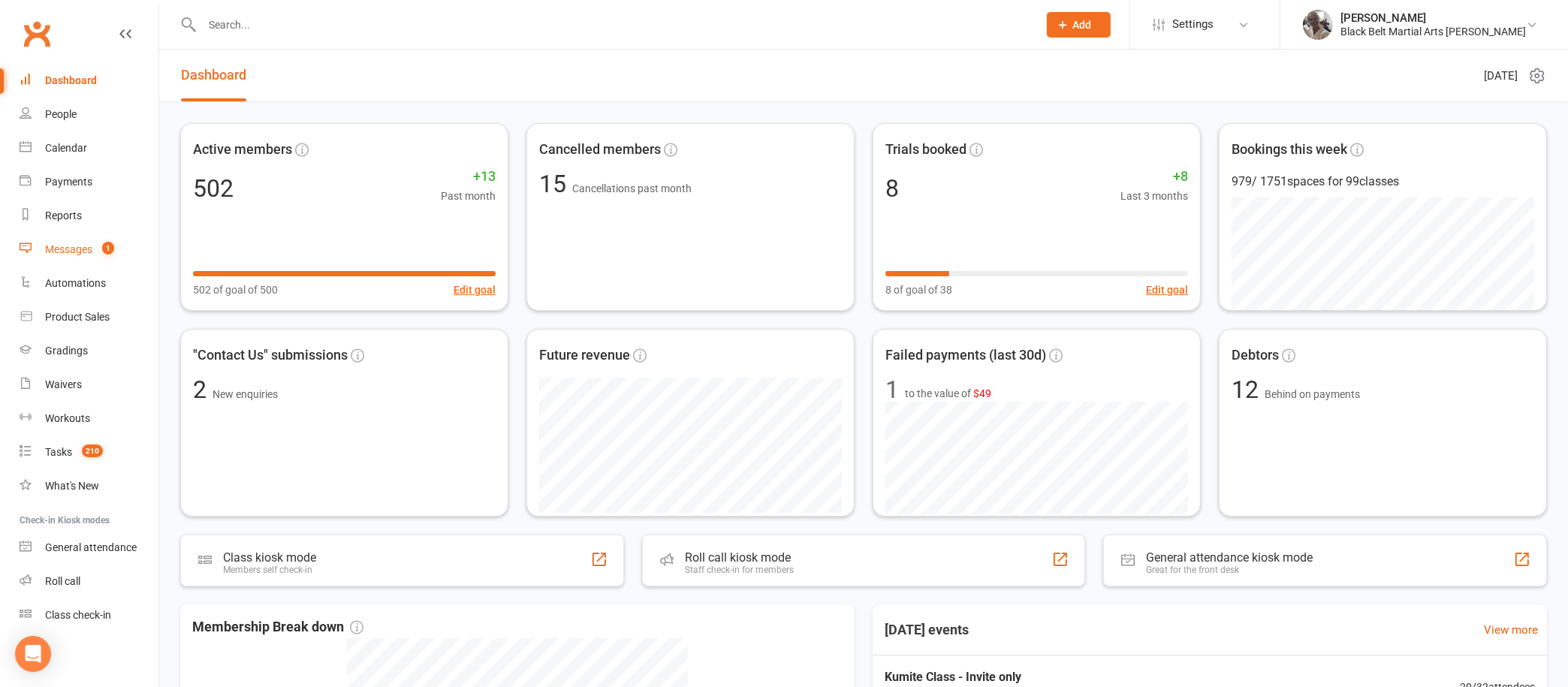
click at [82, 234] on link "Messages 1" at bounding box center [89, 249] width 139 height 34
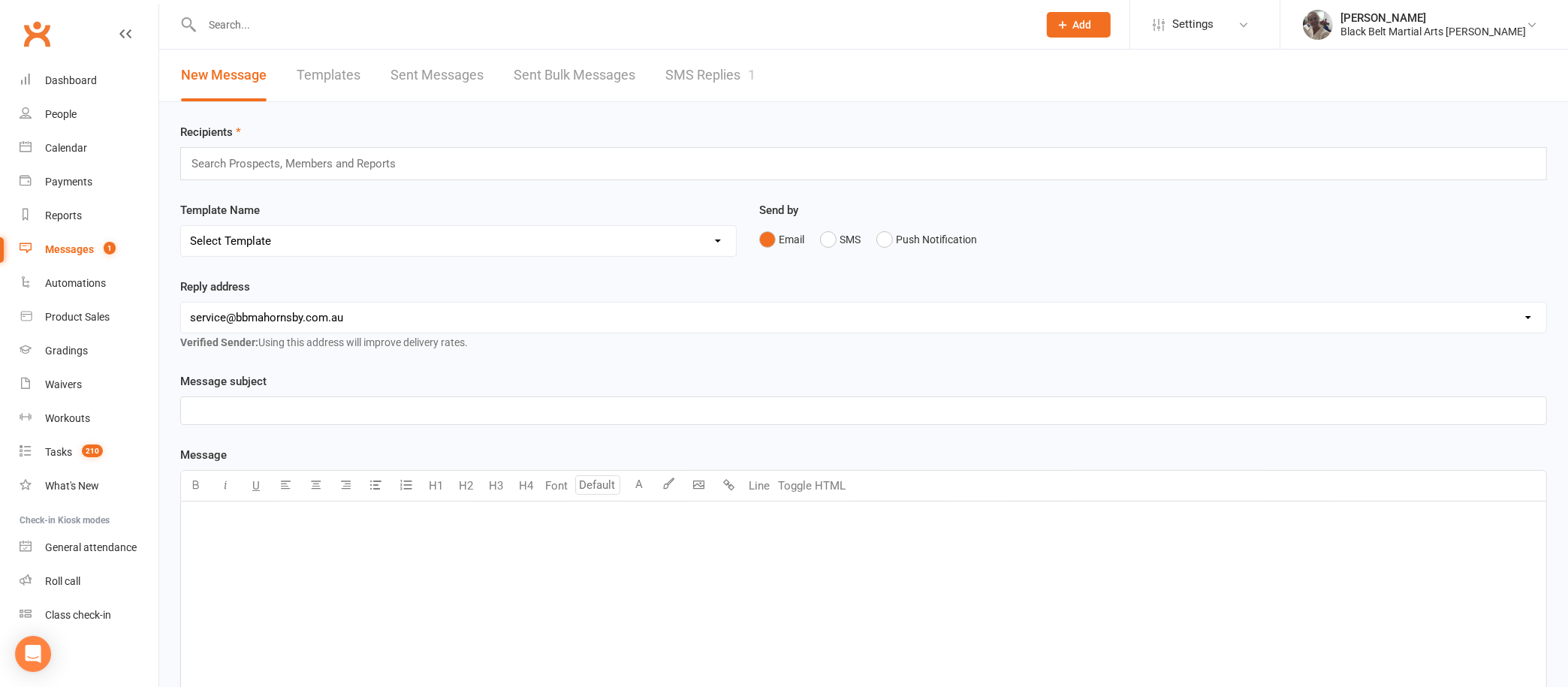
click at [705, 79] on link "SMS Replies 1" at bounding box center [710, 75] width 90 height 52
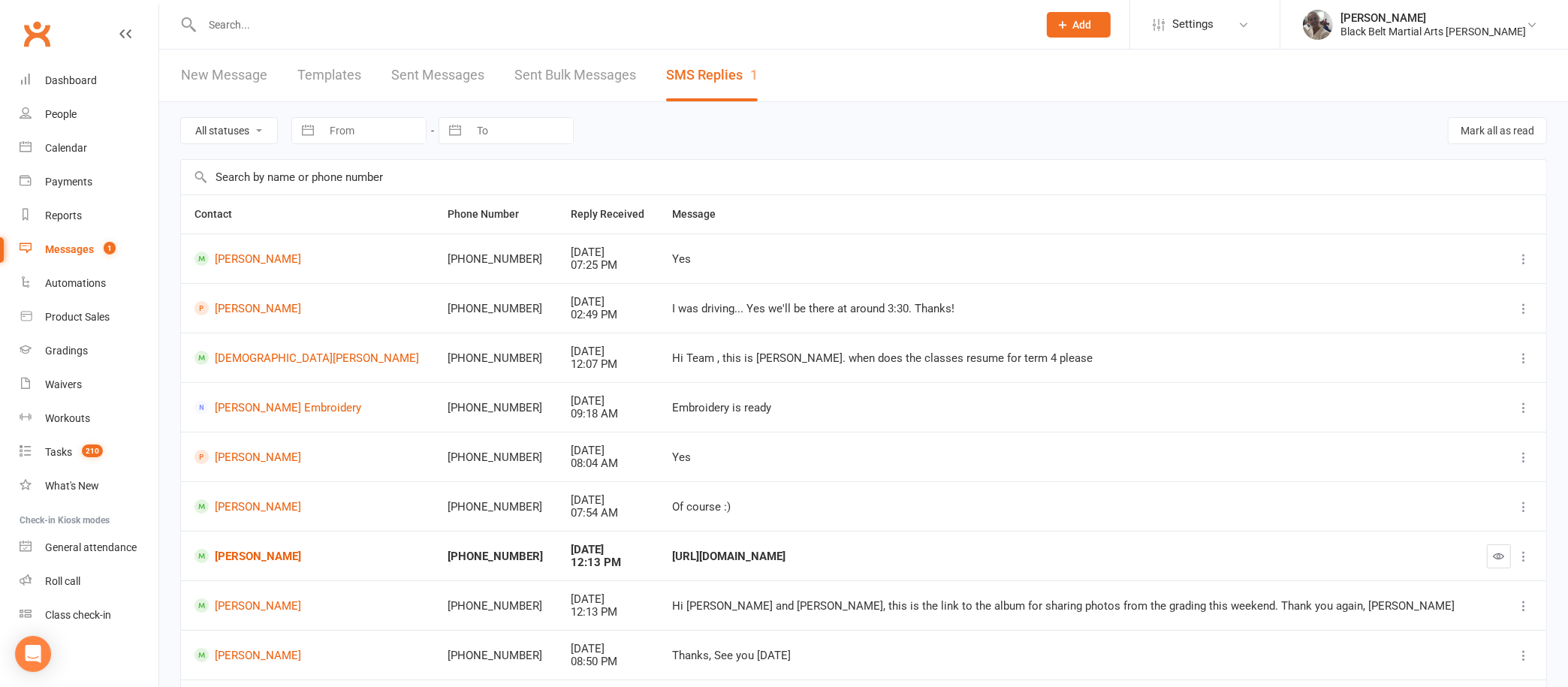
click at [85, 241] on link "Messages 1" at bounding box center [89, 249] width 139 height 34
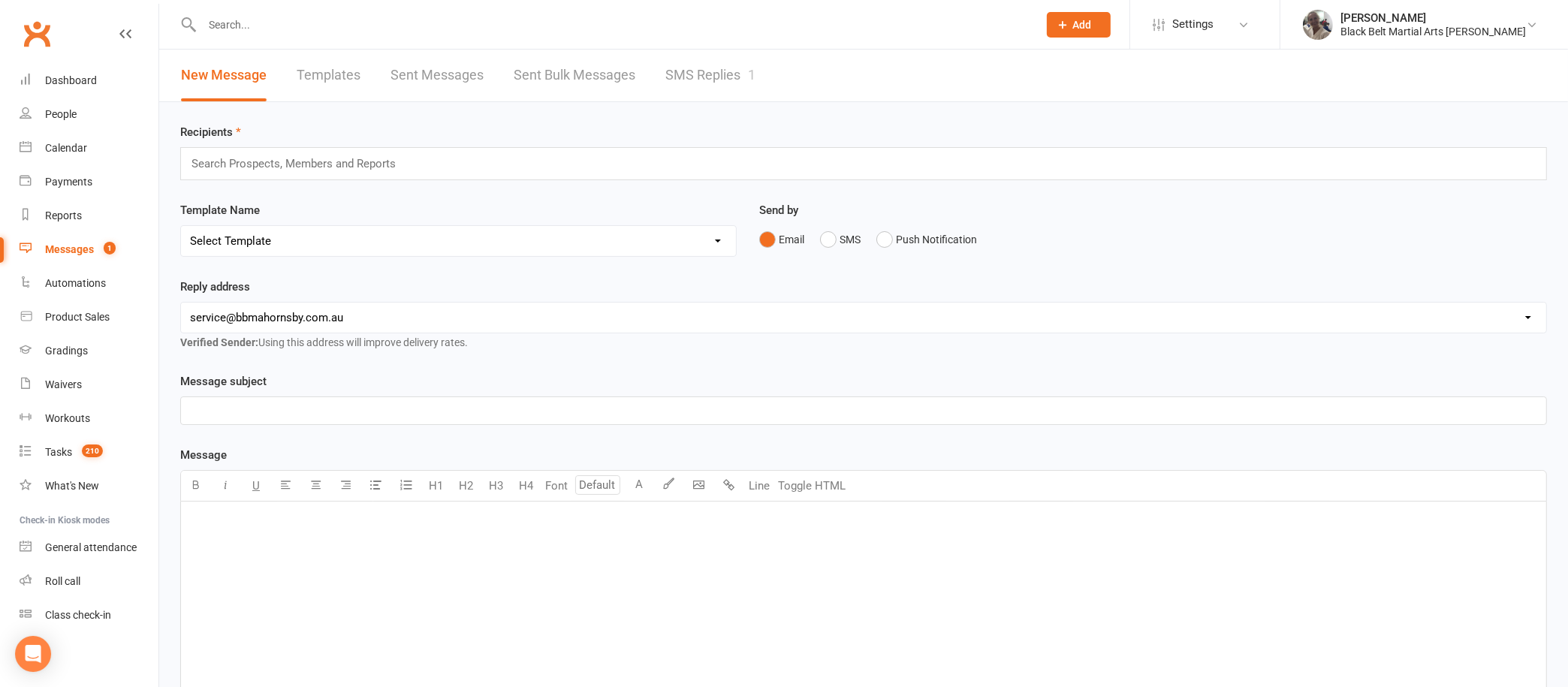
click at [709, 71] on link "SMS Replies 1" at bounding box center [710, 75] width 90 height 52
